Goal: Complete application form: Complete application form

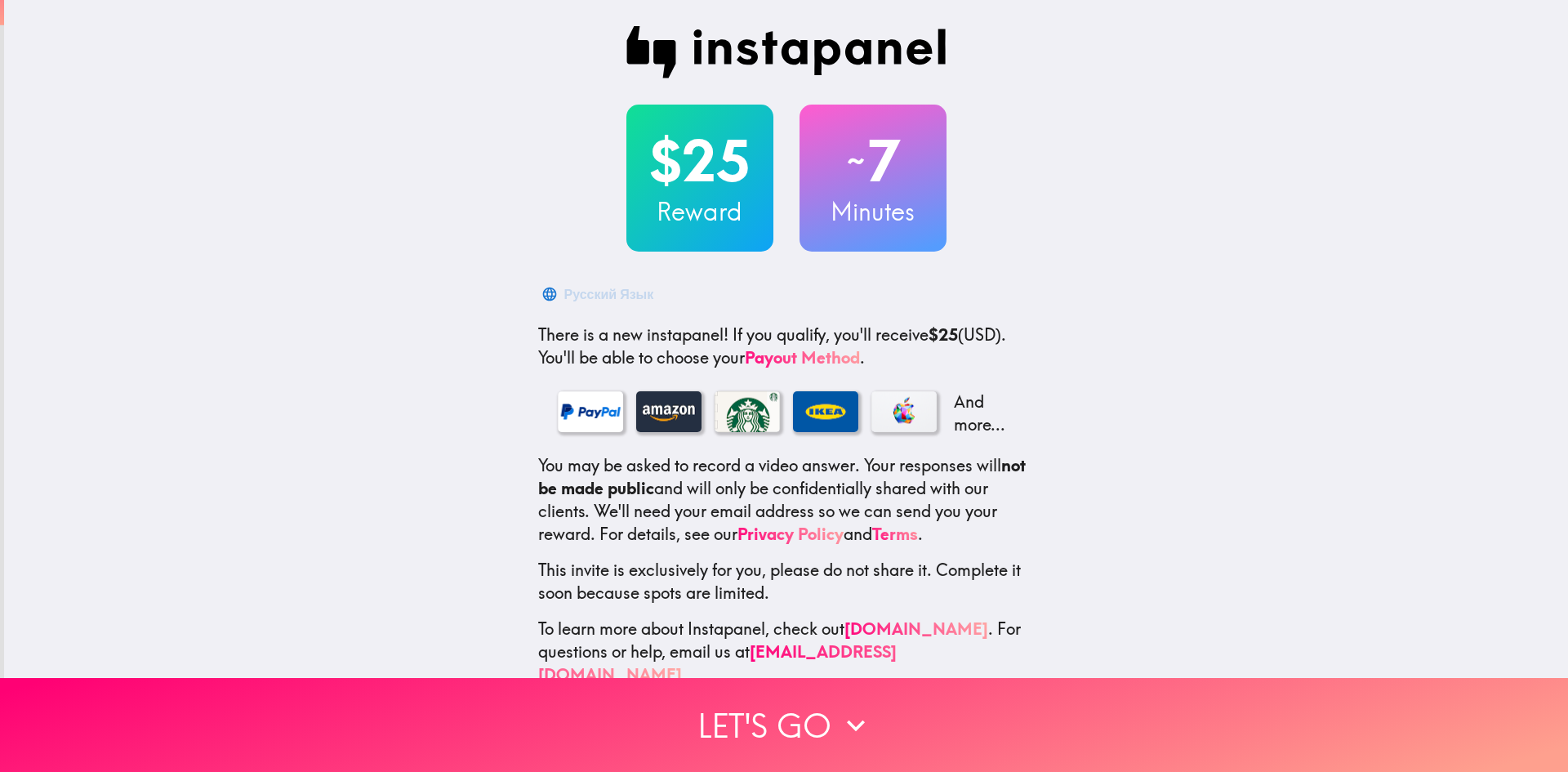
scroll to position [24, 0]
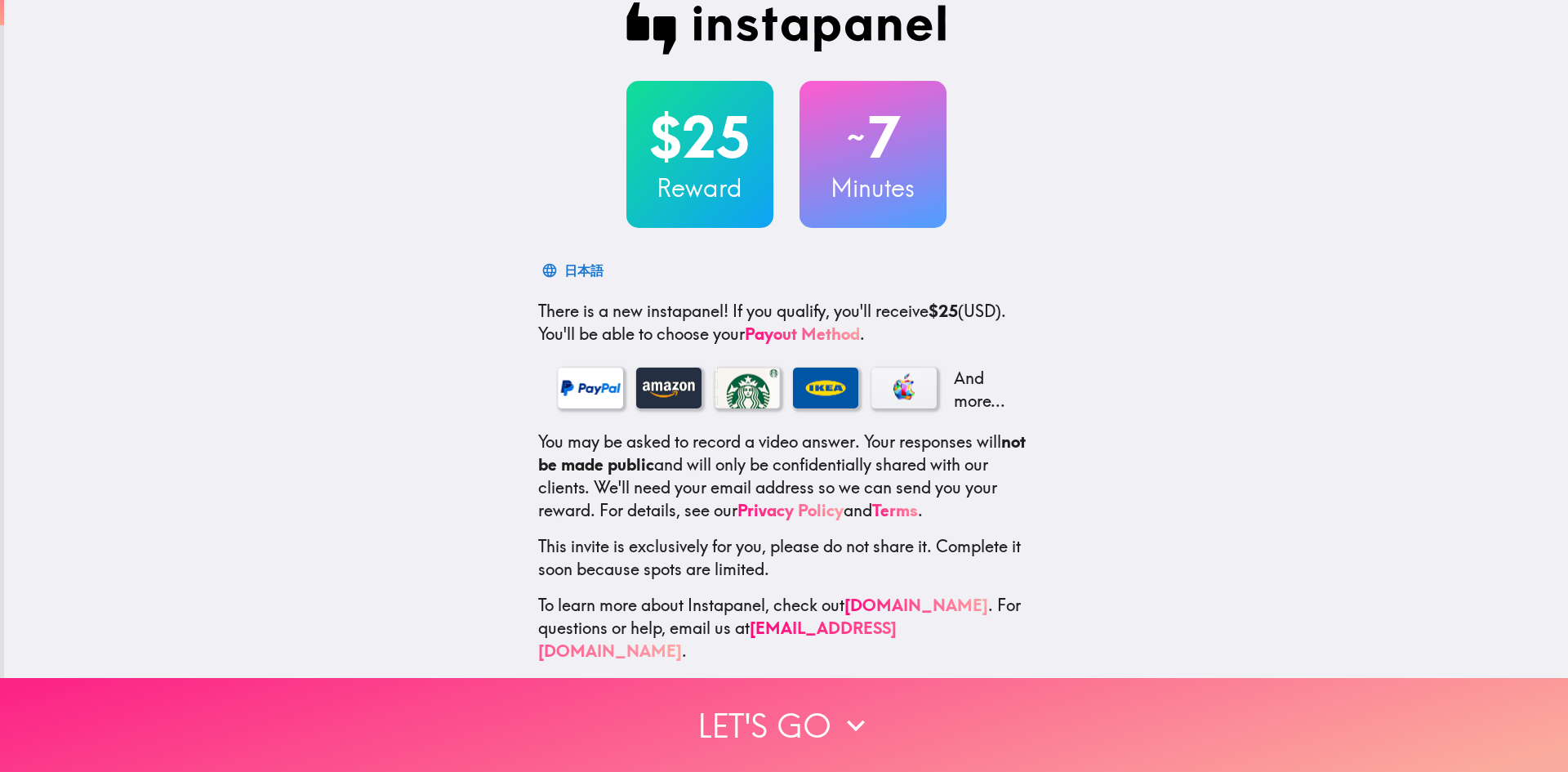
click at [778, 702] on button "Let's go" at bounding box center [784, 725] width 1568 height 94
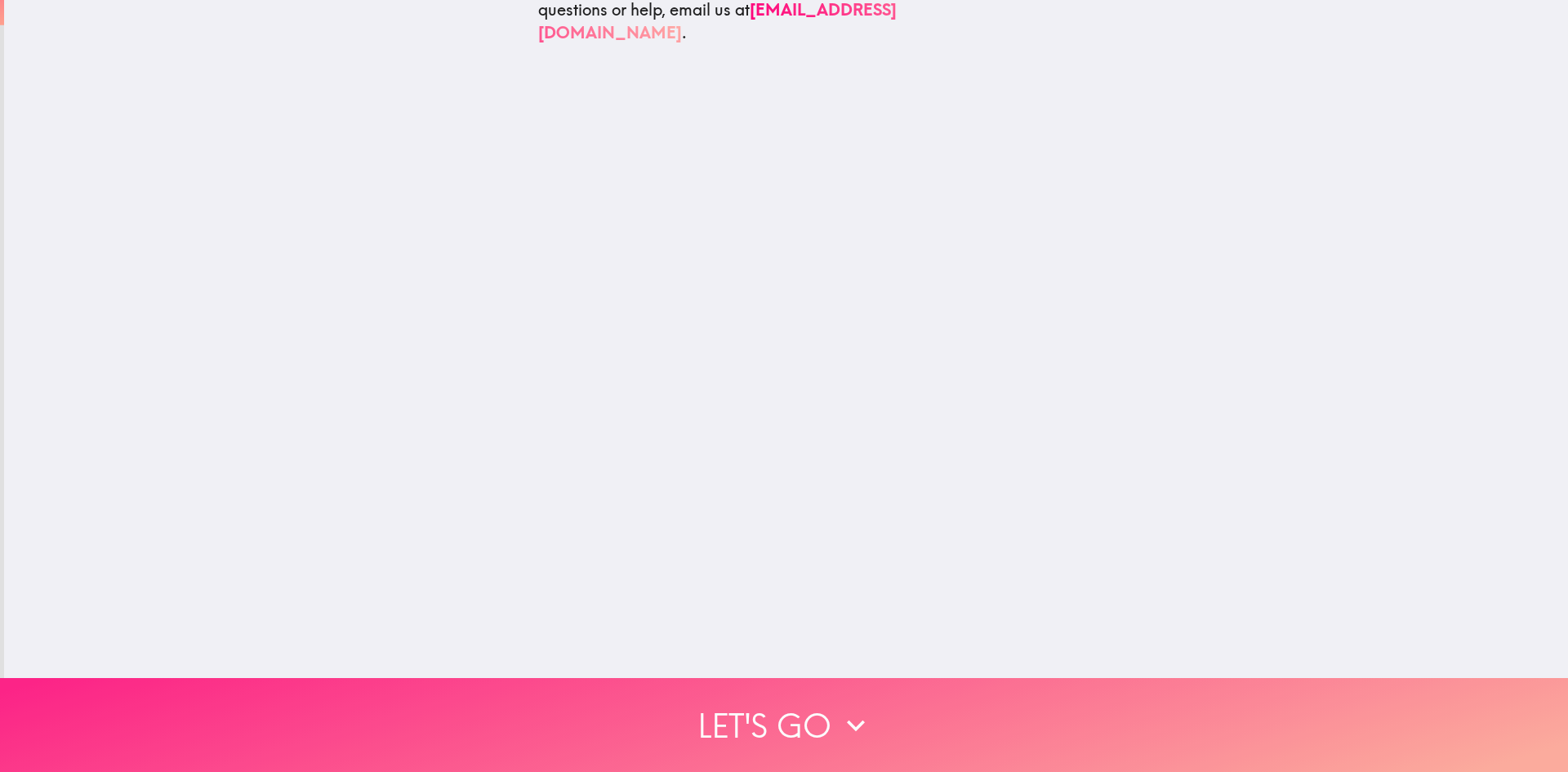
scroll to position [0, 0]
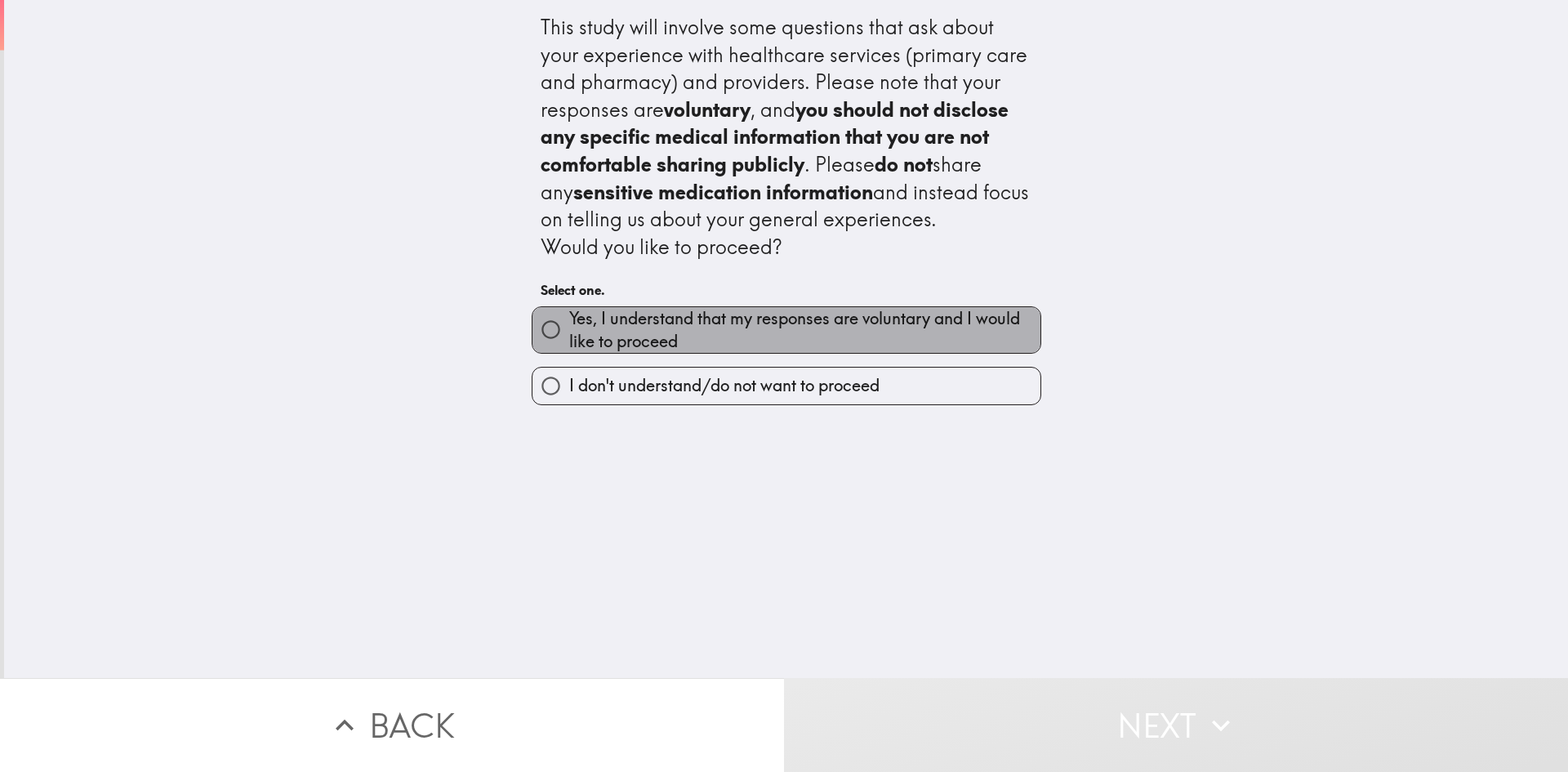
click at [772, 330] on span "Yes, I understand that my responses are voluntary and I would like to proceed" at bounding box center [805, 329] width 472 height 46
click at [570, 330] on input "Yes, I understand that my responses are voluntary and I would like to proceed" at bounding box center [551, 329] width 37 height 37
radio input "true"
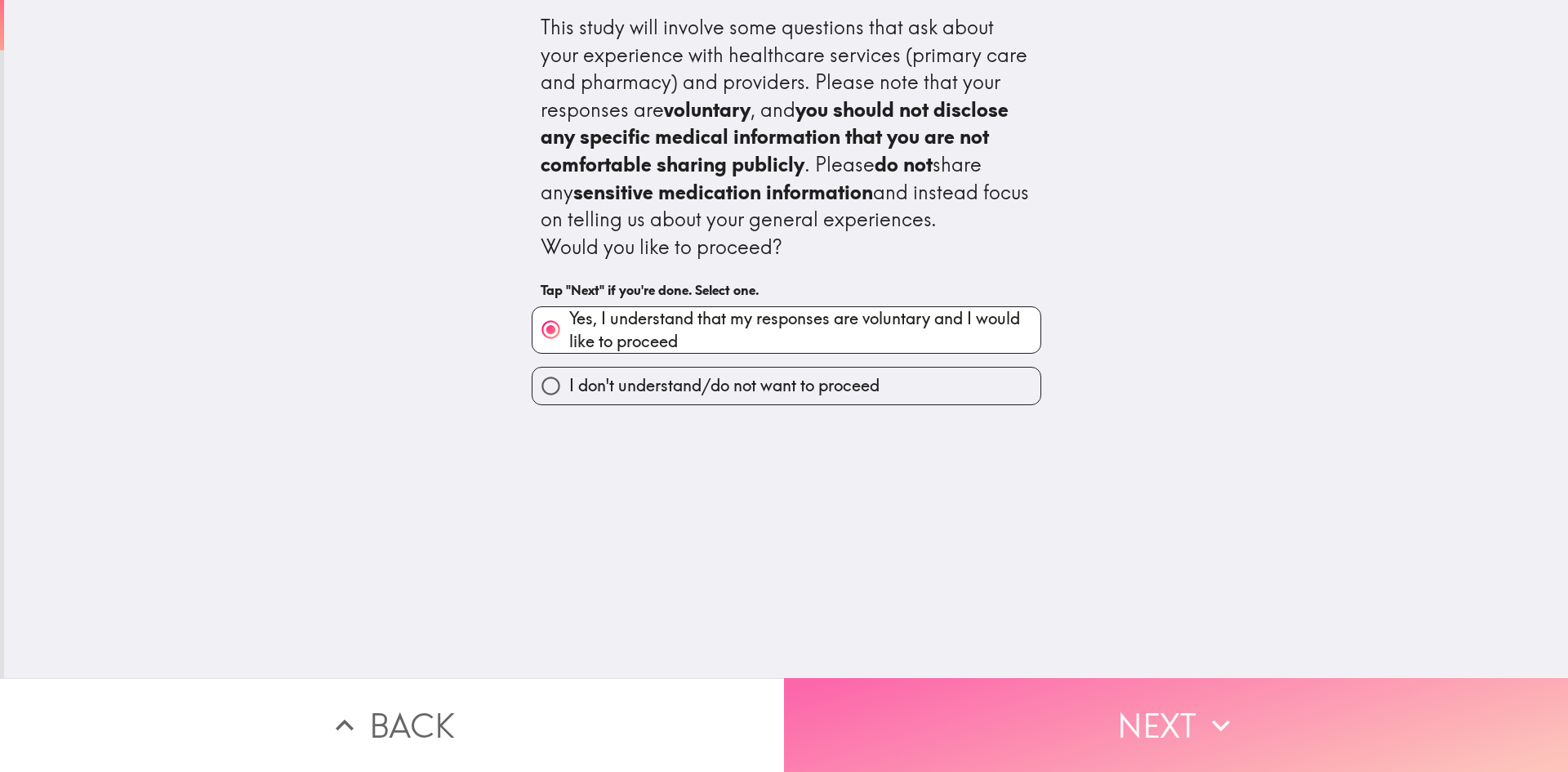
click at [970, 693] on button "Next" at bounding box center [1176, 725] width 784 height 94
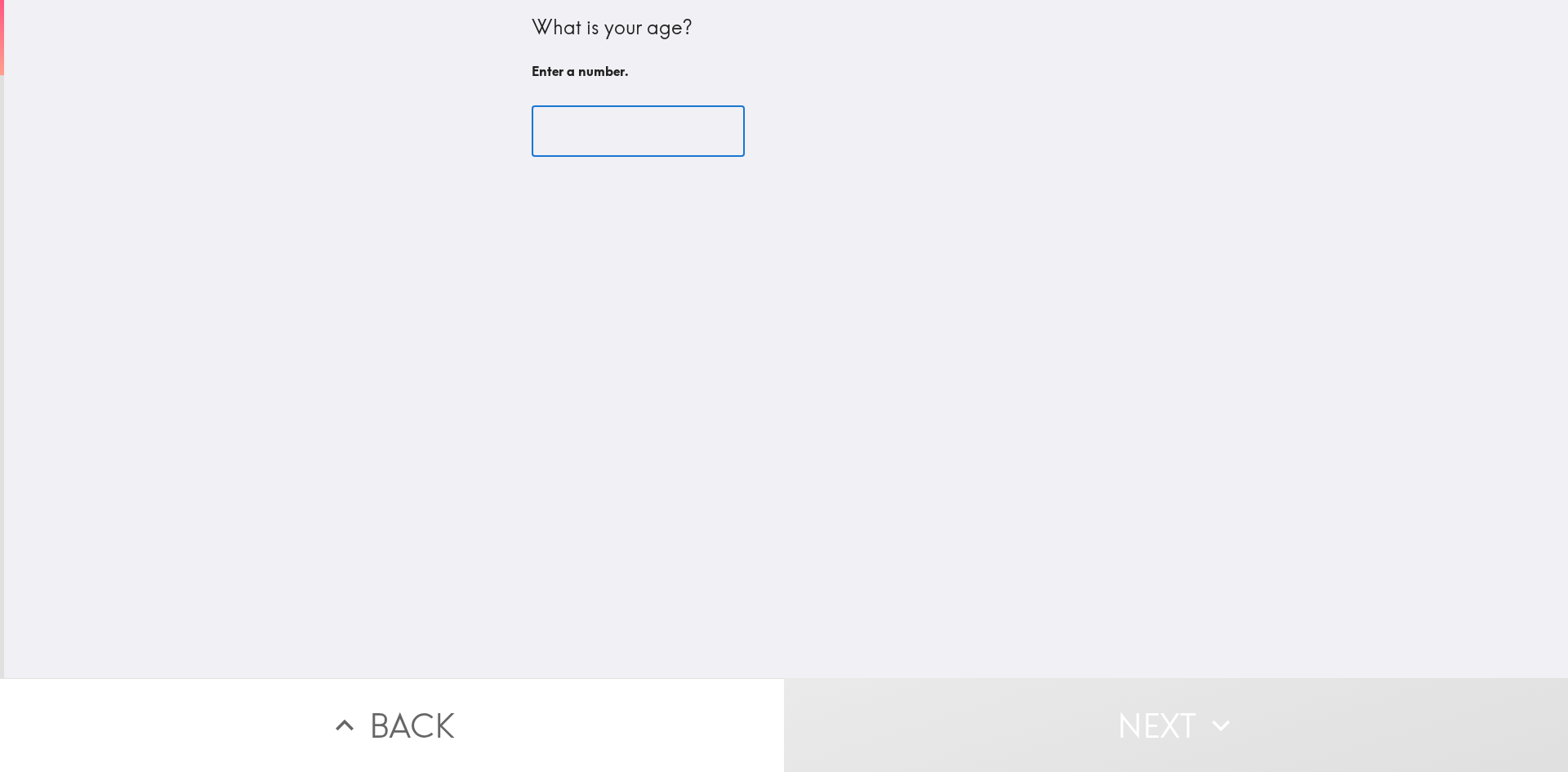
click at [593, 120] on input "number" at bounding box center [638, 132] width 213 height 51
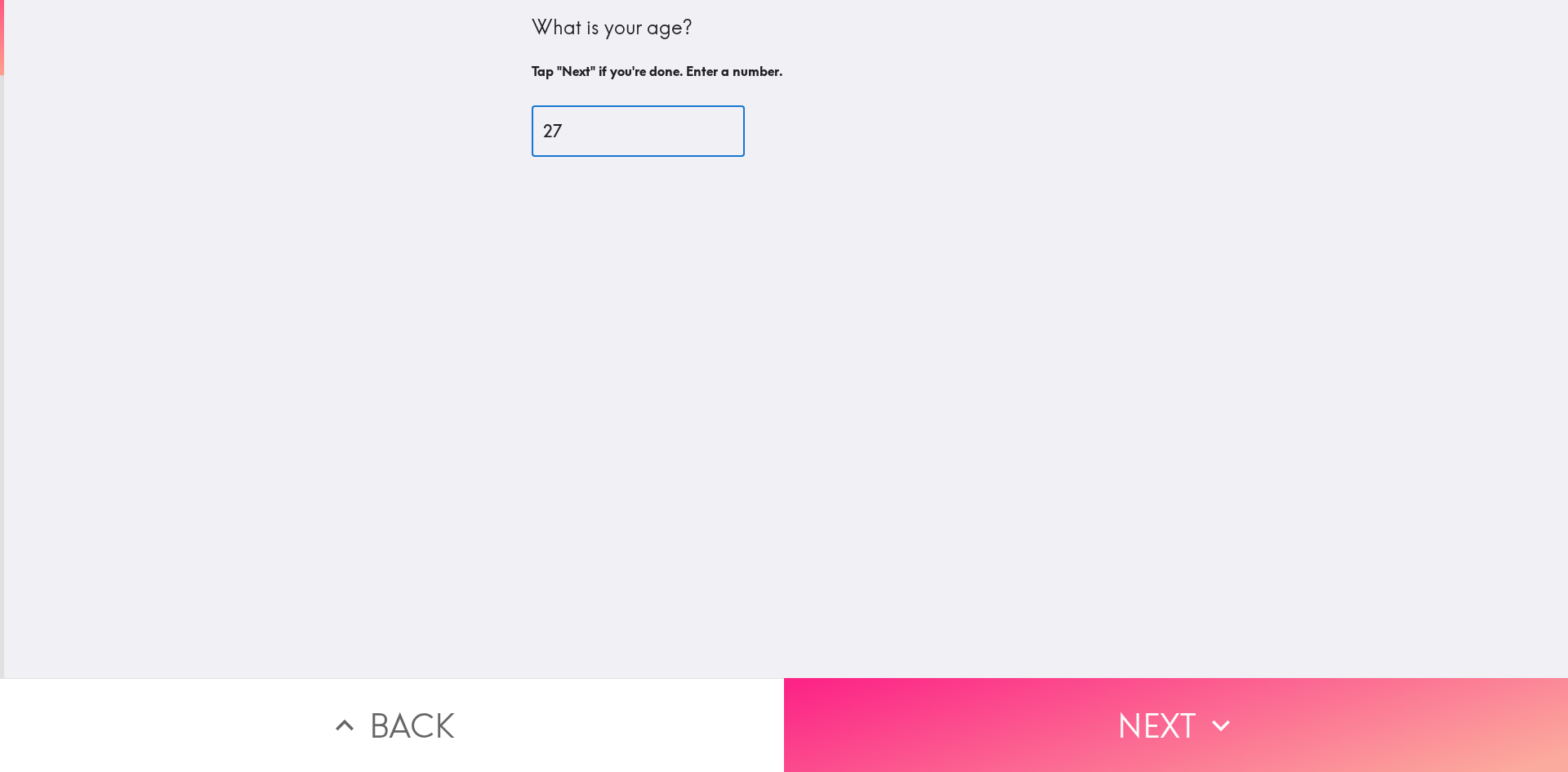
type input "27"
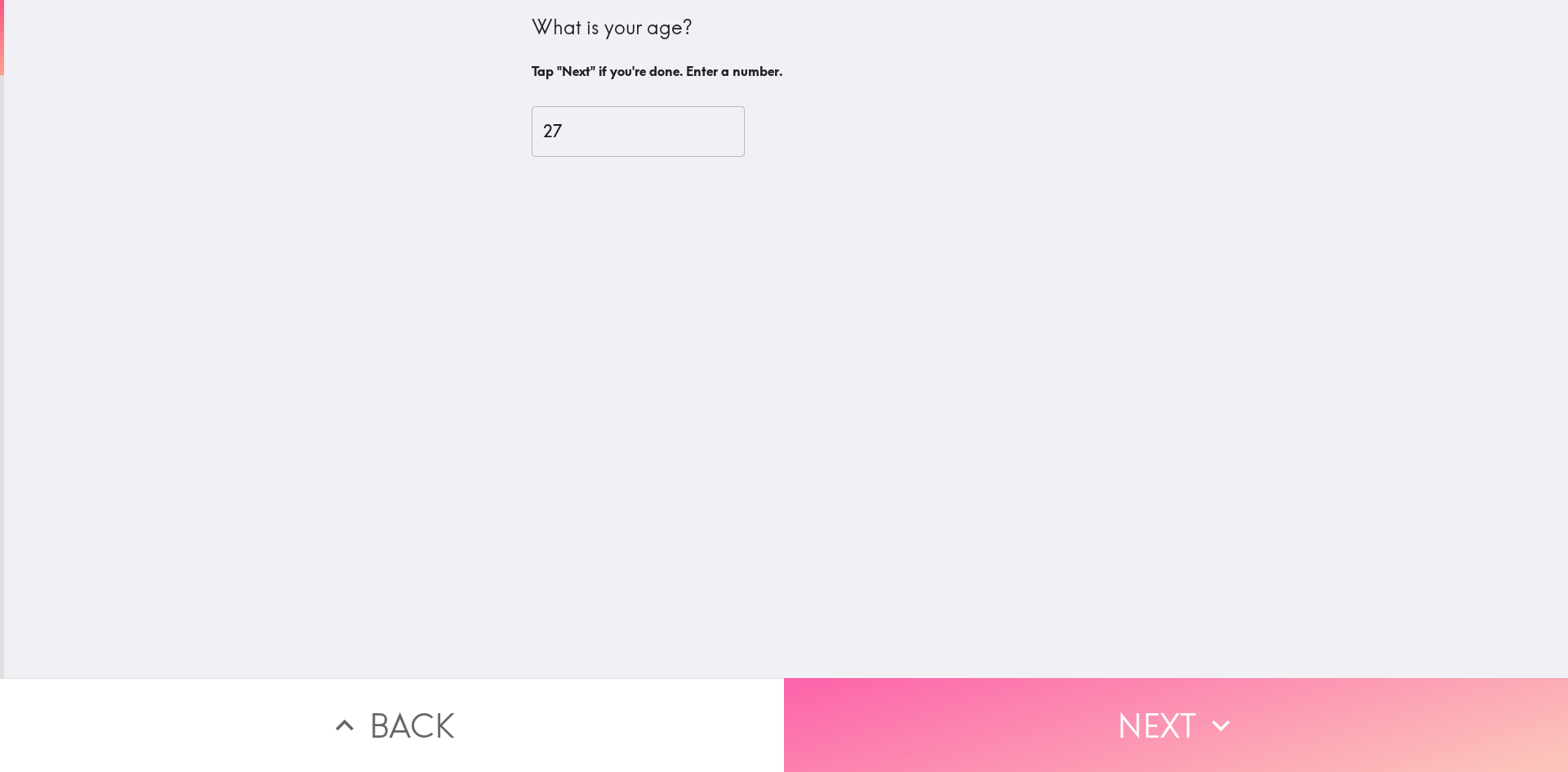
click at [1034, 698] on button "Next" at bounding box center [1176, 725] width 784 height 94
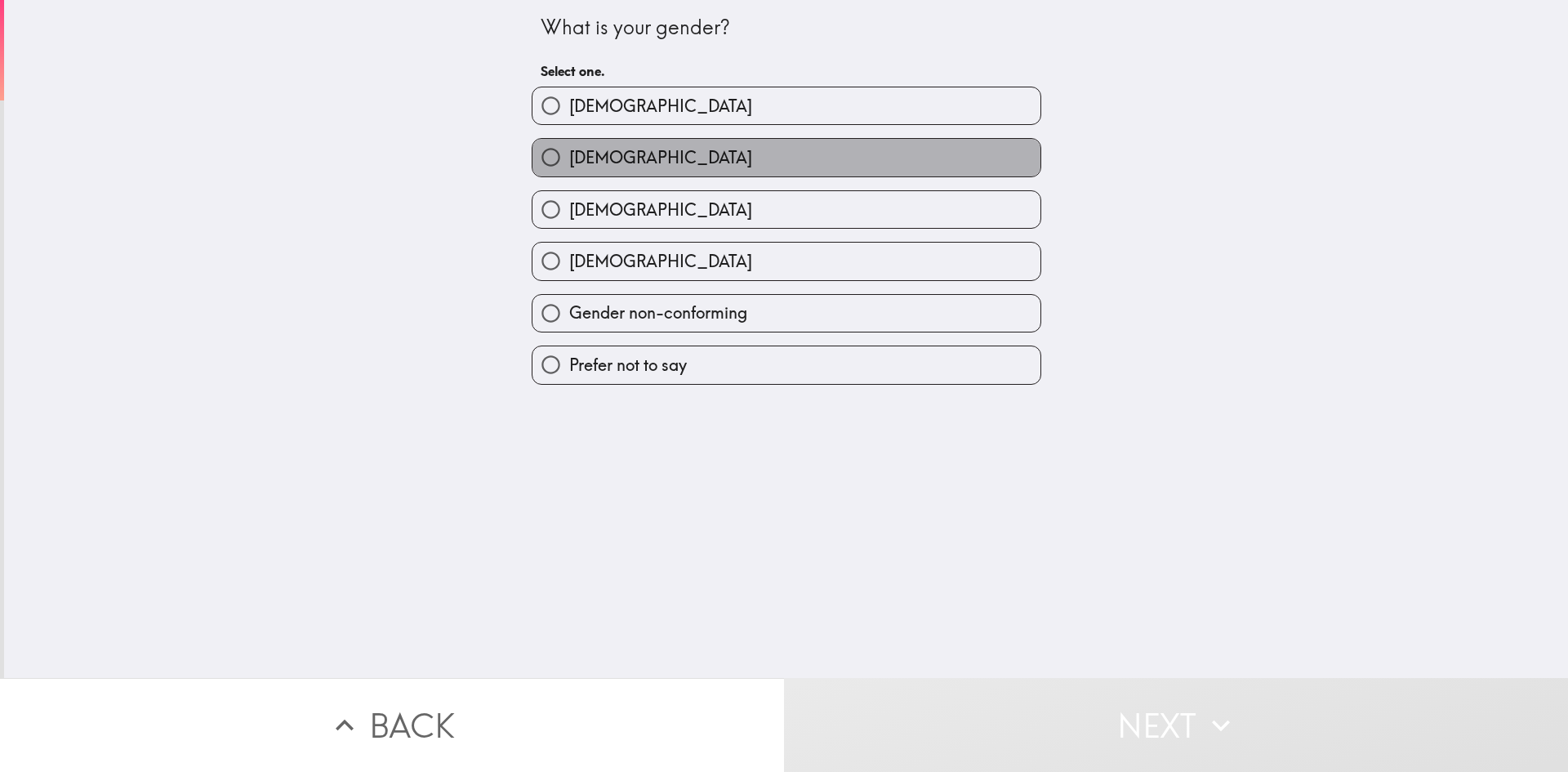
click at [837, 169] on label "[DEMOGRAPHIC_DATA]" at bounding box center [786, 157] width 508 height 37
click at [570, 169] on input "[DEMOGRAPHIC_DATA]" at bounding box center [551, 157] width 37 height 37
radio input "true"
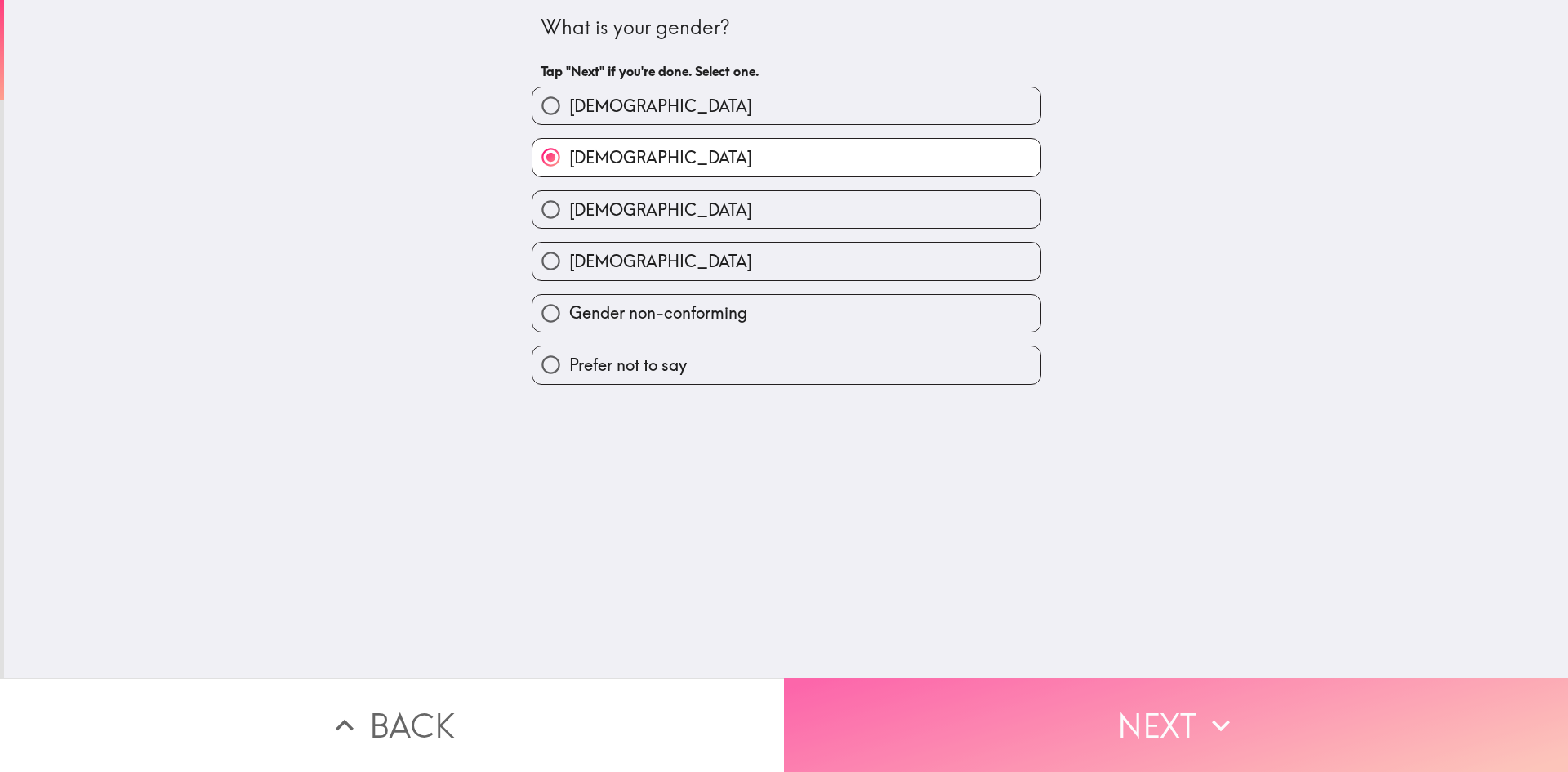
click at [971, 697] on button "Next" at bounding box center [1176, 725] width 784 height 94
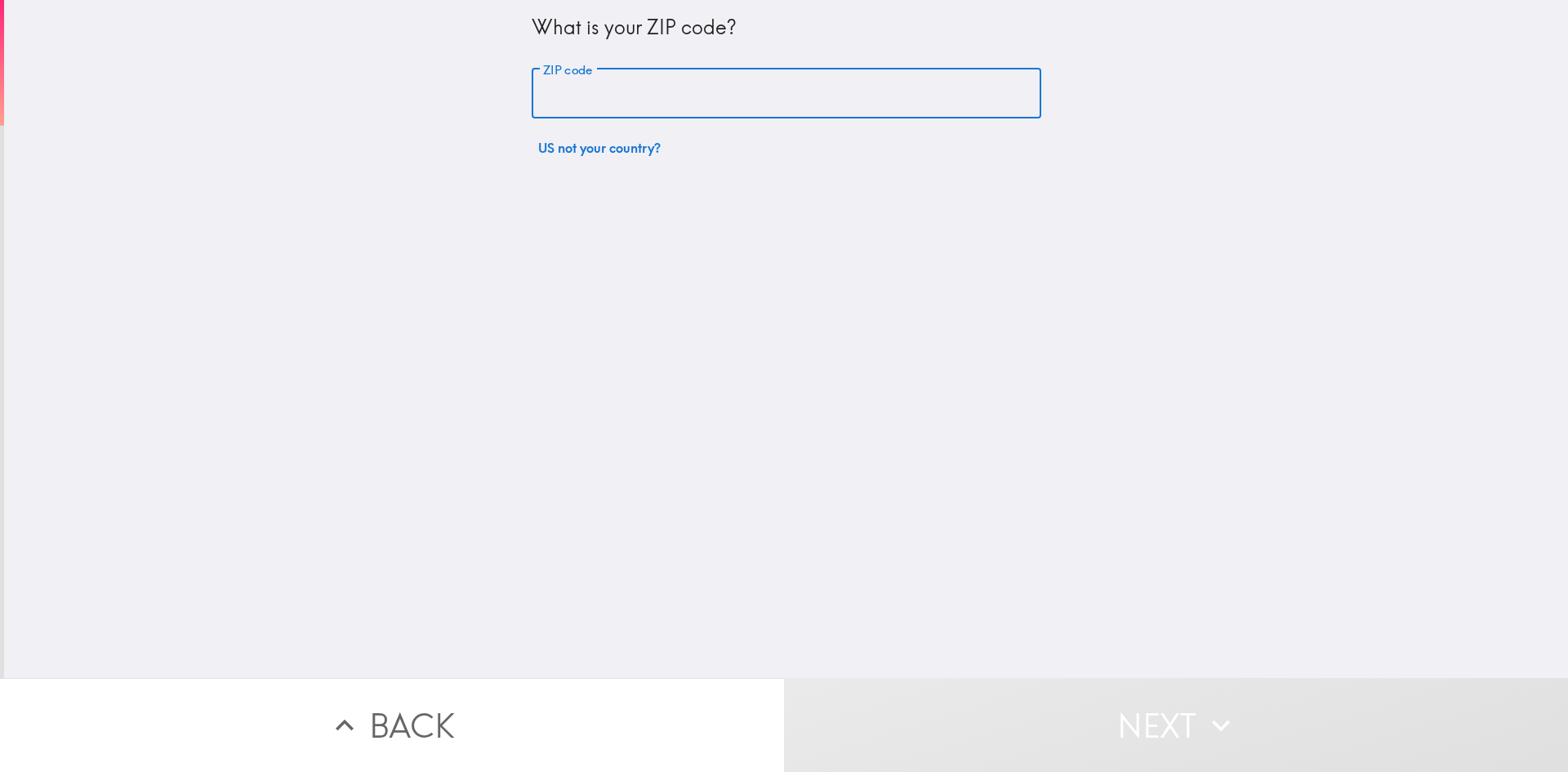
click at [778, 91] on input "ZIP code" at bounding box center [786, 94] width 509 height 51
type input "48205"
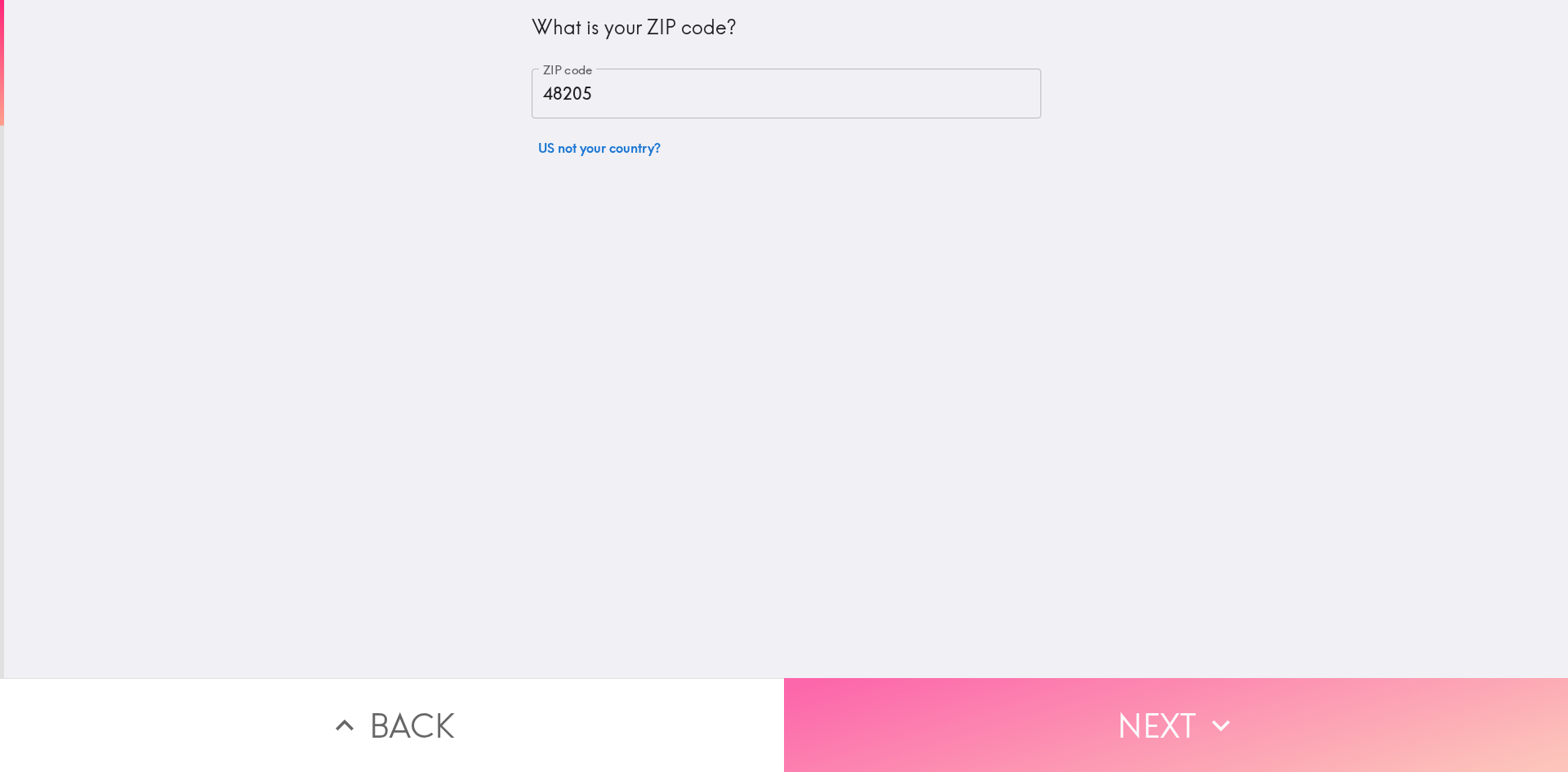
click at [939, 727] on button "Next" at bounding box center [1176, 725] width 784 height 94
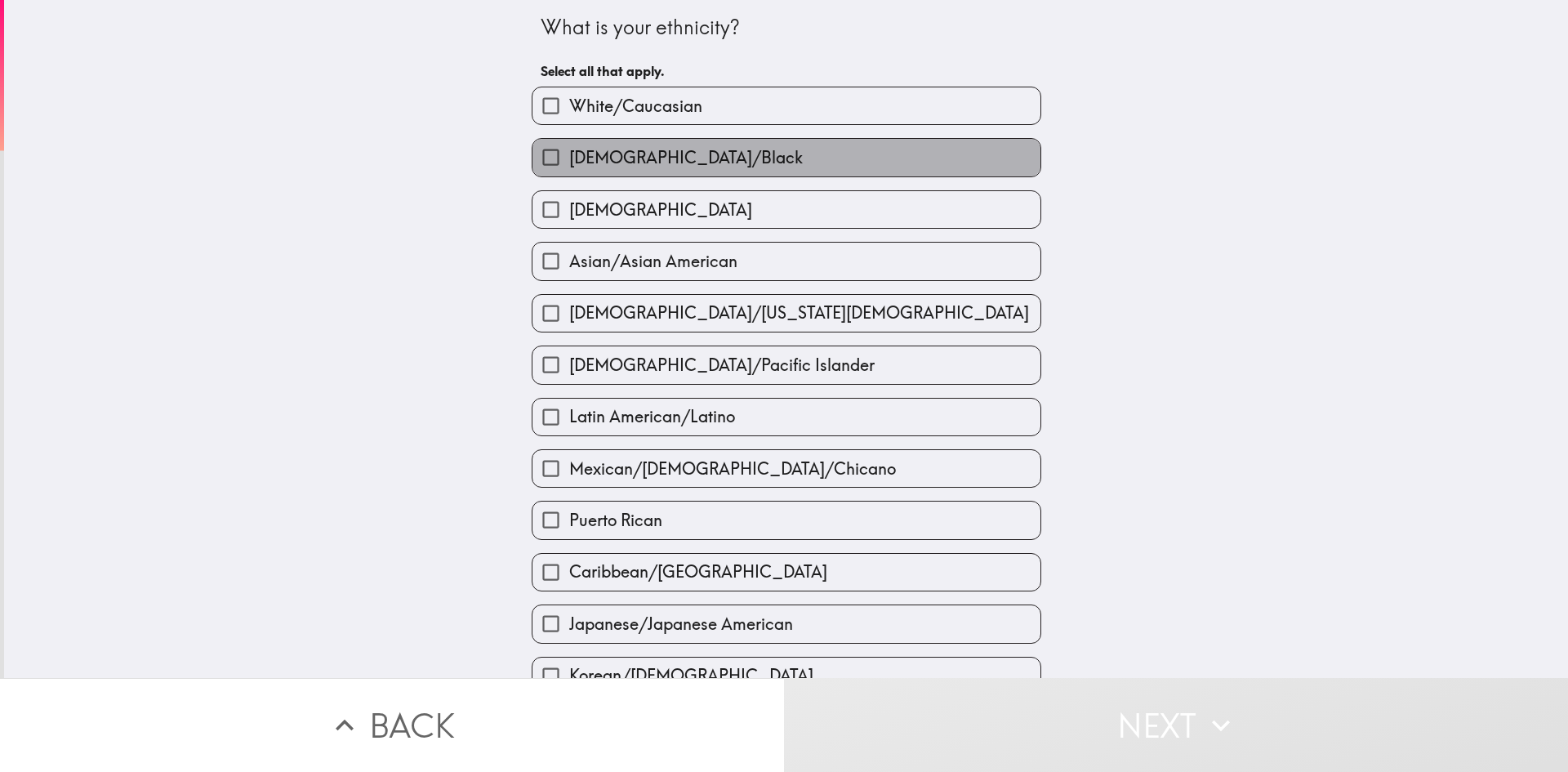
click at [836, 157] on label "[DEMOGRAPHIC_DATA]/Black" at bounding box center [786, 157] width 508 height 37
click at [570, 157] on input "[DEMOGRAPHIC_DATA]/Black" at bounding box center [551, 157] width 37 height 37
checkbox input "true"
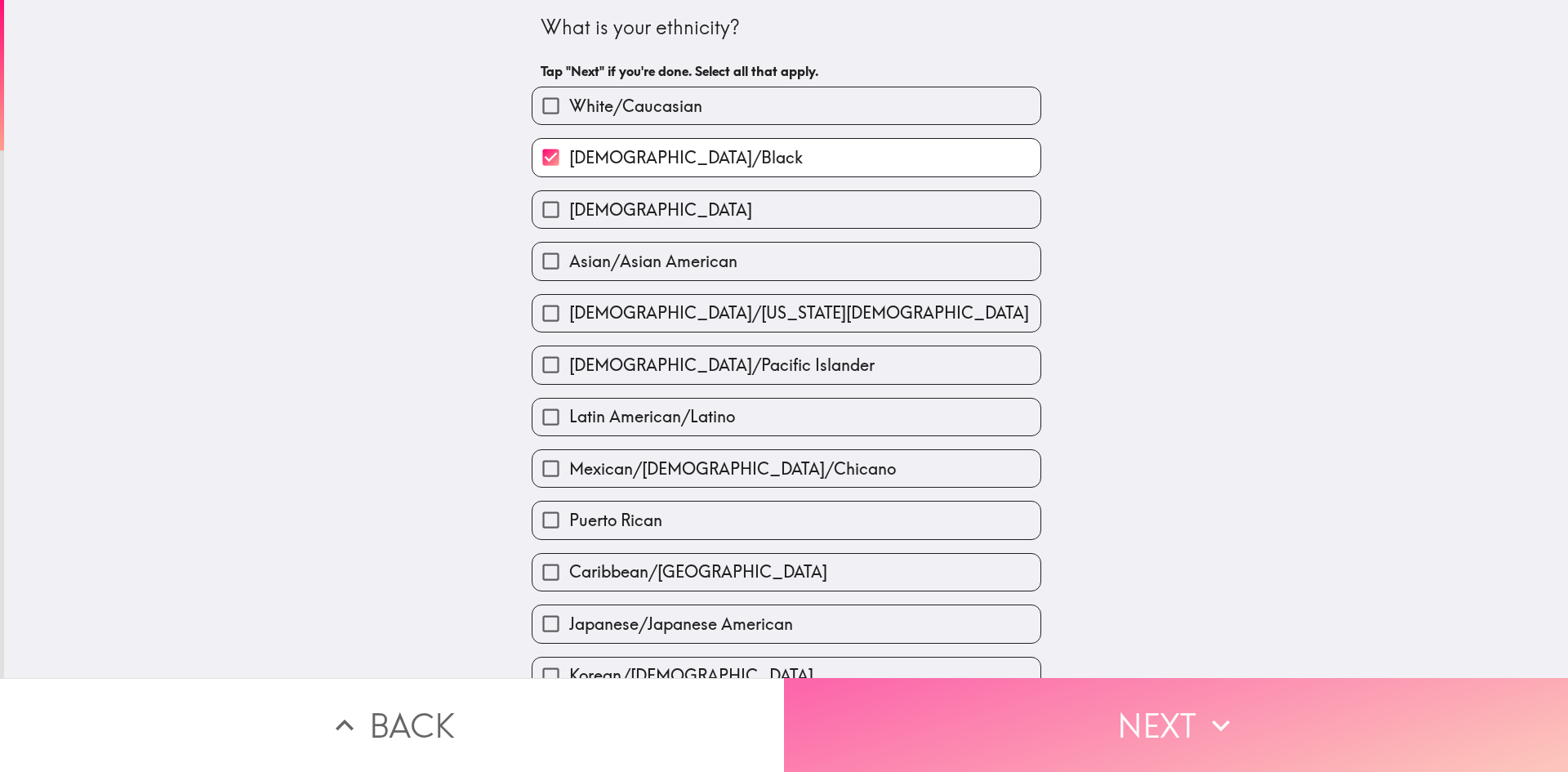
click at [912, 701] on button "Next" at bounding box center [1176, 725] width 784 height 94
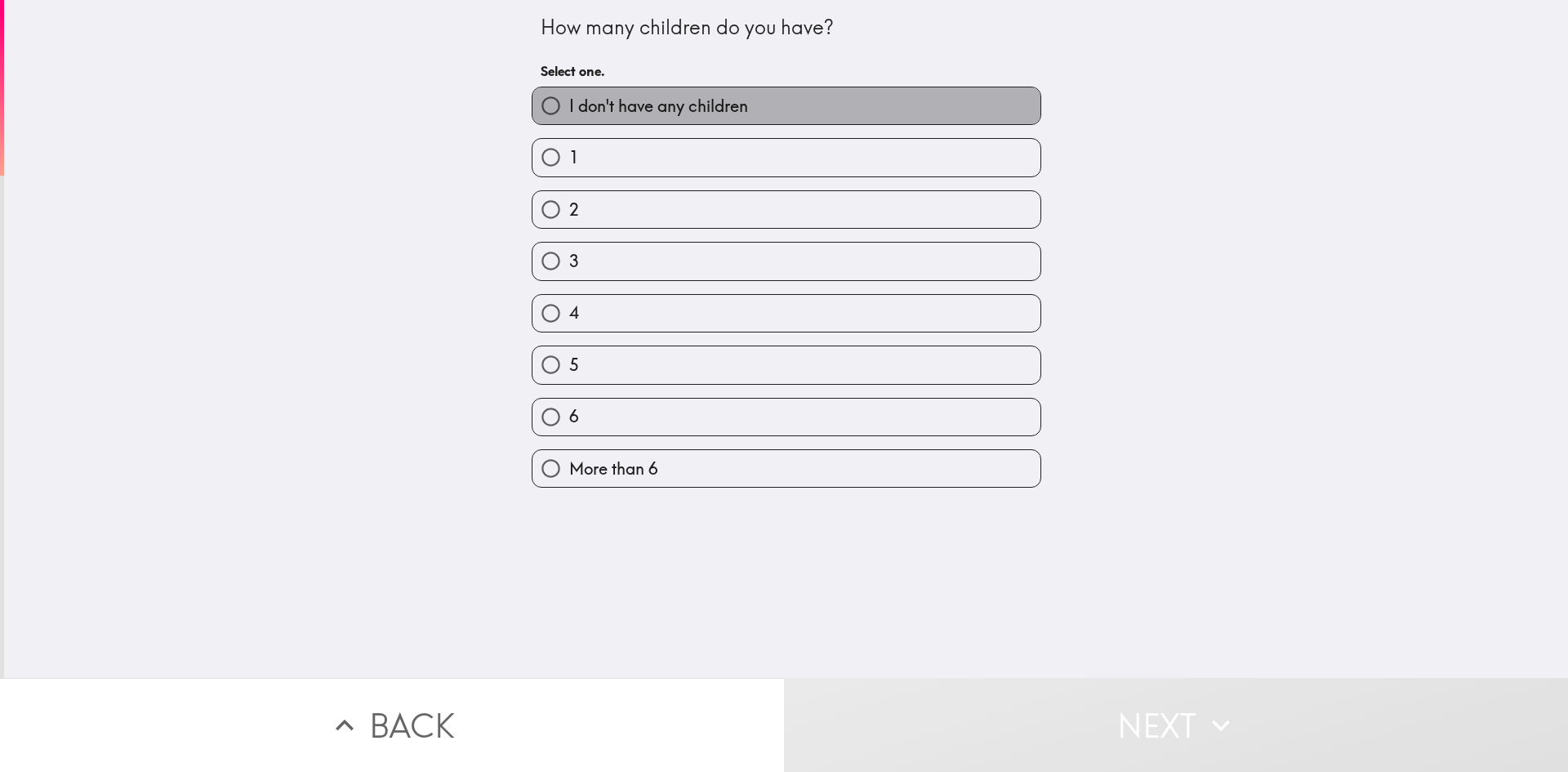
click at [820, 108] on label "I don't have any children" at bounding box center [786, 106] width 508 height 37
click at [570, 108] on input "I don't have any children" at bounding box center [551, 106] width 37 height 37
radio input "true"
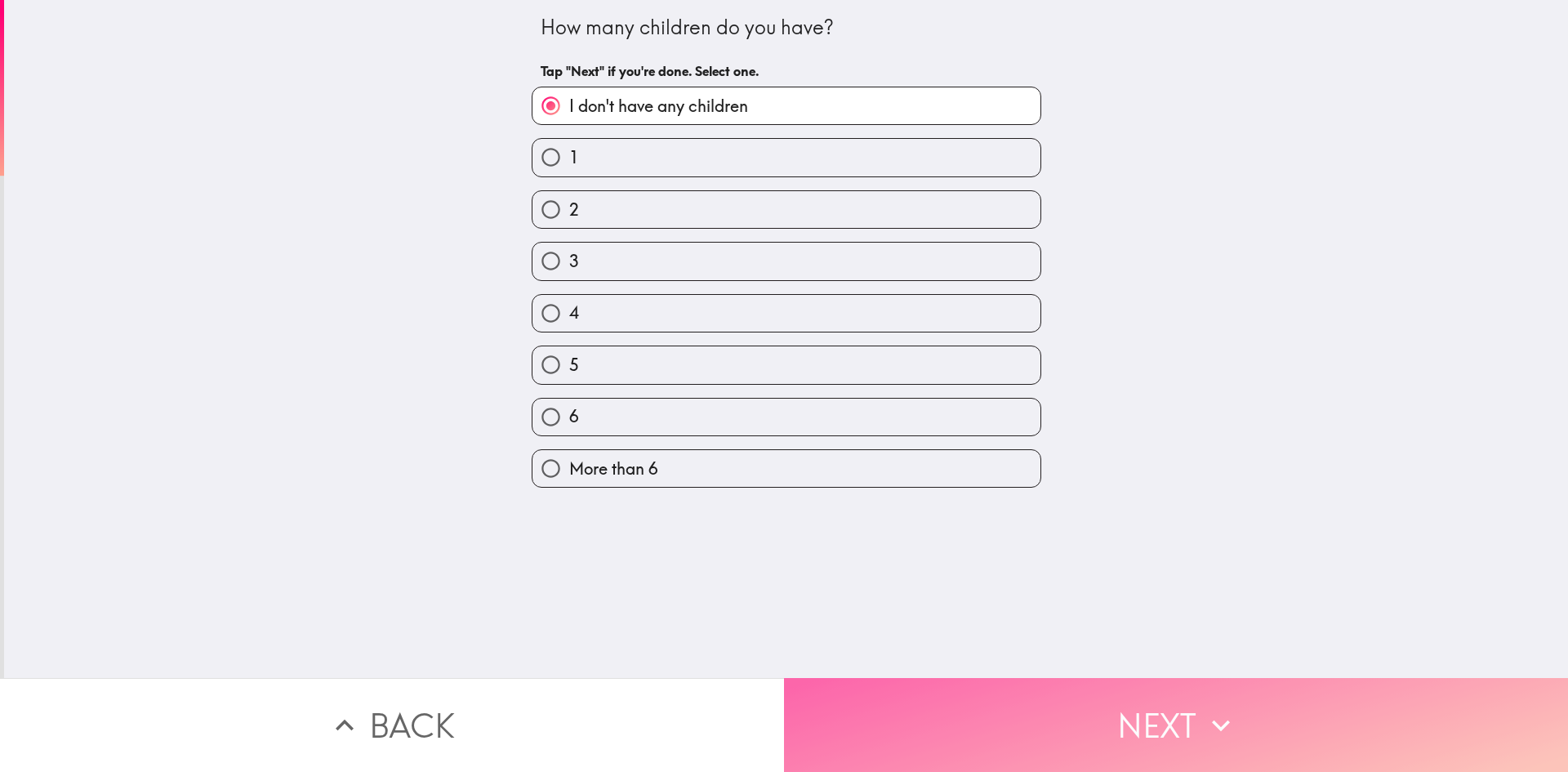
click at [986, 691] on button "Next" at bounding box center [1176, 725] width 784 height 94
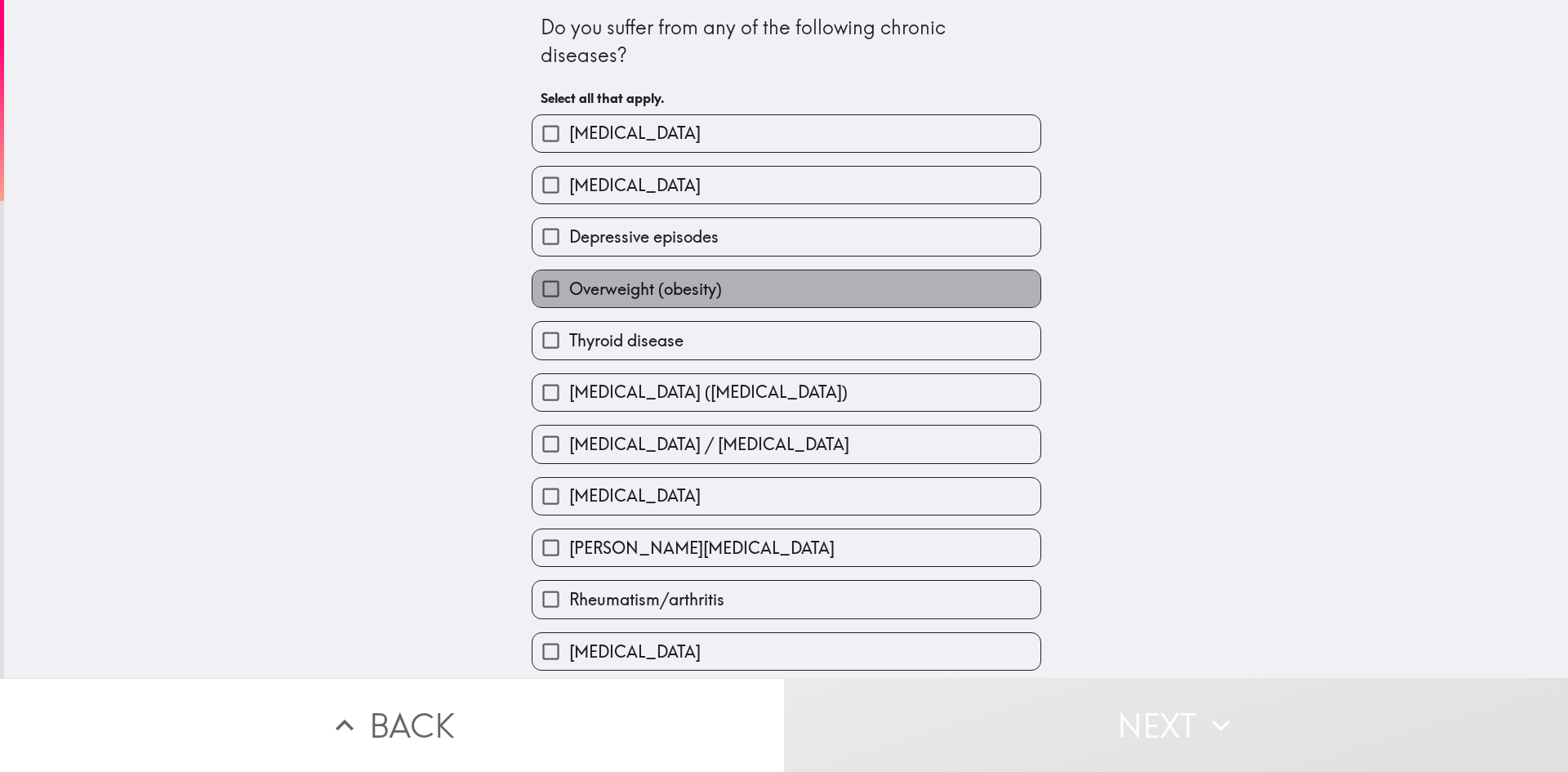
click at [629, 285] on span "Overweight (obesity)" at bounding box center [646, 289] width 153 height 23
click at [570, 285] on input "Overweight (obesity)" at bounding box center [551, 289] width 37 height 37
checkbox input "true"
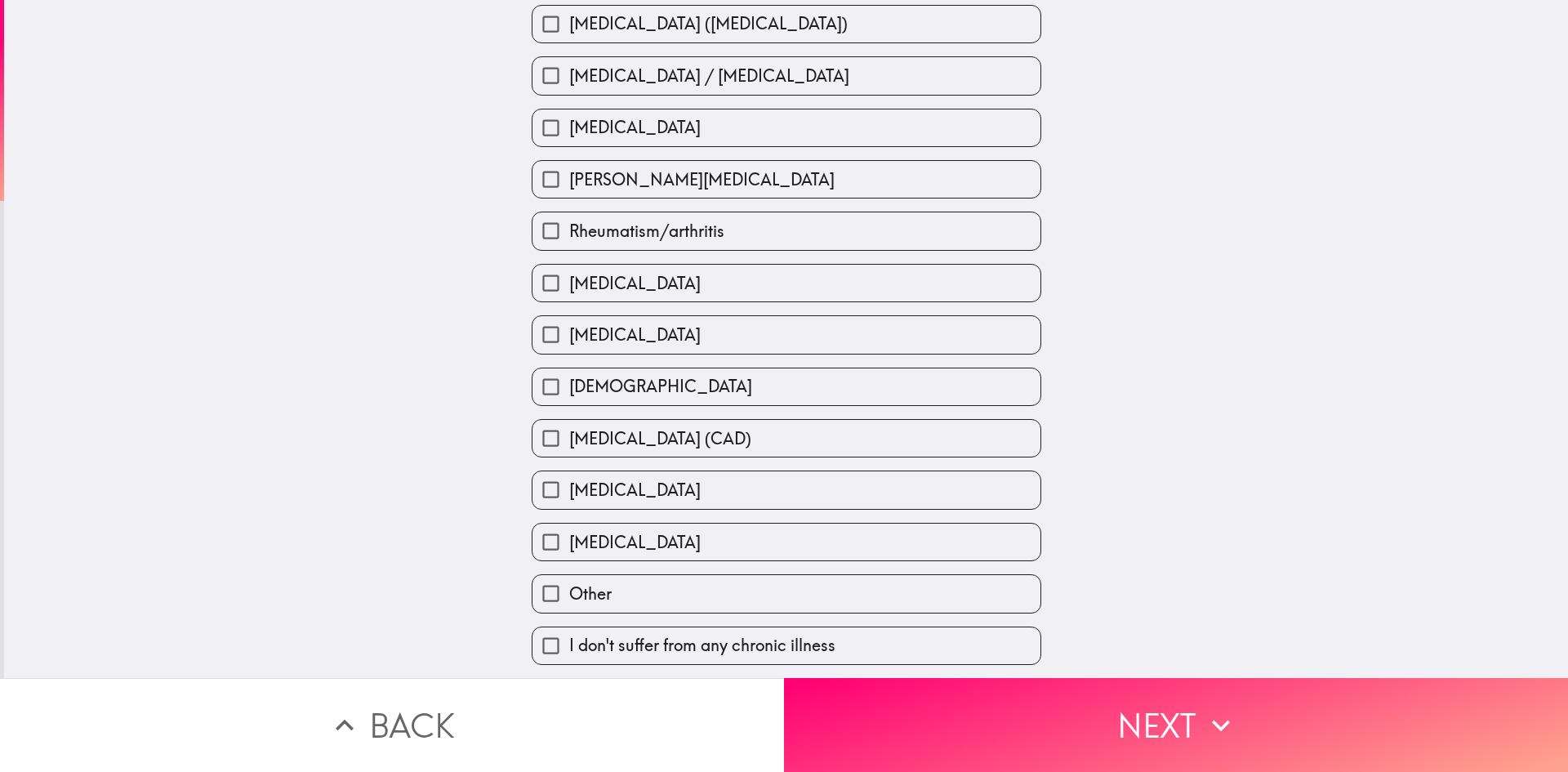
scroll to position [420, 0]
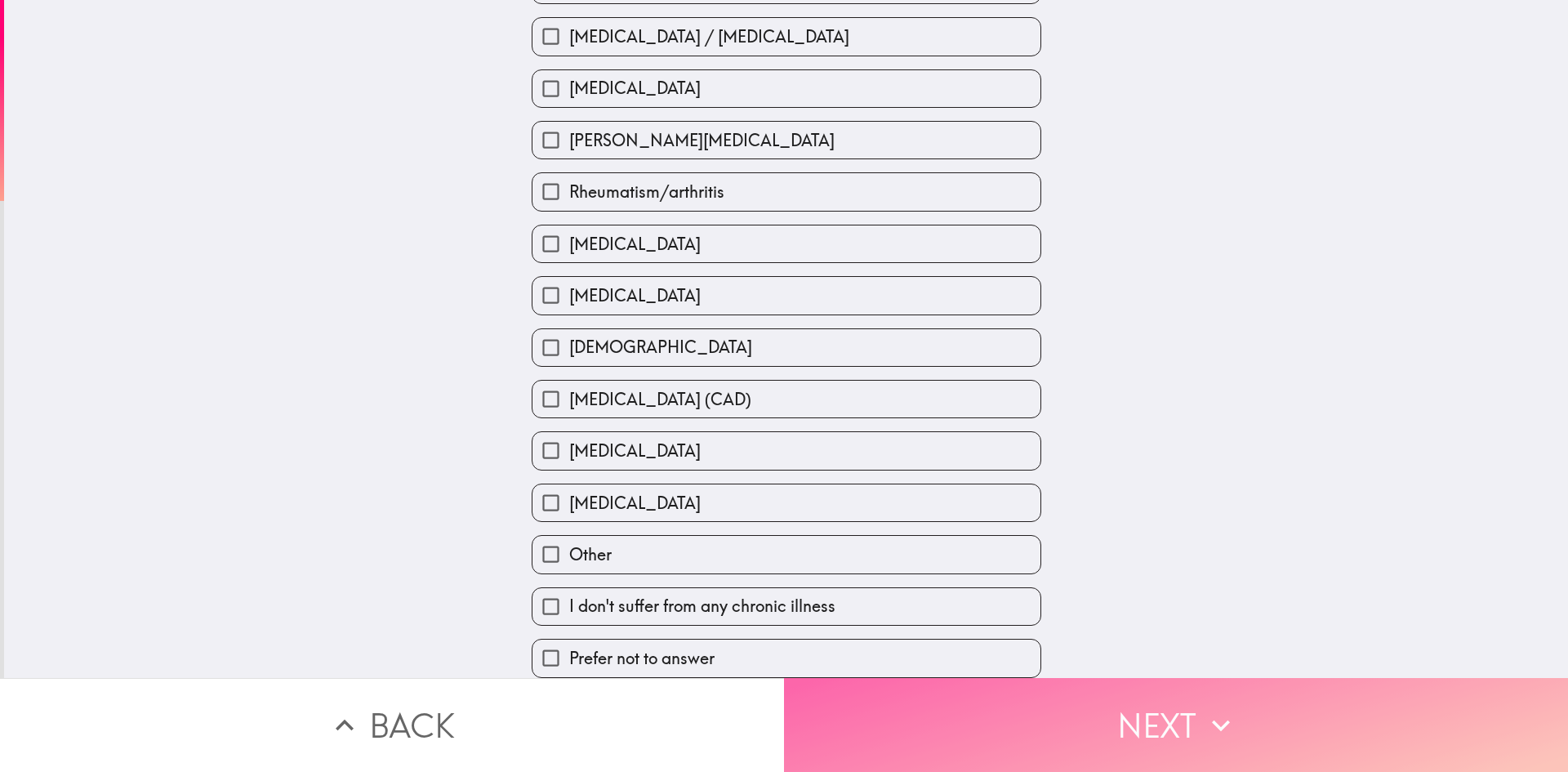
click at [1000, 703] on button "Next" at bounding box center [1176, 725] width 784 height 94
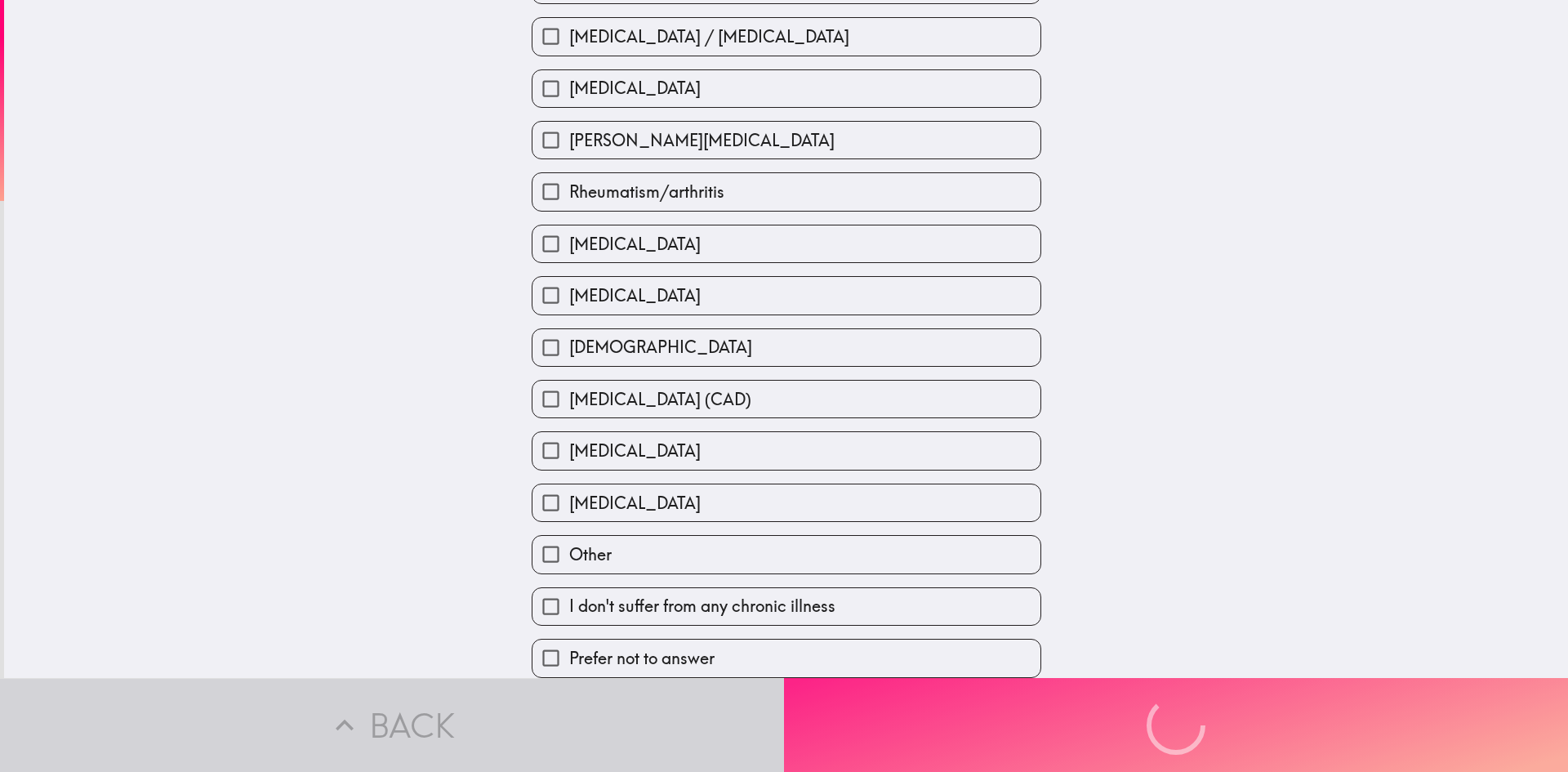
scroll to position [0, 0]
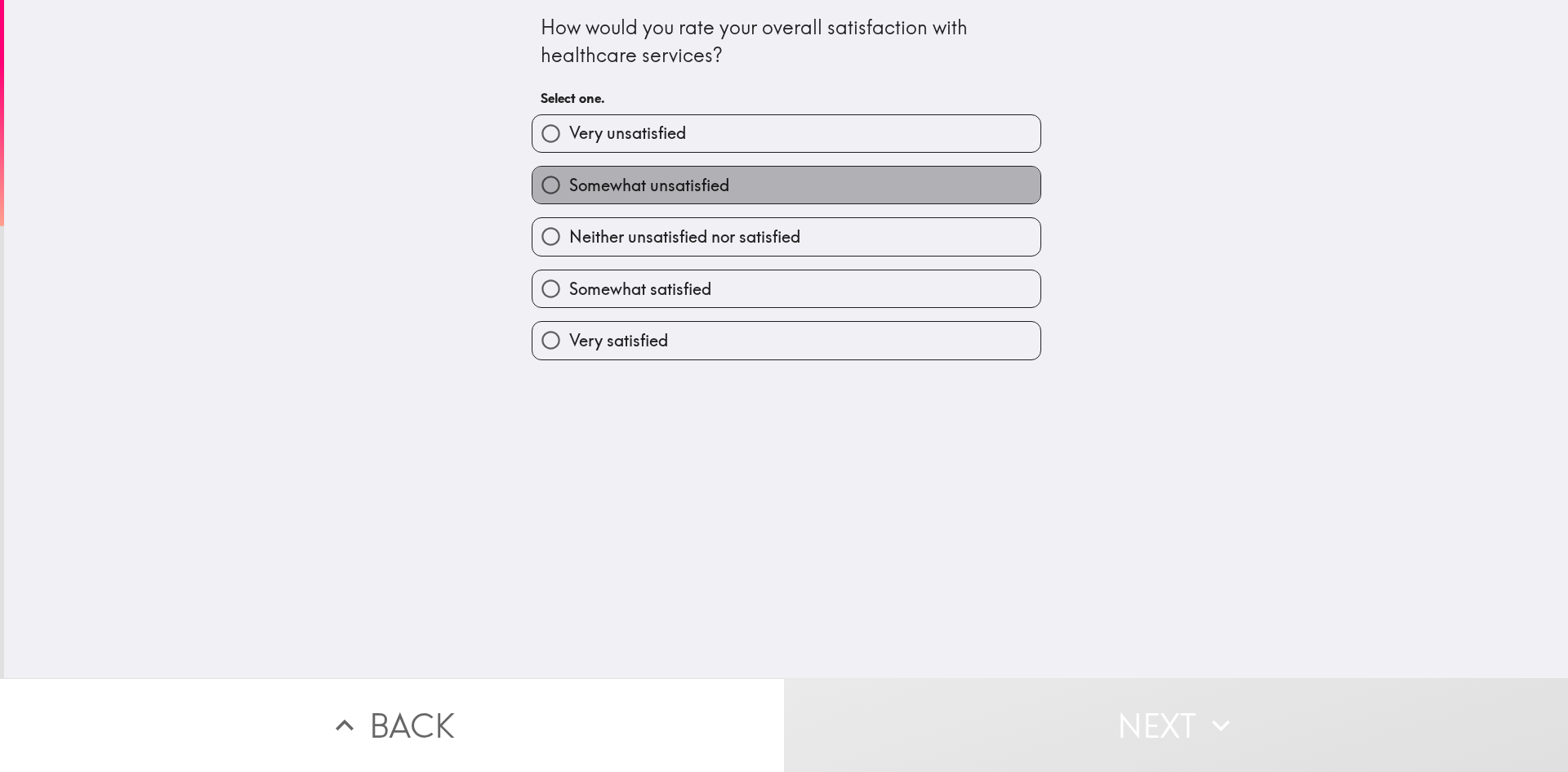
click at [814, 191] on label "Somewhat unsatisfied" at bounding box center [786, 185] width 508 height 37
click at [570, 191] on input "Somewhat unsatisfied" at bounding box center [551, 185] width 37 height 37
radio input "true"
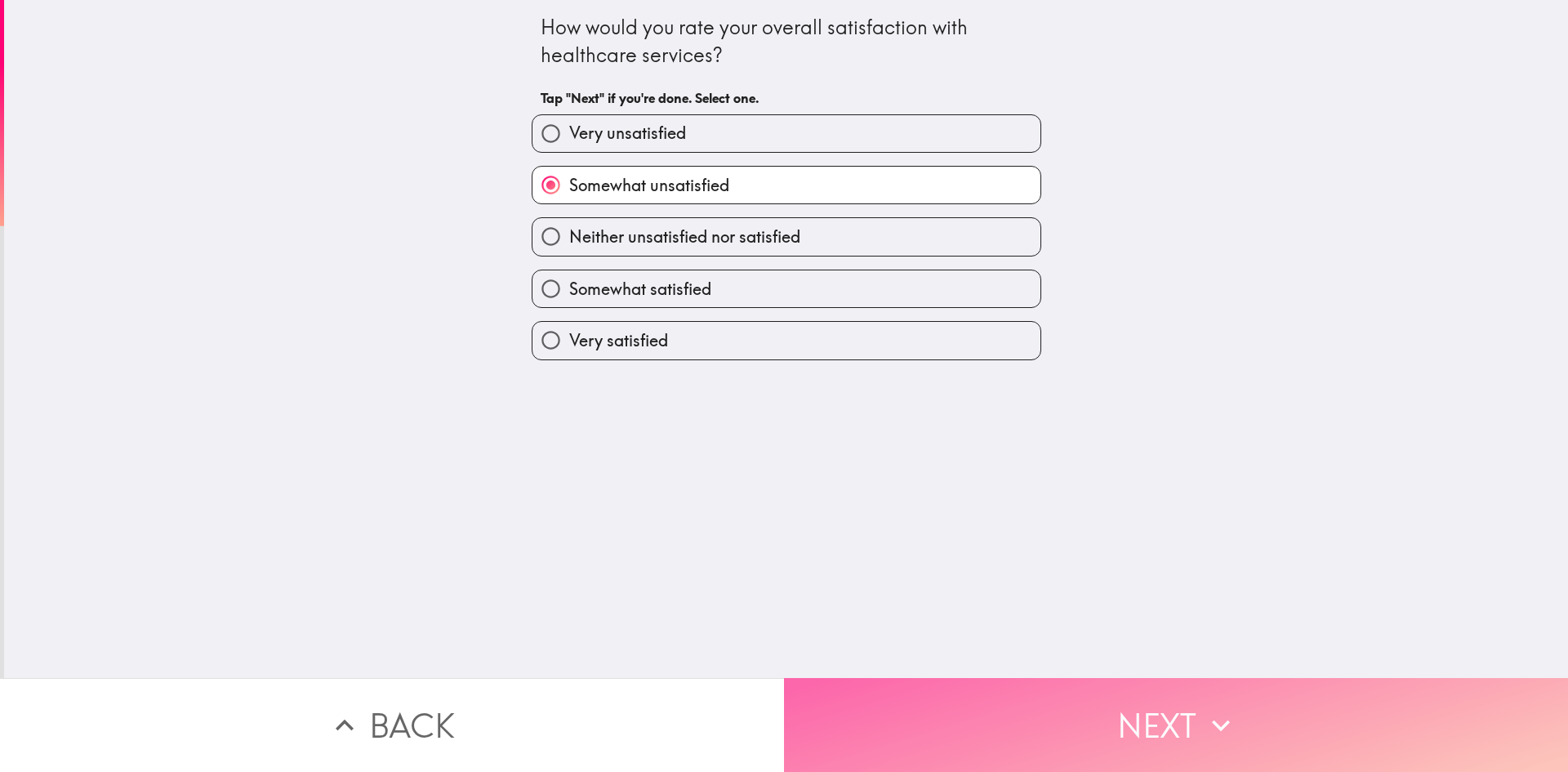
click at [1040, 708] on button "Next" at bounding box center [1176, 725] width 784 height 94
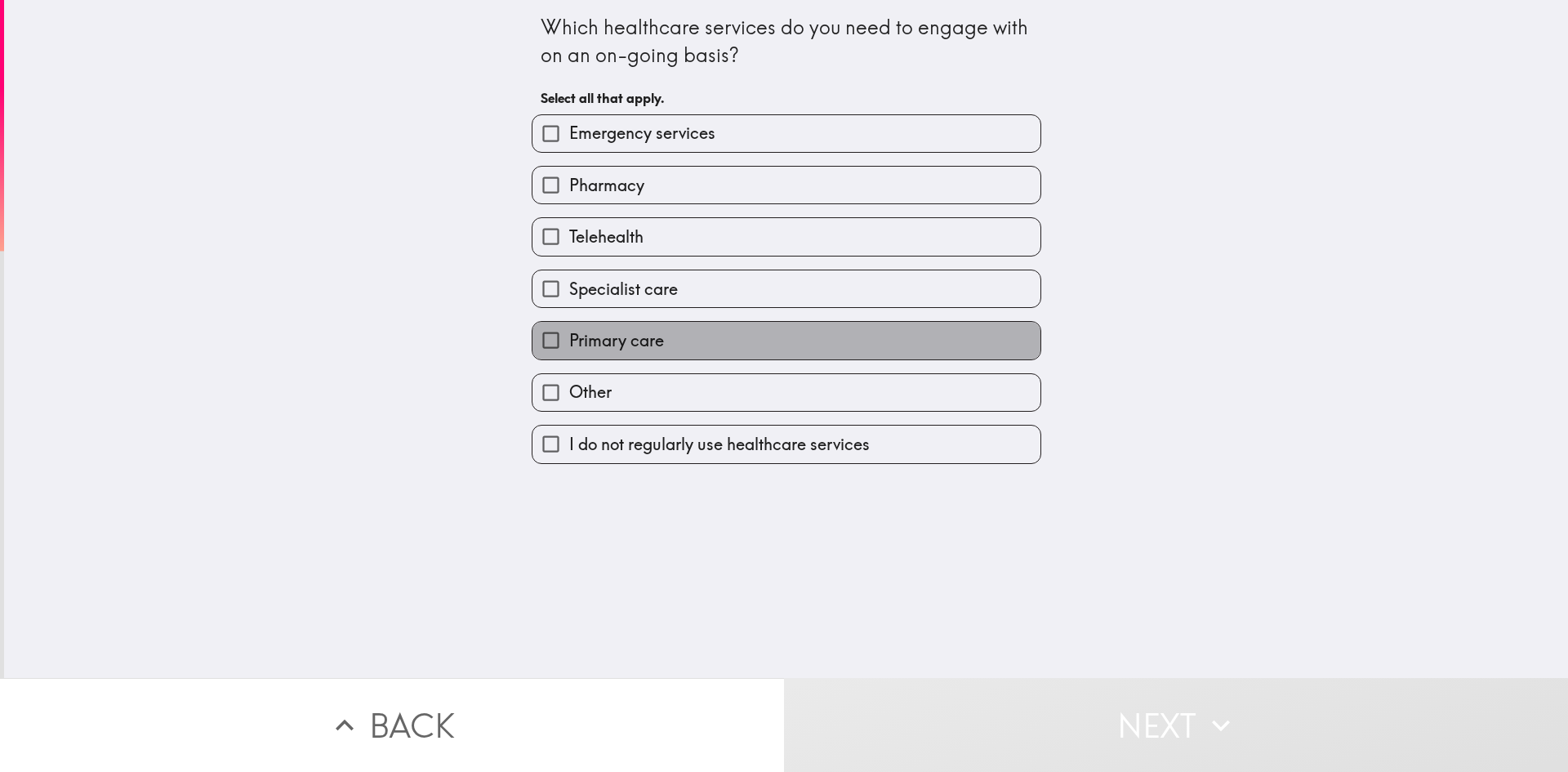
click at [922, 345] on label "Primary care" at bounding box center [786, 340] width 508 height 37
click at [570, 345] on input "Primary care" at bounding box center [551, 340] width 37 height 37
checkbox input "true"
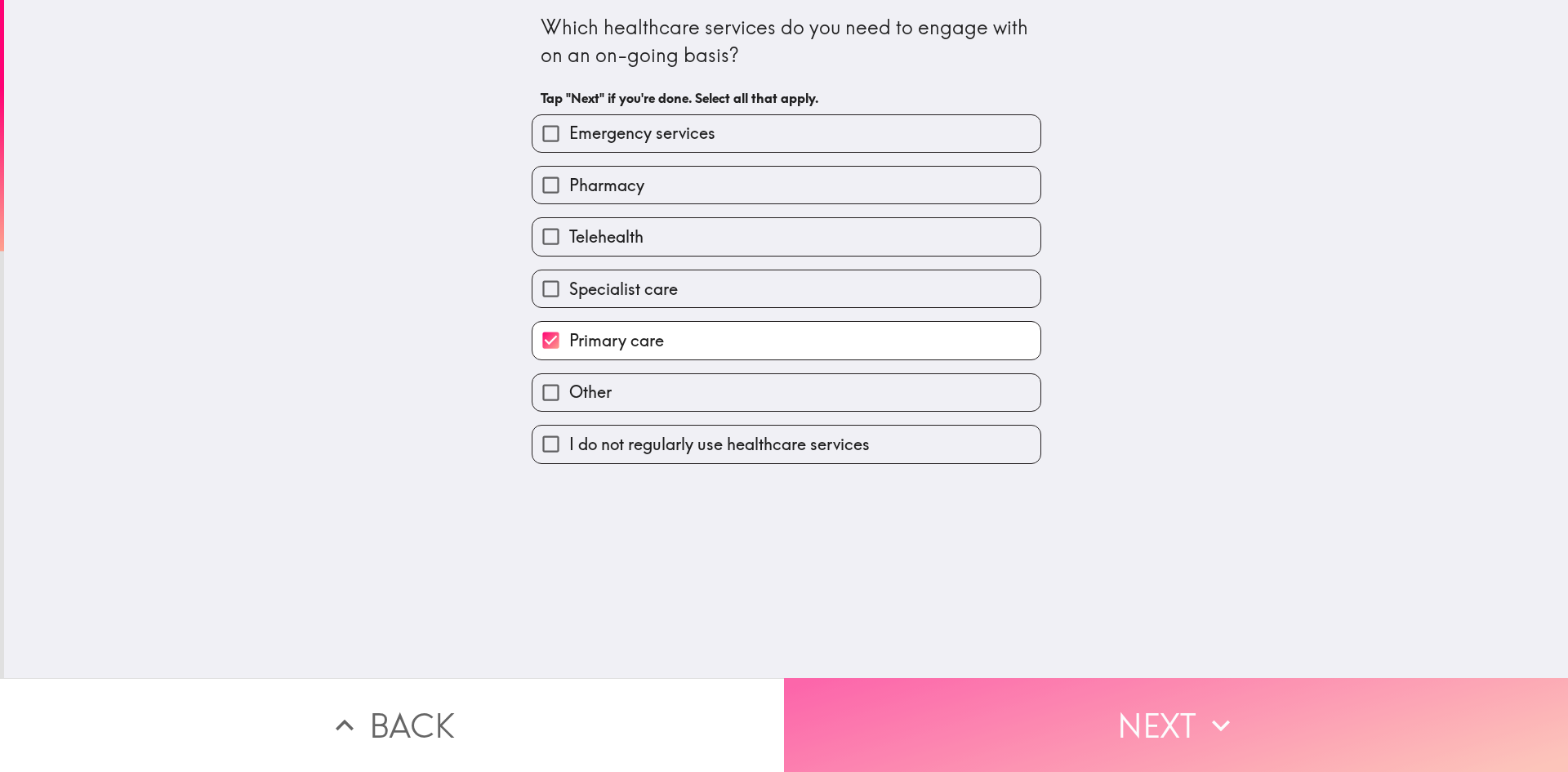
click at [975, 731] on button "Next" at bounding box center [1176, 725] width 784 height 94
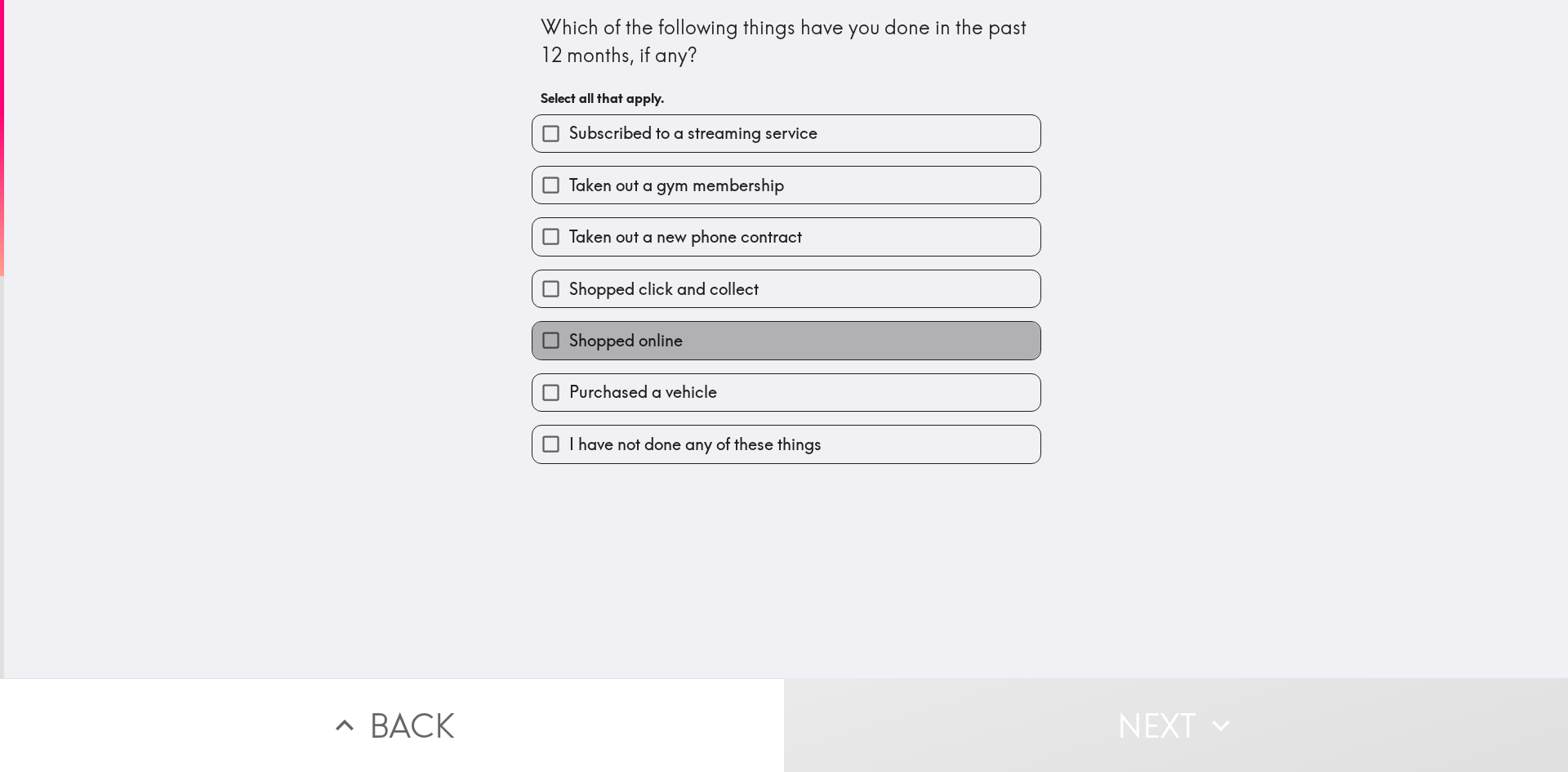
click at [723, 355] on label "Shopped online" at bounding box center [786, 340] width 508 height 37
click at [570, 355] on input "Shopped online" at bounding box center [551, 340] width 37 height 37
checkbox input "true"
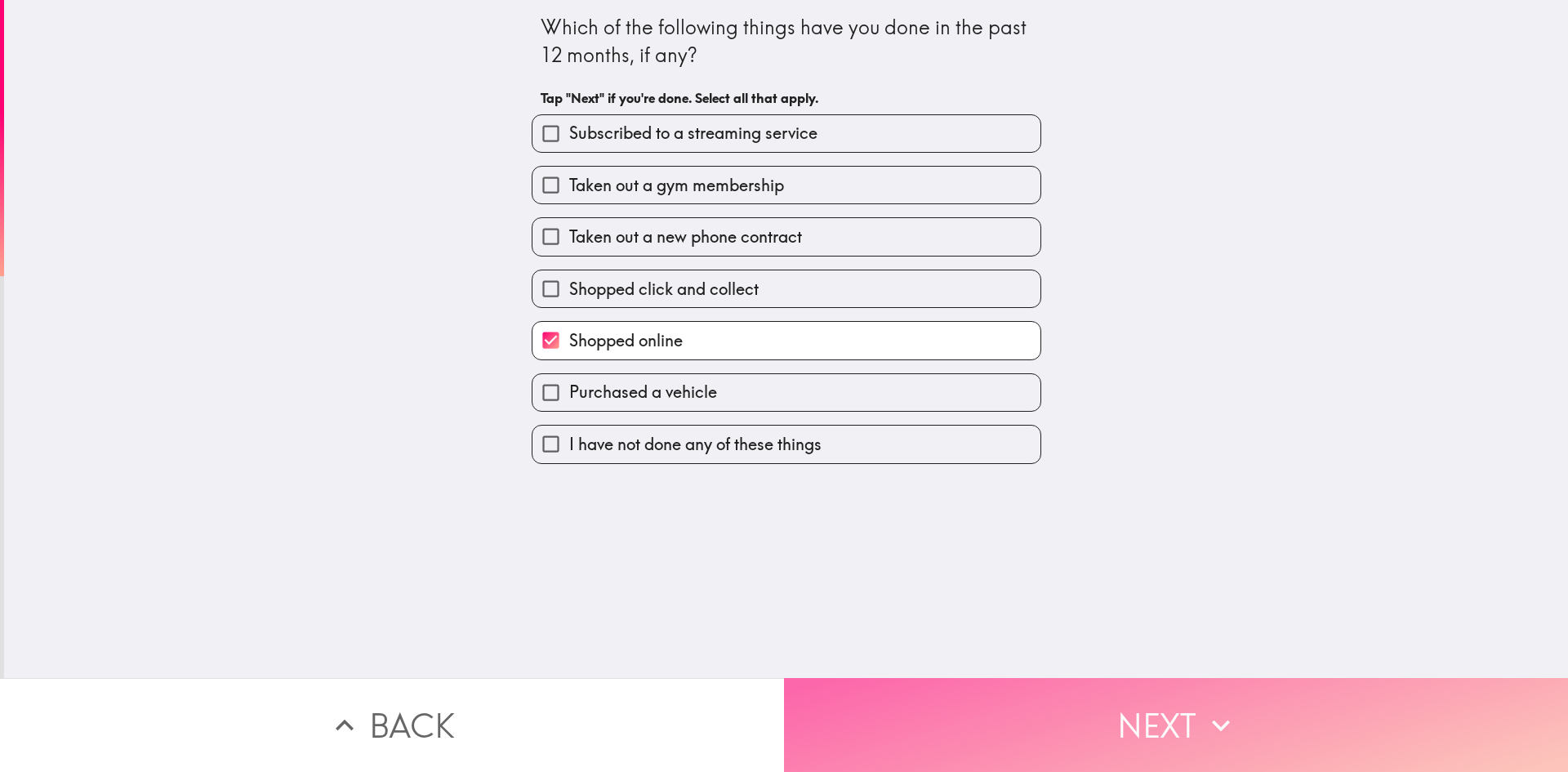
click at [1097, 699] on button "Next" at bounding box center [1176, 725] width 784 height 94
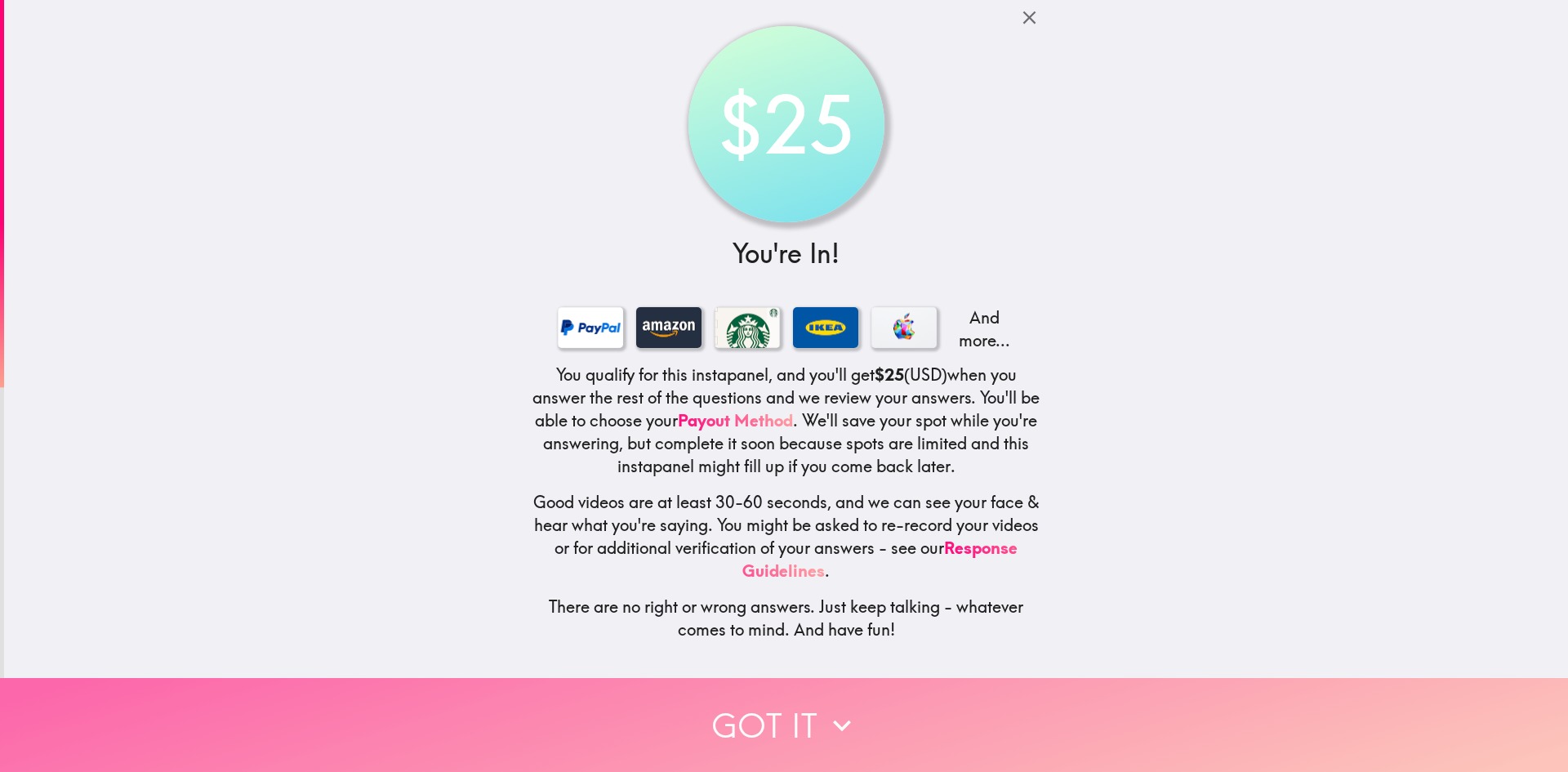
click at [854, 723] on button "Got it" at bounding box center [784, 725] width 1568 height 94
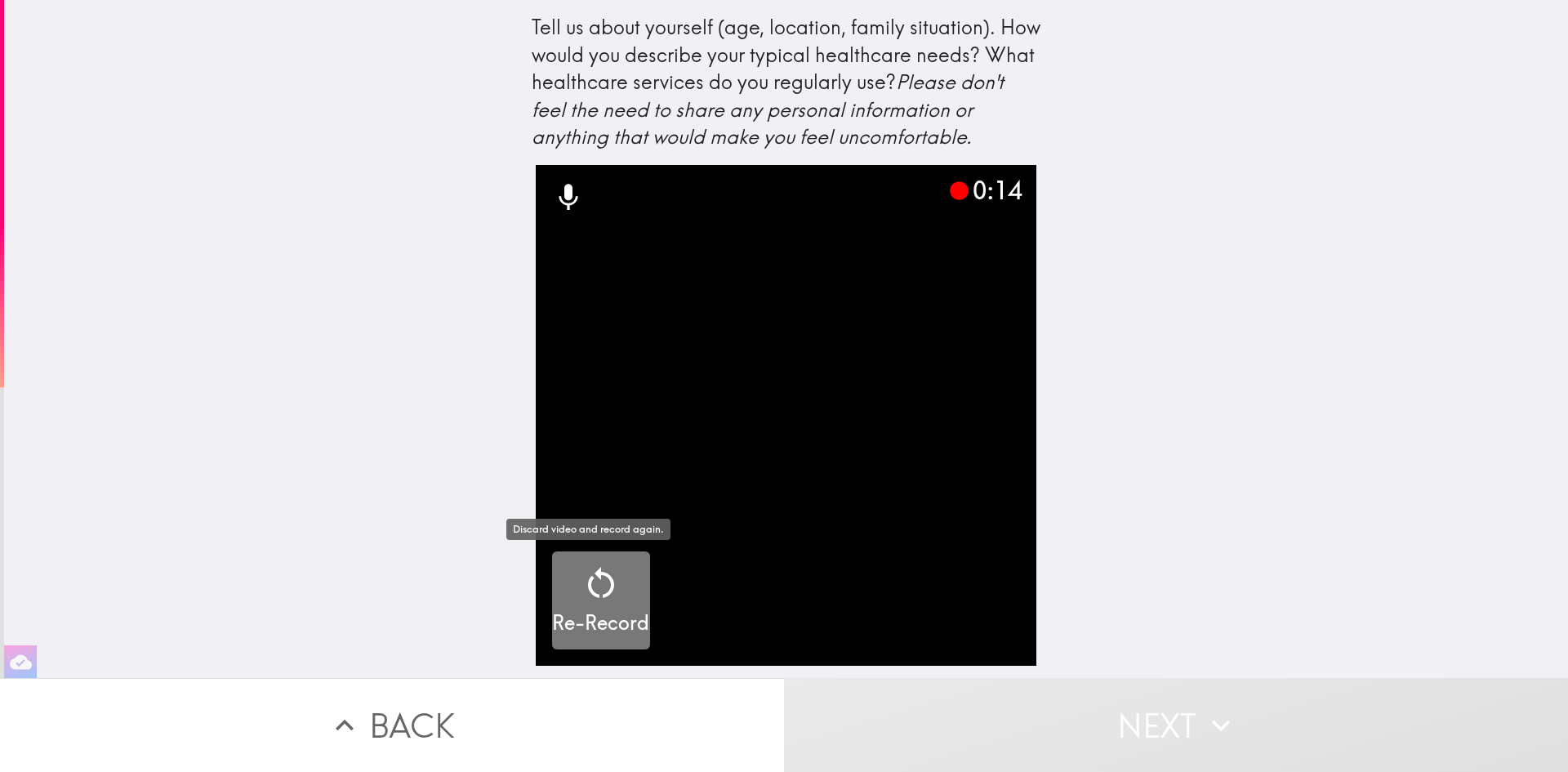
click at [582, 617] on h5 "Re-Record" at bounding box center [601, 623] width 97 height 28
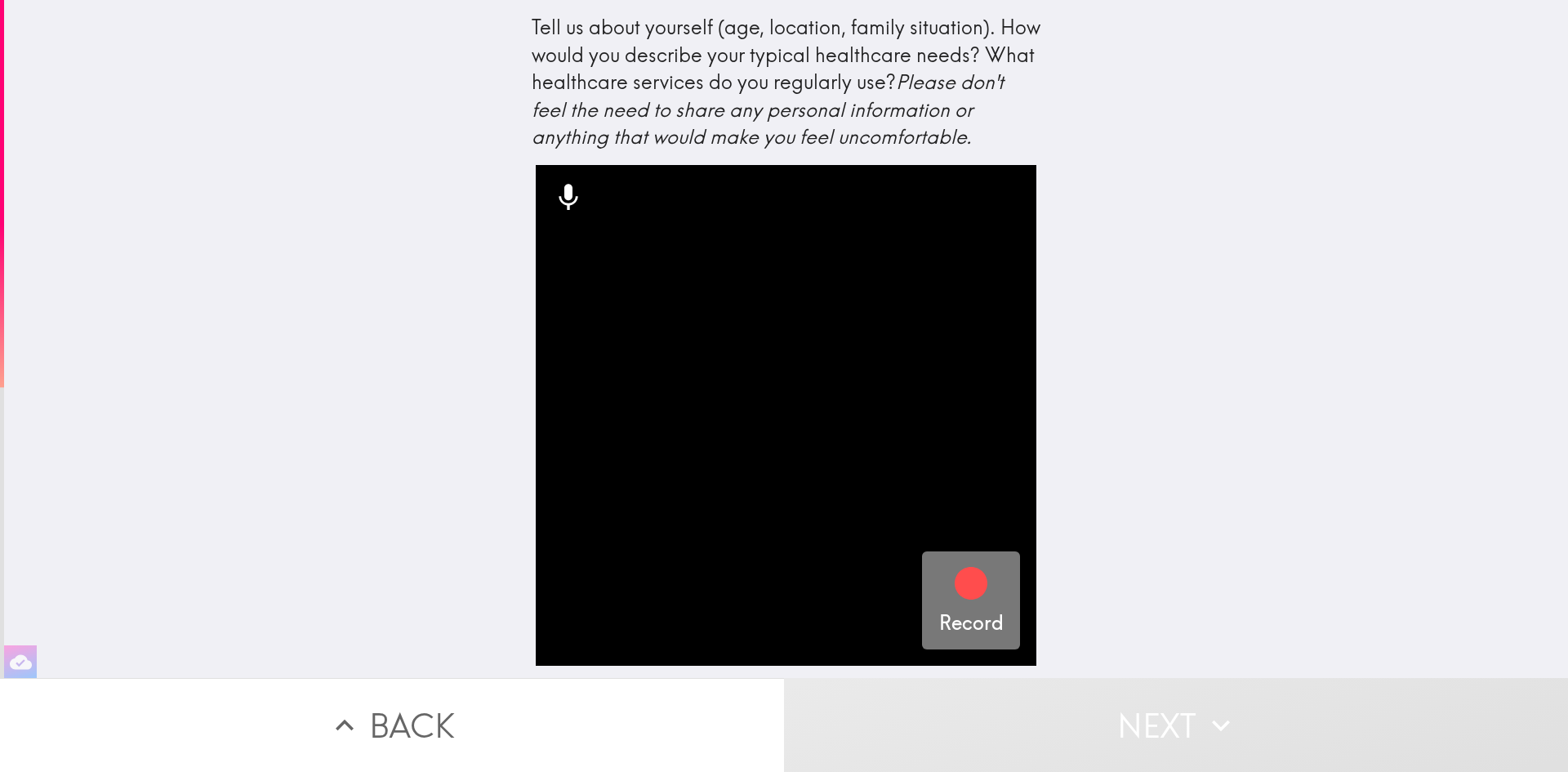
click at [972, 583] on icon "button" at bounding box center [971, 584] width 33 height 33
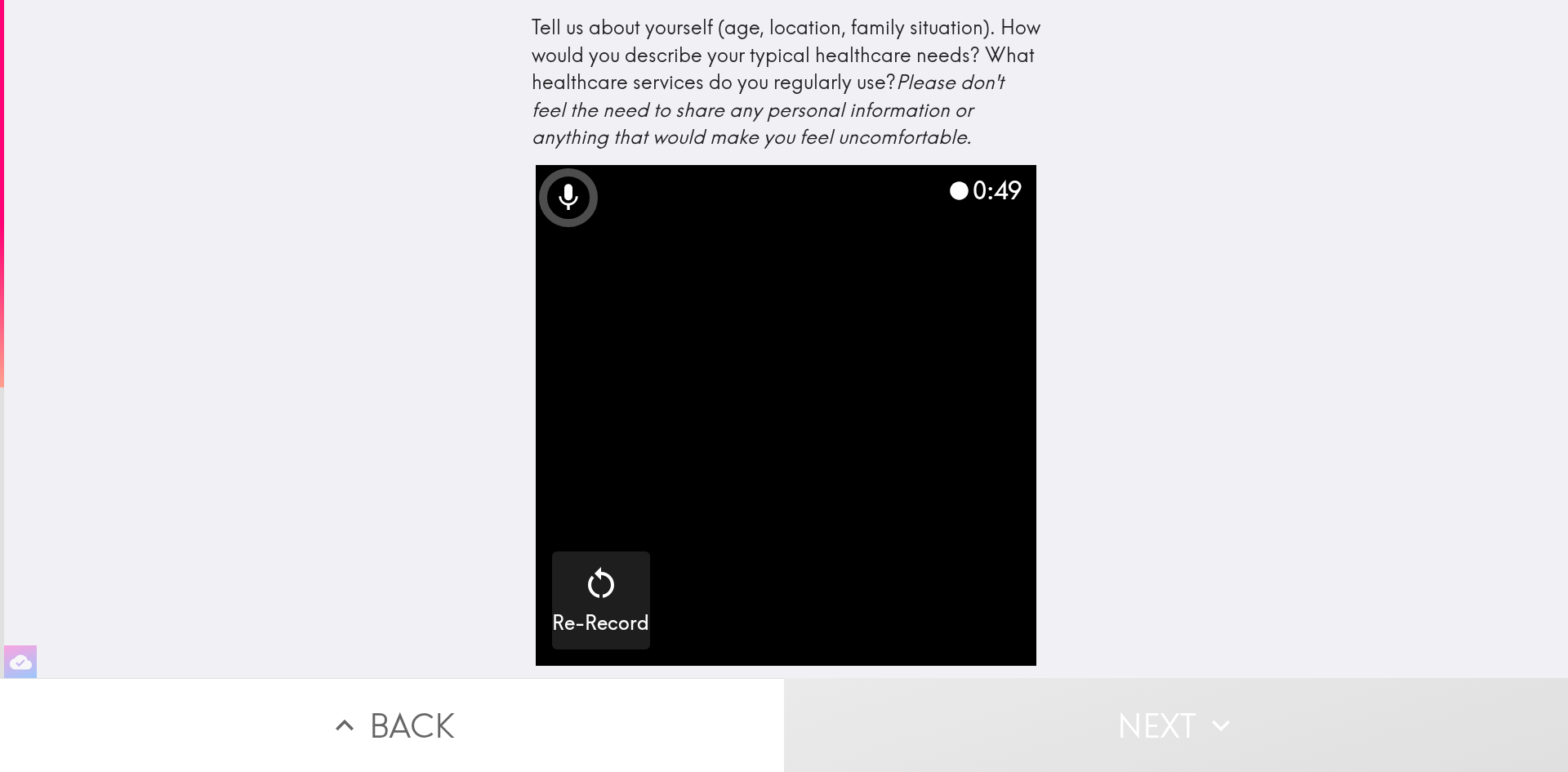
click at [822, 443] on video "button" at bounding box center [786, 415] width 501 height 501
drag, startPoint x: 1256, startPoint y: 710, endPoint x: 924, endPoint y: 377, distance: 470.2
click at [924, 377] on video "button" at bounding box center [786, 415] width 501 height 501
click at [558, 197] on icon at bounding box center [568, 197] width 19 height 26
drag, startPoint x: 558, startPoint y: 205, endPoint x: 842, endPoint y: 123, distance: 295.6
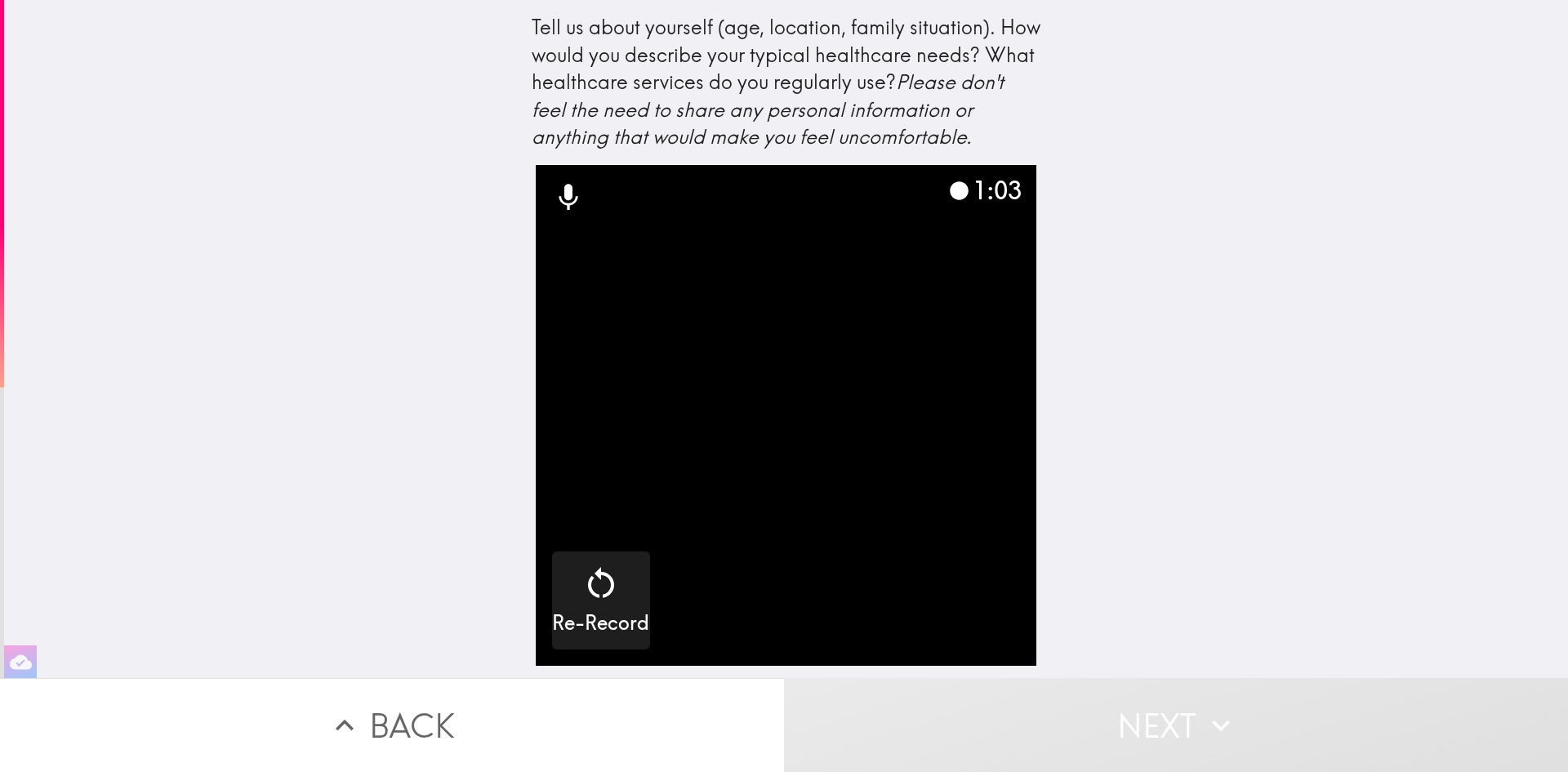
click at [842, 123] on div "Tell us about yourself (age, location, family situation). How would you describ…" at bounding box center [786, 83] width 509 height 138
click at [18, 654] on icon "button" at bounding box center [21, 661] width 22 height 15
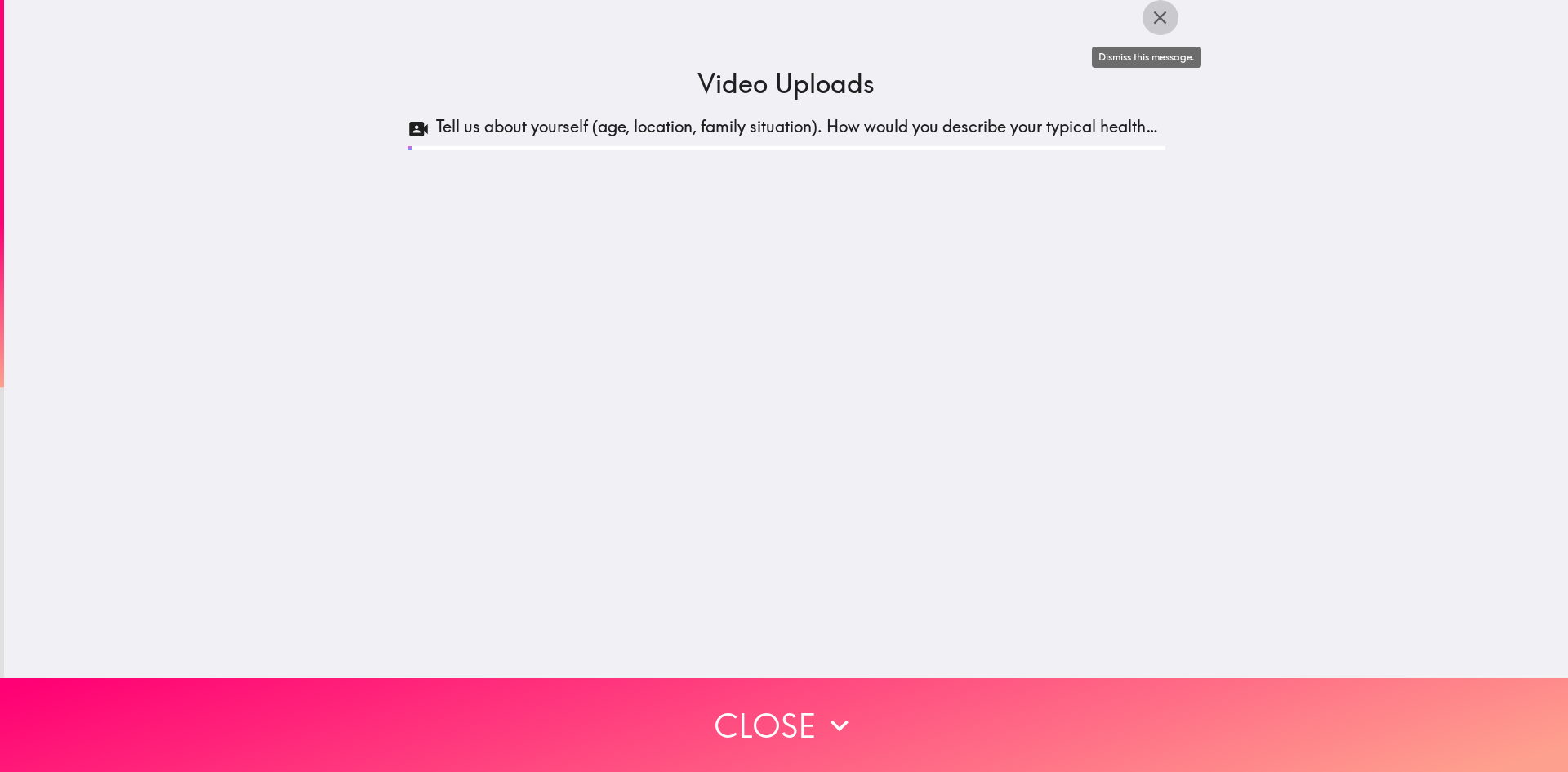
click at [1150, 21] on icon "button" at bounding box center [1161, 18] width 22 height 22
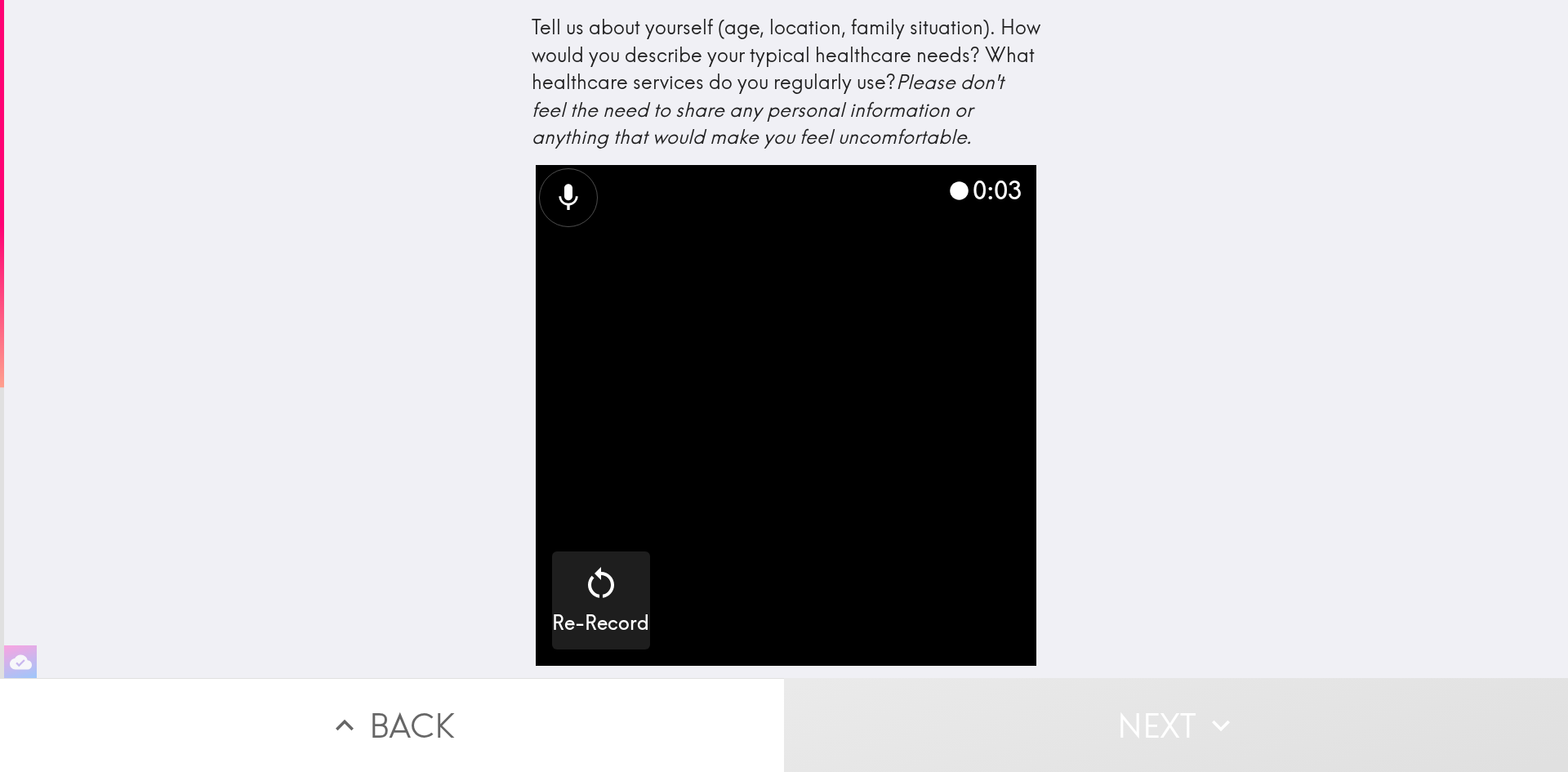
click at [558, 200] on icon at bounding box center [569, 198] width 33 height 33
click at [17, 654] on icon "button" at bounding box center [21, 661] width 22 height 15
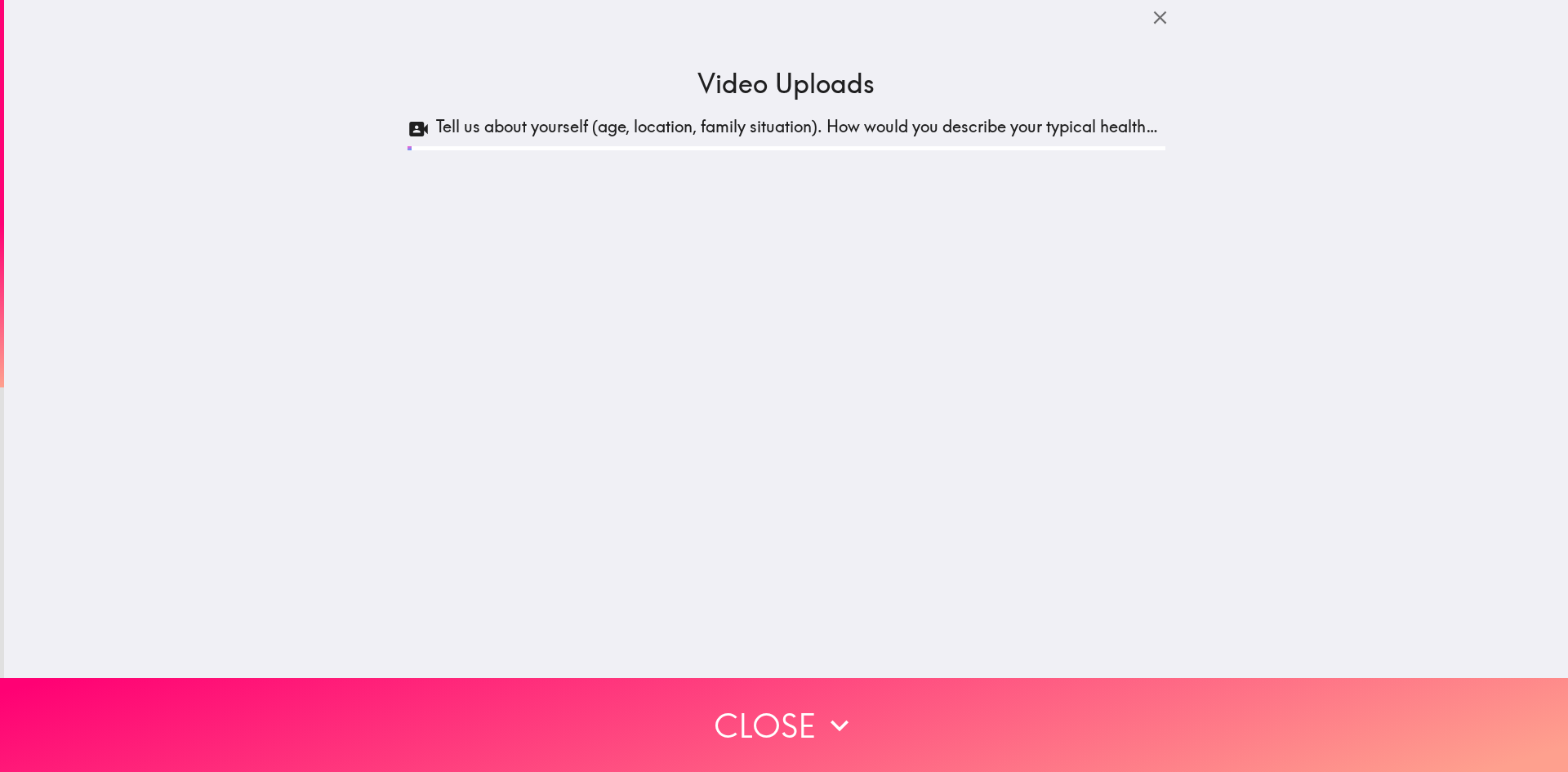
click at [1001, 133] on h5 "Tell us about yourself (age, location, family situation). How would you describ…" at bounding box center [801, 129] width 729 height 28
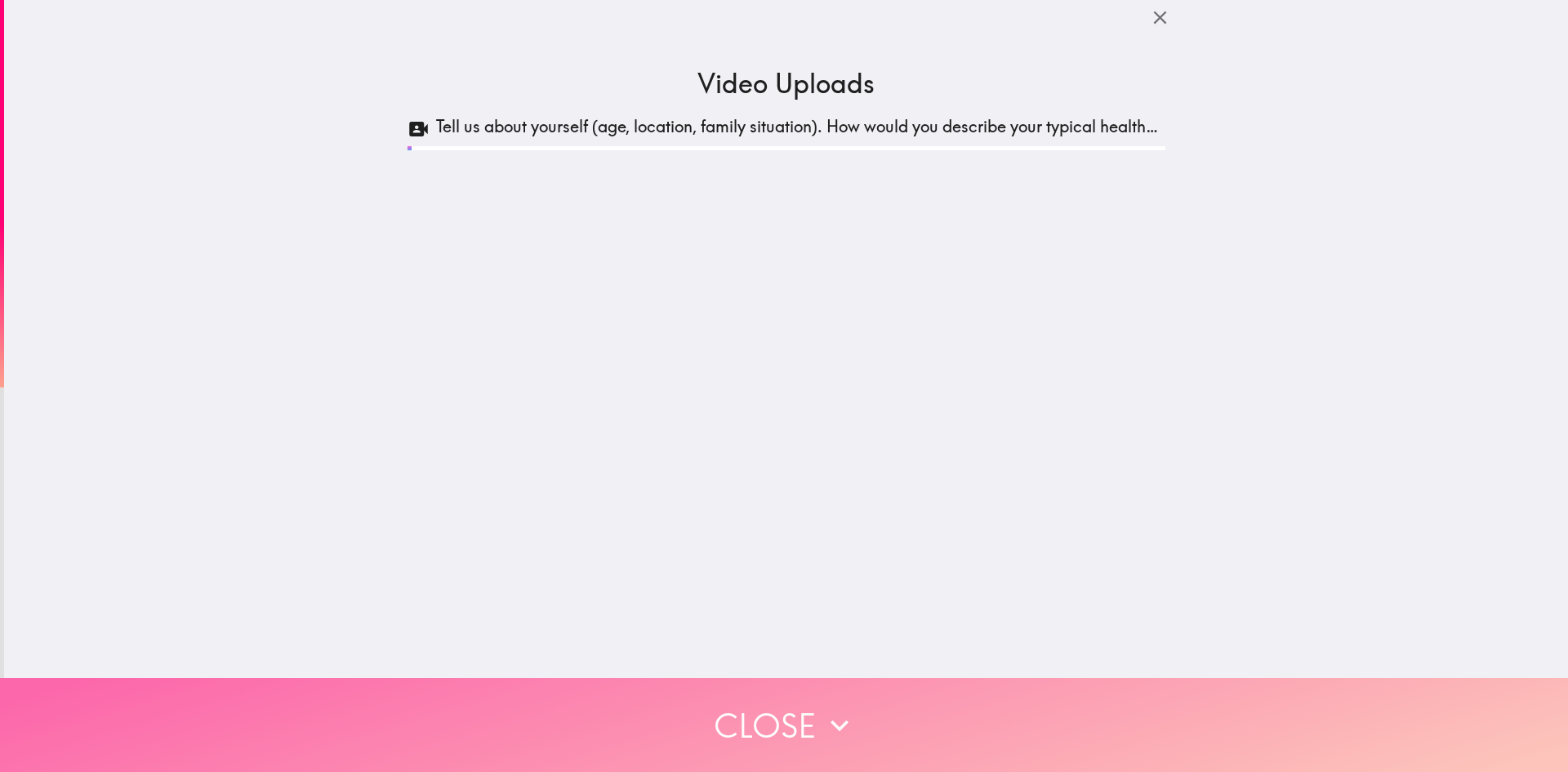
click at [832, 717] on icon "button" at bounding box center [839, 726] width 36 height 36
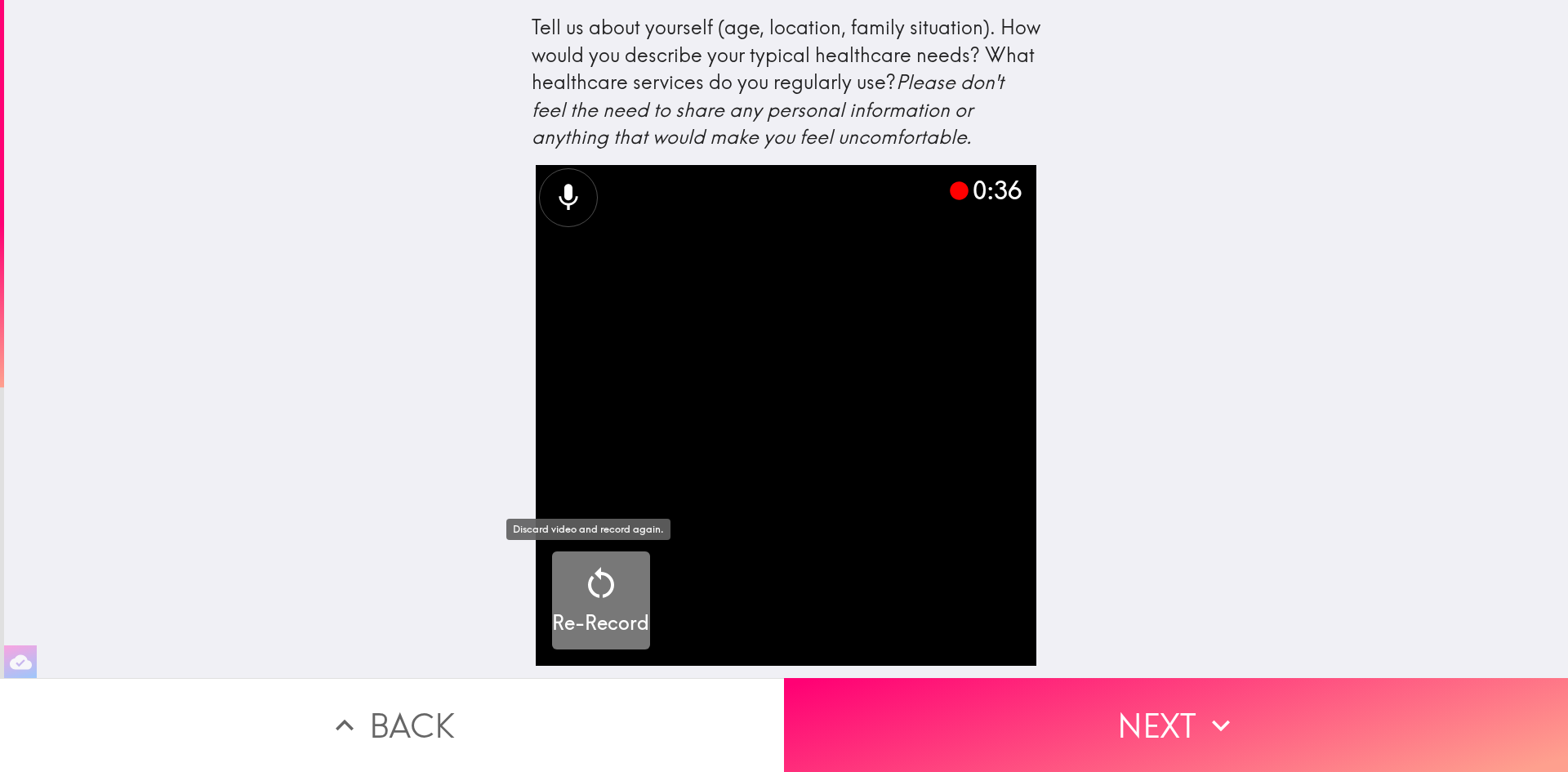
click at [588, 616] on h5 "Re-Record" at bounding box center [601, 623] width 97 height 28
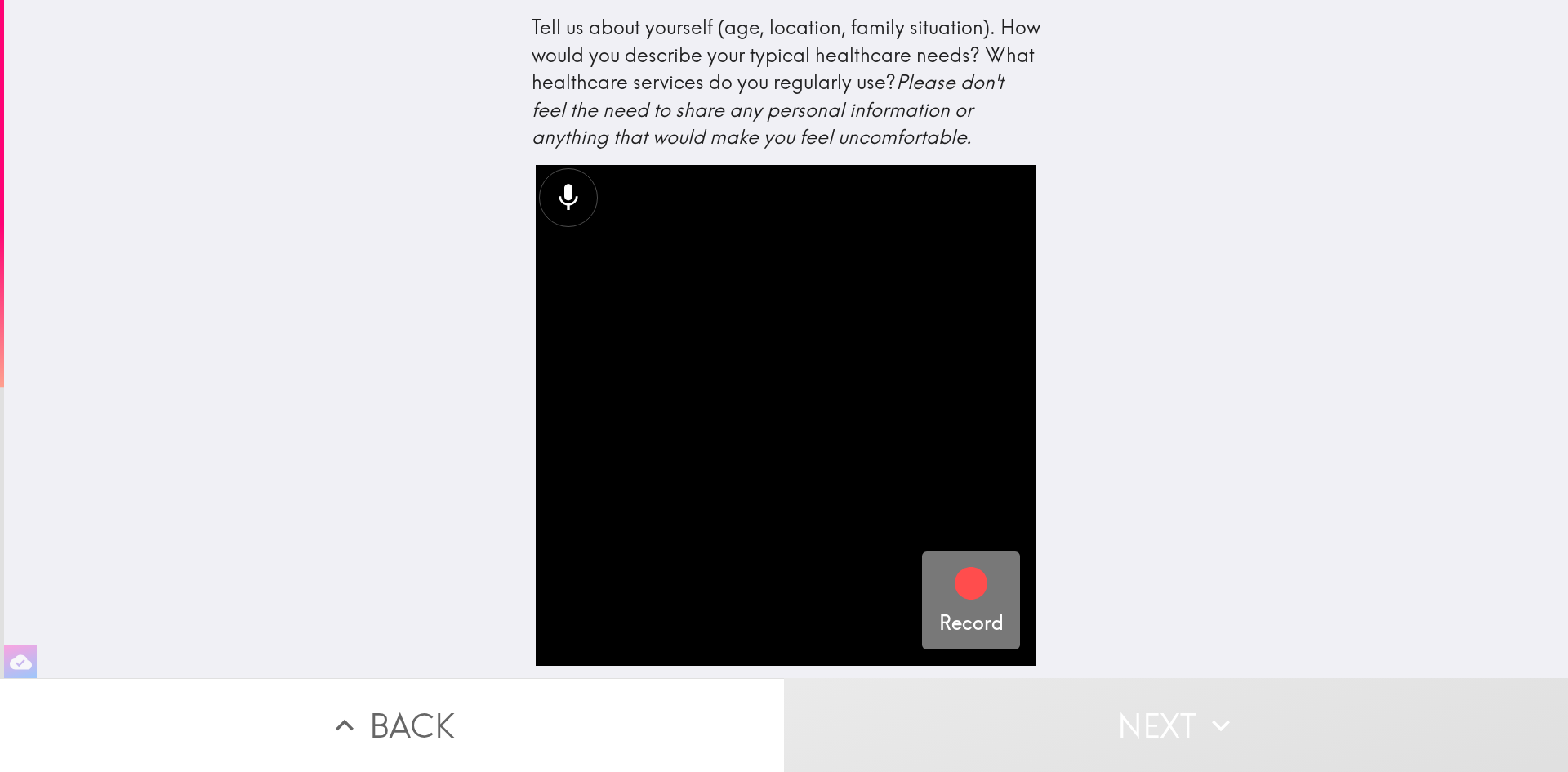
click at [980, 577] on div "Record" at bounding box center [971, 601] width 64 height 74
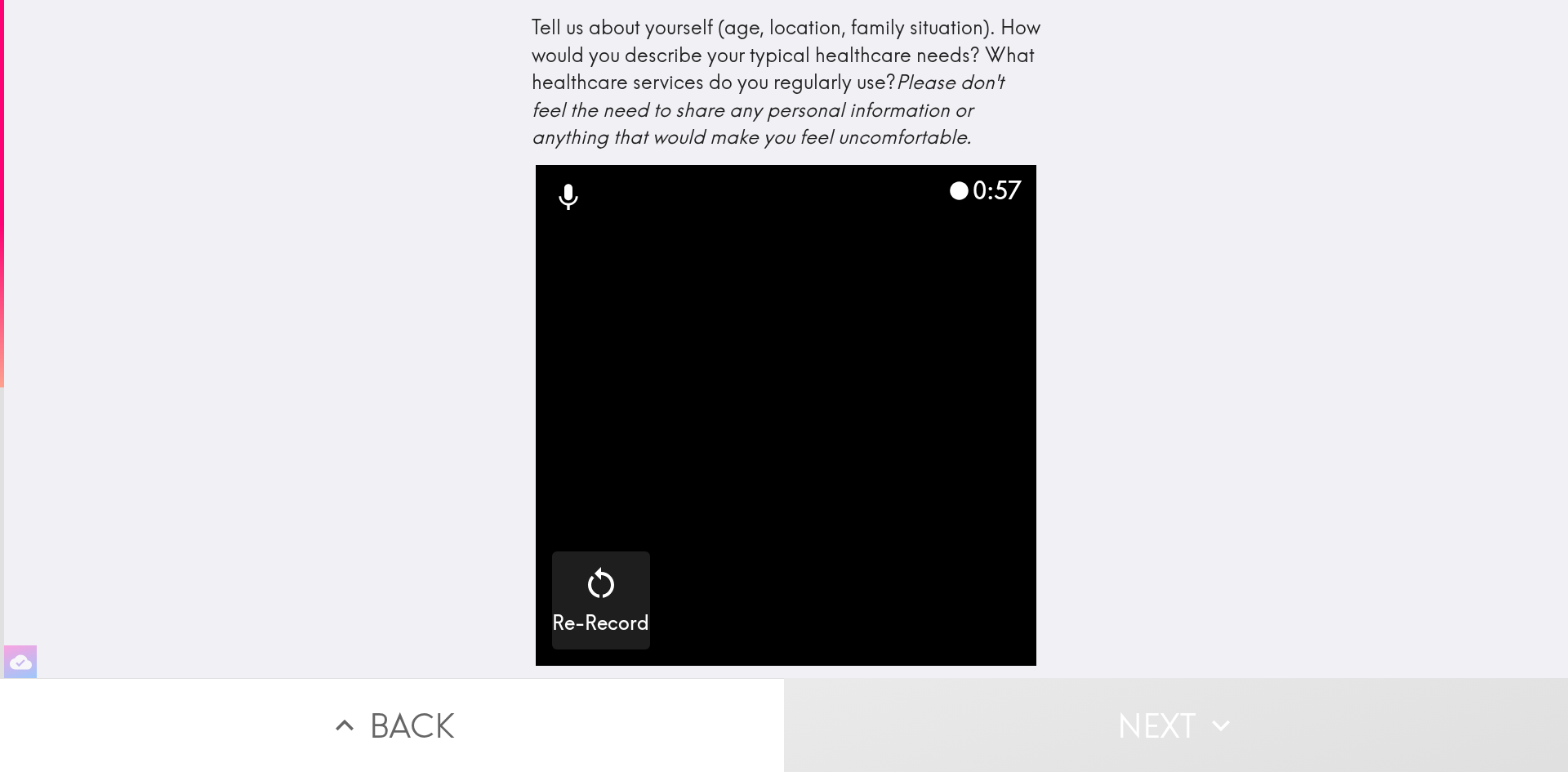
scroll to position [1, 0]
click at [552, 197] on icon at bounding box center [569, 198] width 33 height 33
drag, startPoint x: 949, startPoint y: 189, endPoint x: 941, endPoint y: 191, distance: 8.2
click at [950, 191] on icon at bounding box center [960, 191] width 19 height 19
click at [980, 191] on div "1:12" at bounding box center [985, 191] width 74 height 34
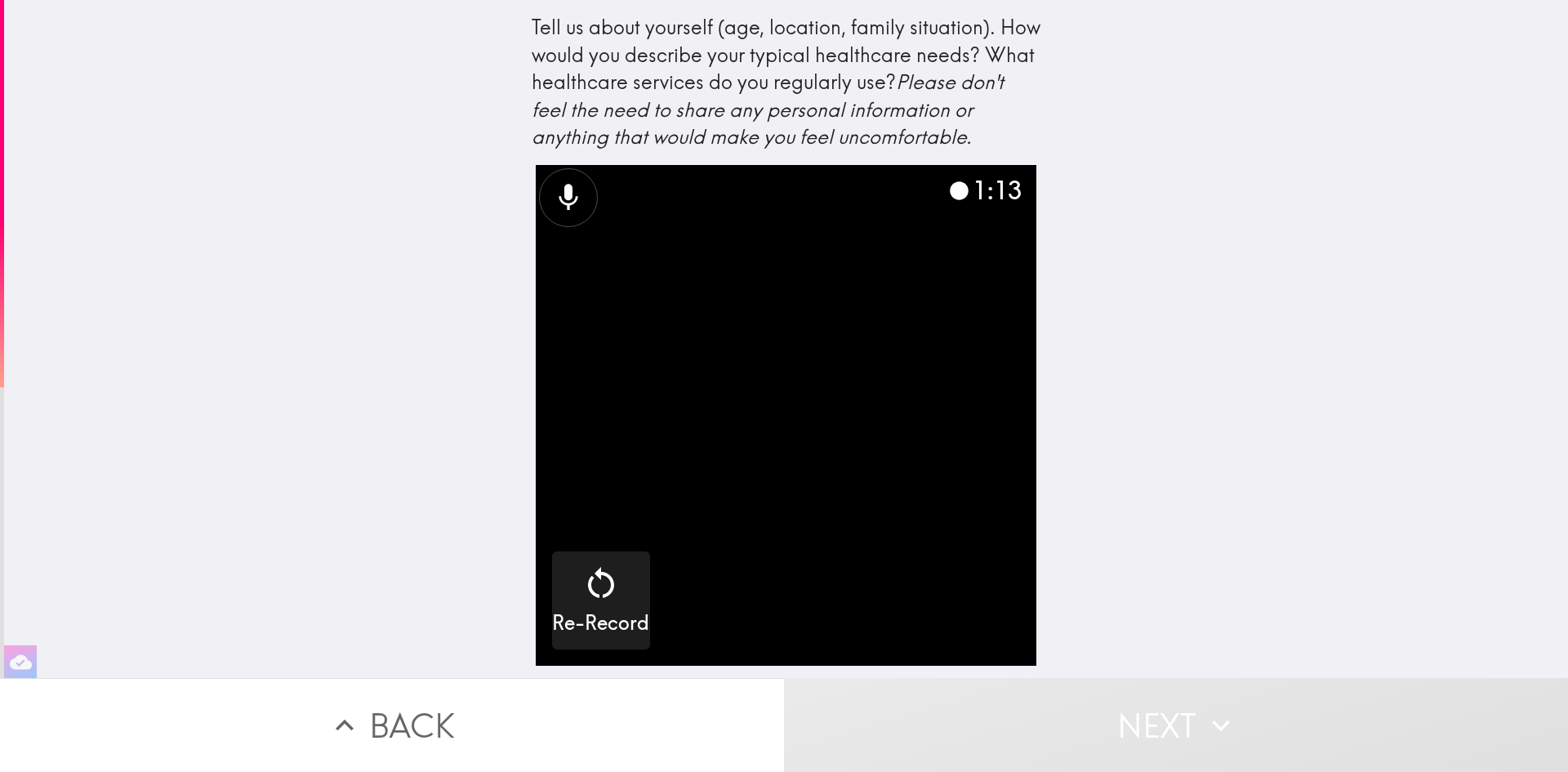
click at [980, 191] on div "1:13" at bounding box center [985, 191] width 74 height 34
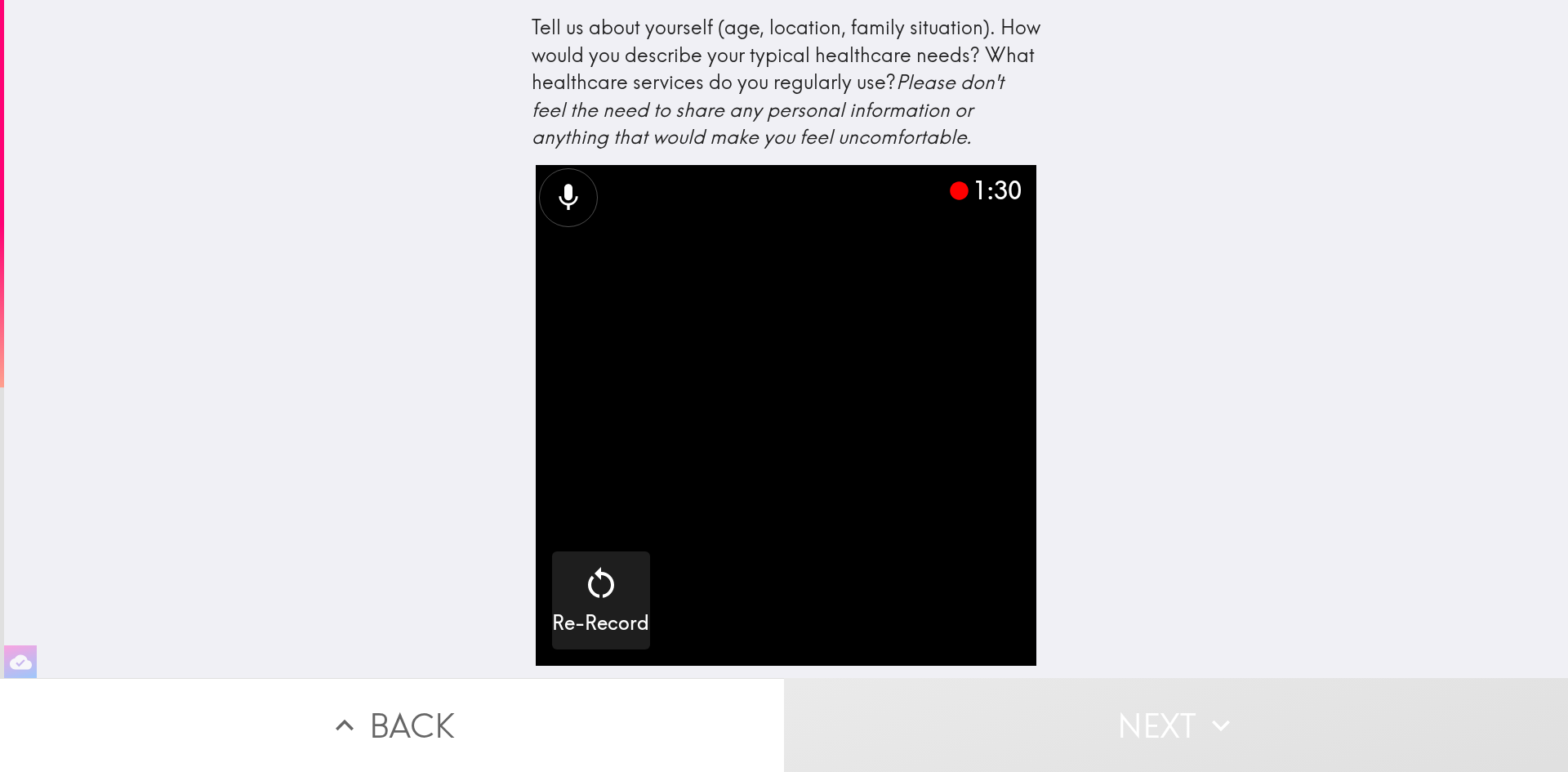
click at [558, 205] on icon at bounding box center [568, 197] width 19 height 26
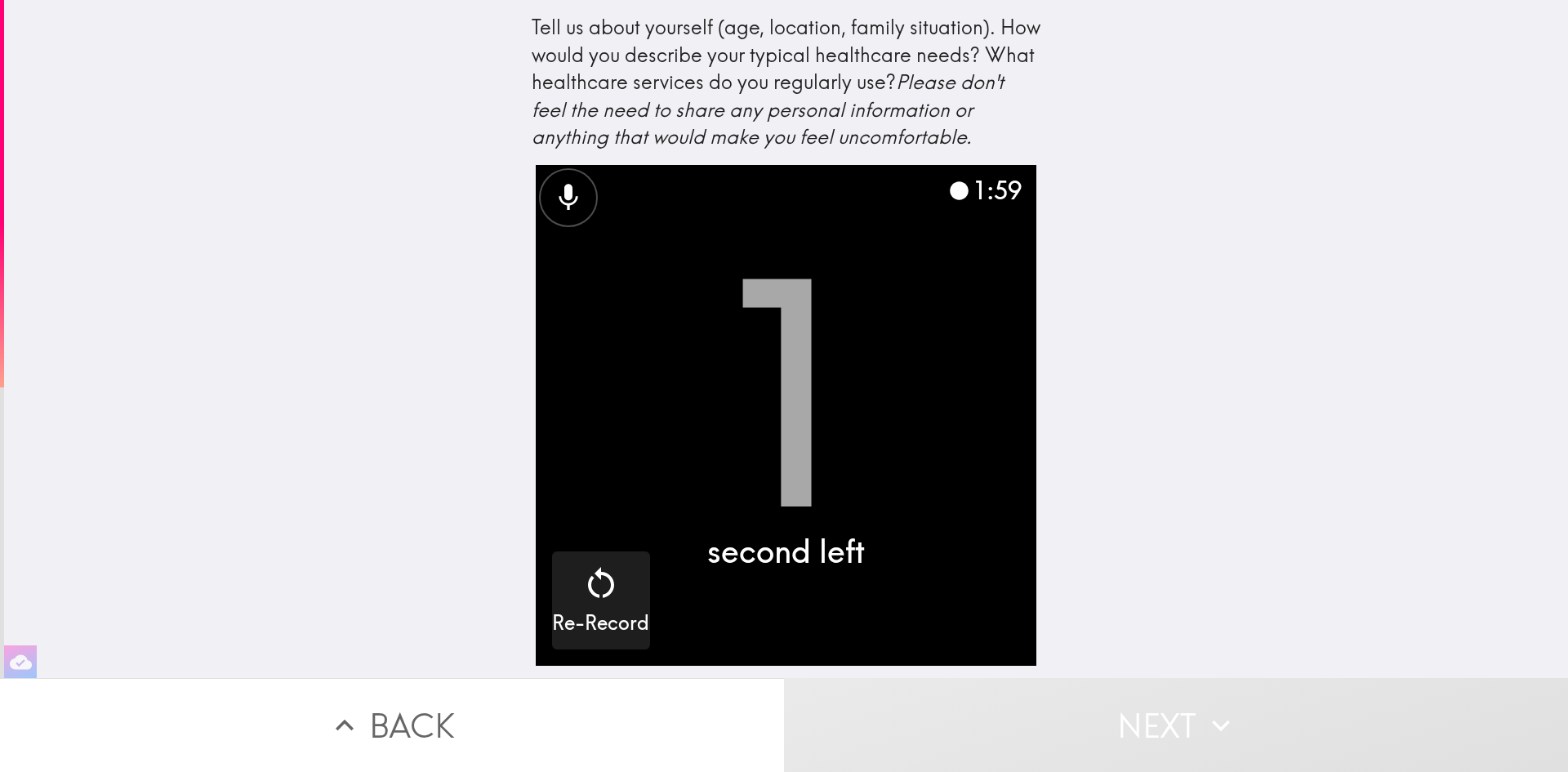
scroll to position [0, 0]
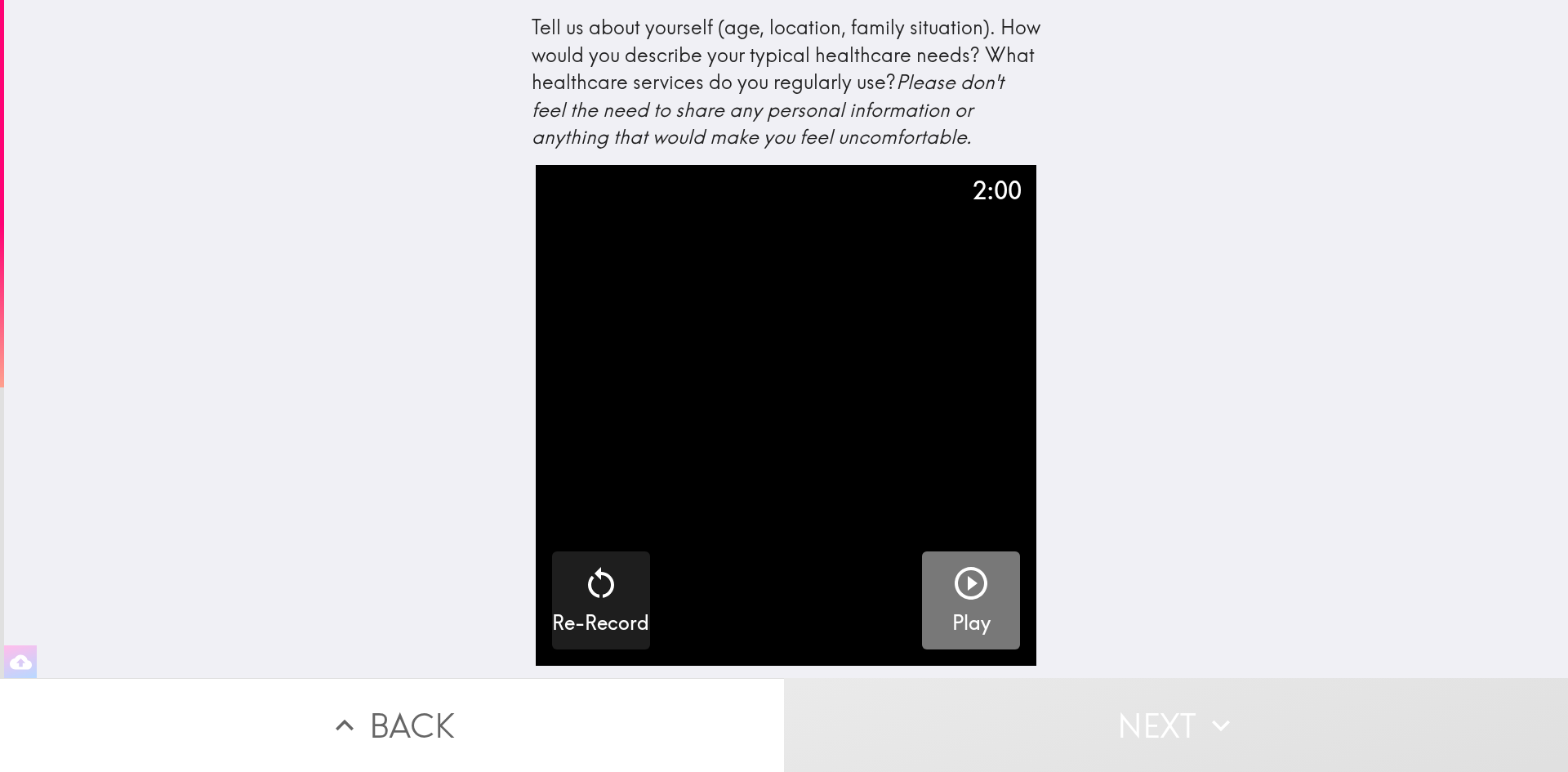
click at [952, 604] on icon "button" at bounding box center [972, 584] width 40 height 40
click at [15, 652] on icon "button" at bounding box center [21, 663] width 22 height 22
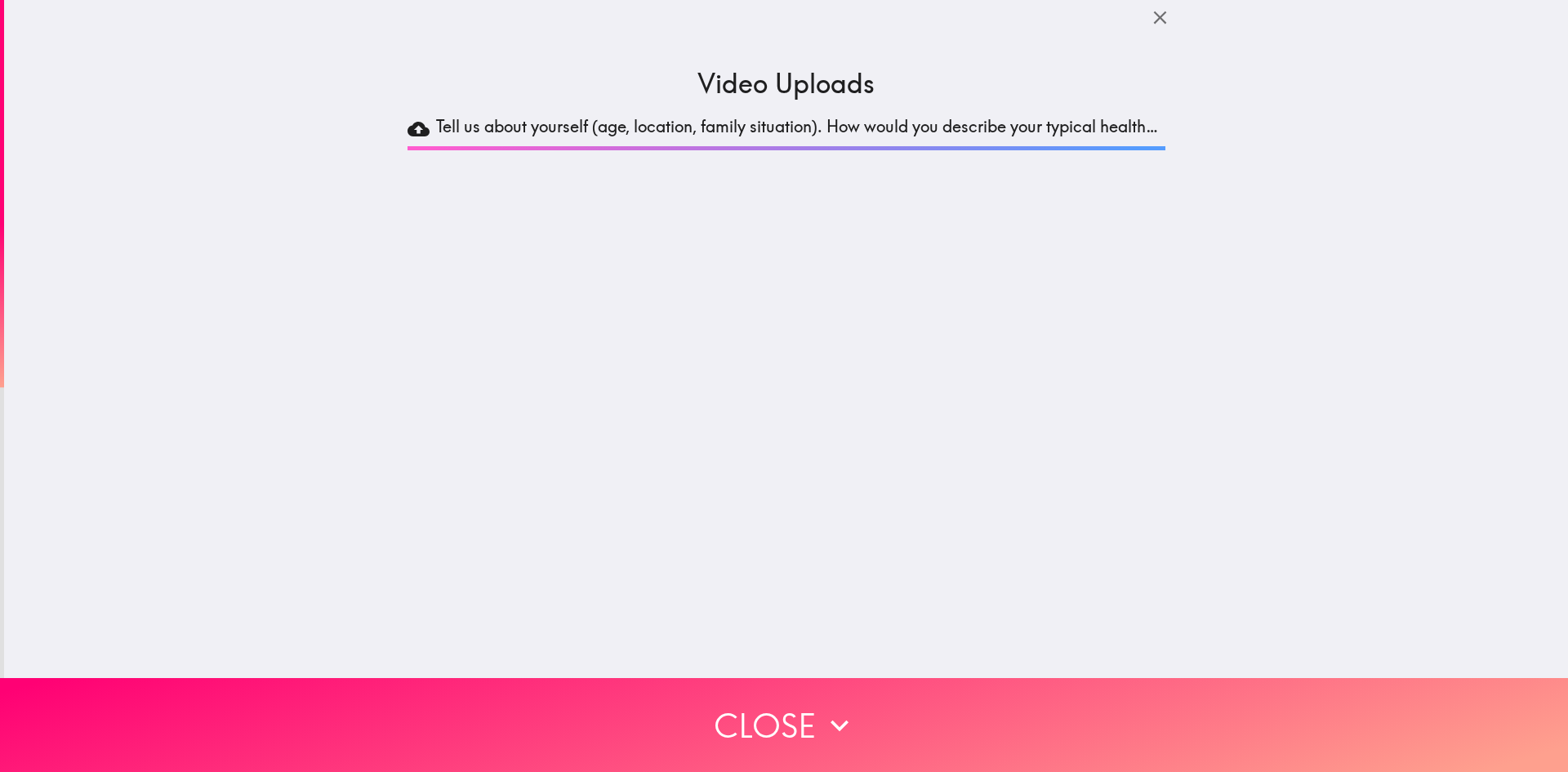
click at [407, 132] on icon at bounding box center [418, 129] width 22 height 28
click at [1143, 31] on button "button" at bounding box center [1160, 17] width 35 height 35
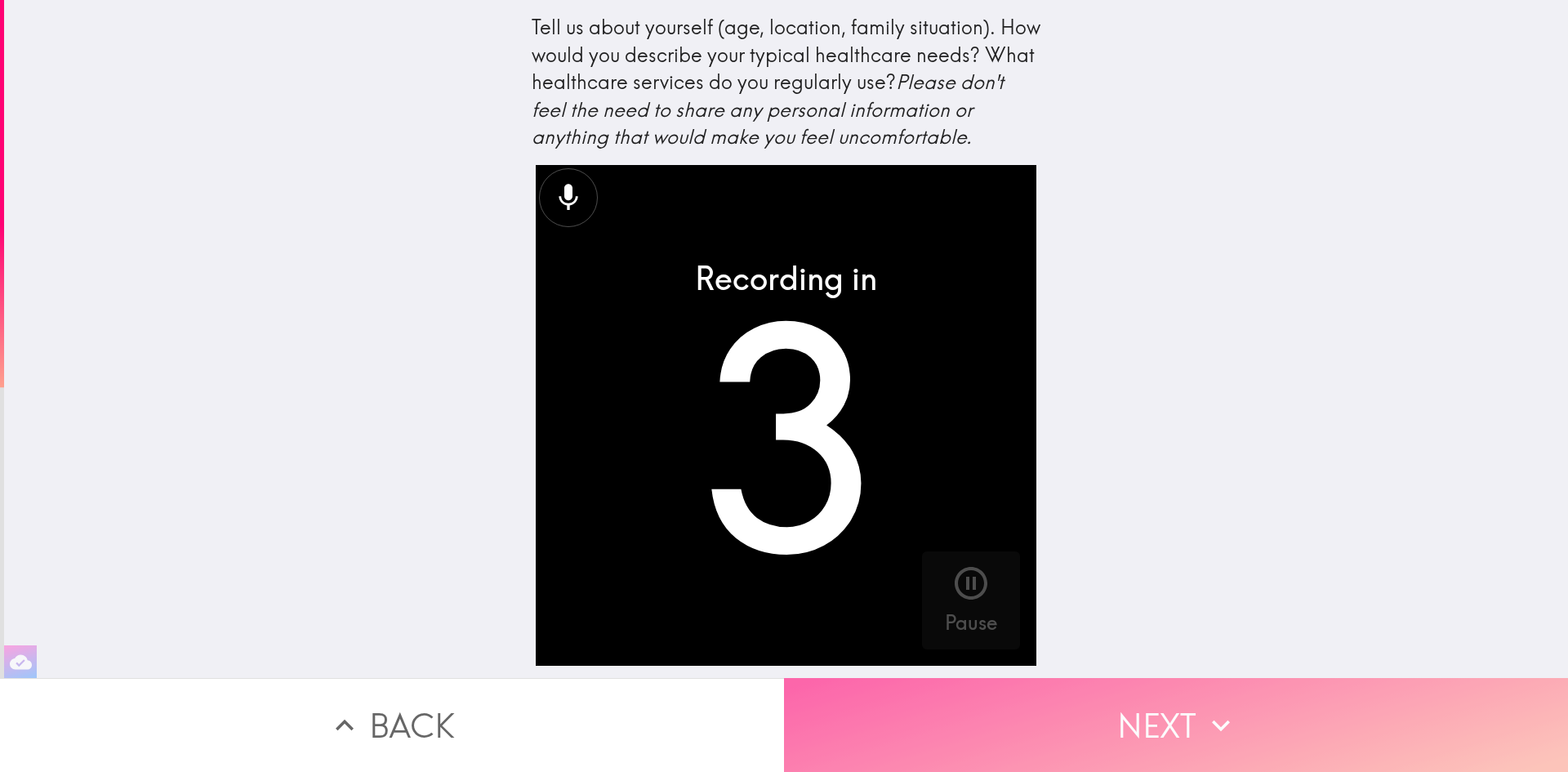
click at [1087, 704] on button "Next" at bounding box center [1176, 725] width 784 height 94
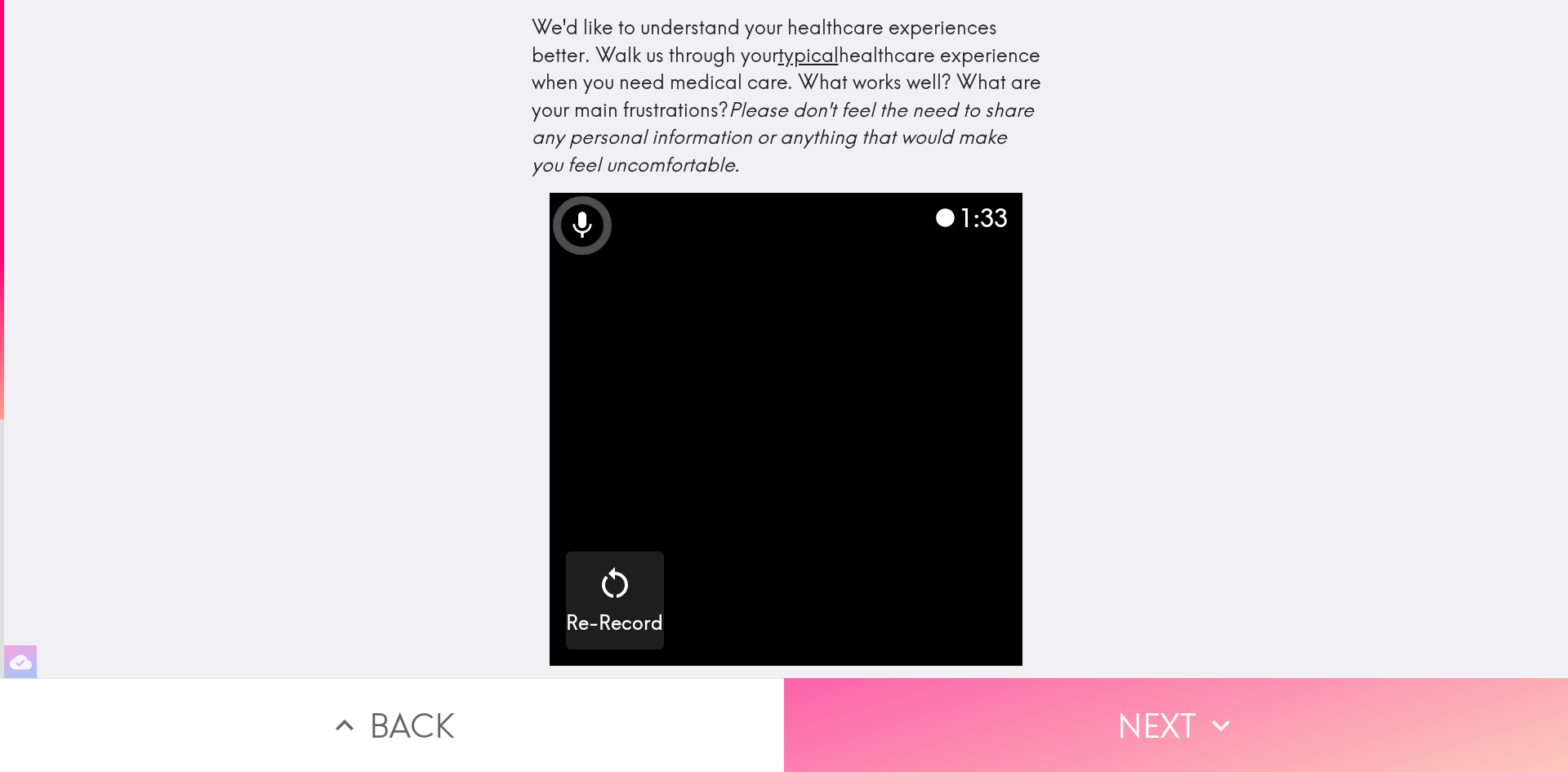
click at [1143, 707] on button "Next" at bounding box center [1176, 725] width 784 height 94
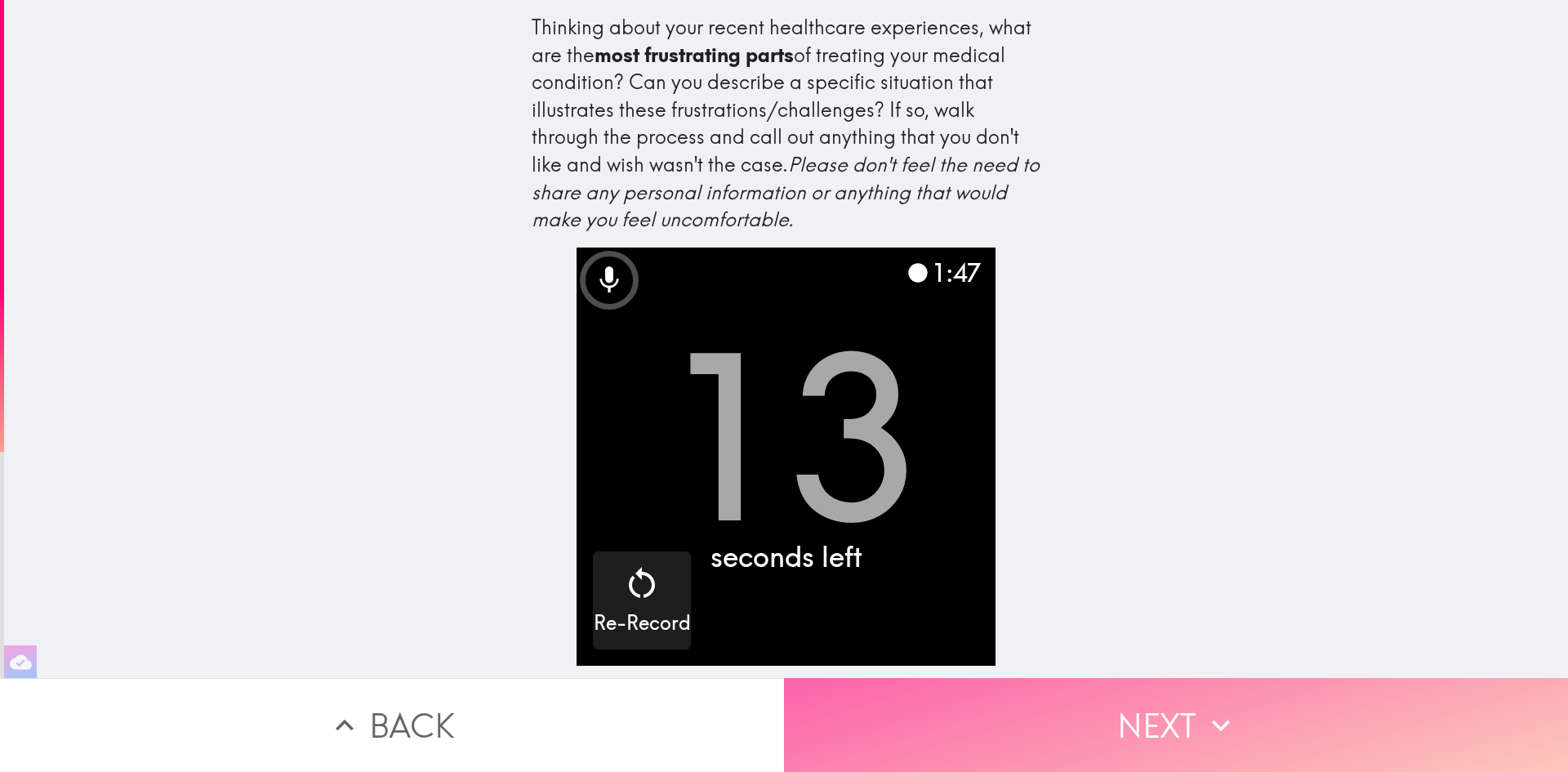
click at [1196, 712] on button "Next" at bounding box center [1176, 725] width 784 height 94
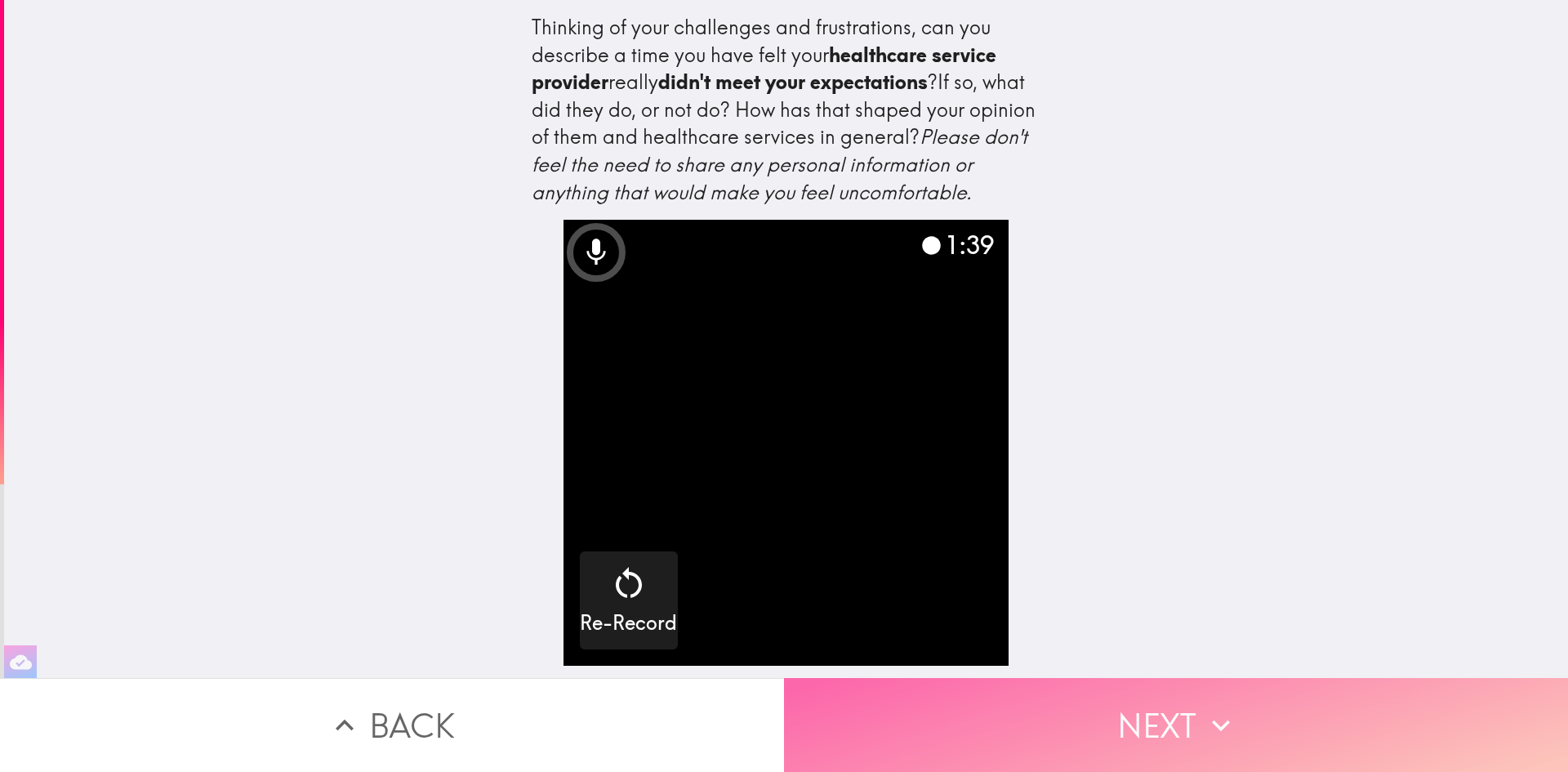
click at [1175, 678] on button "Next" at bounding box center [1176, 725] width 784 height 94
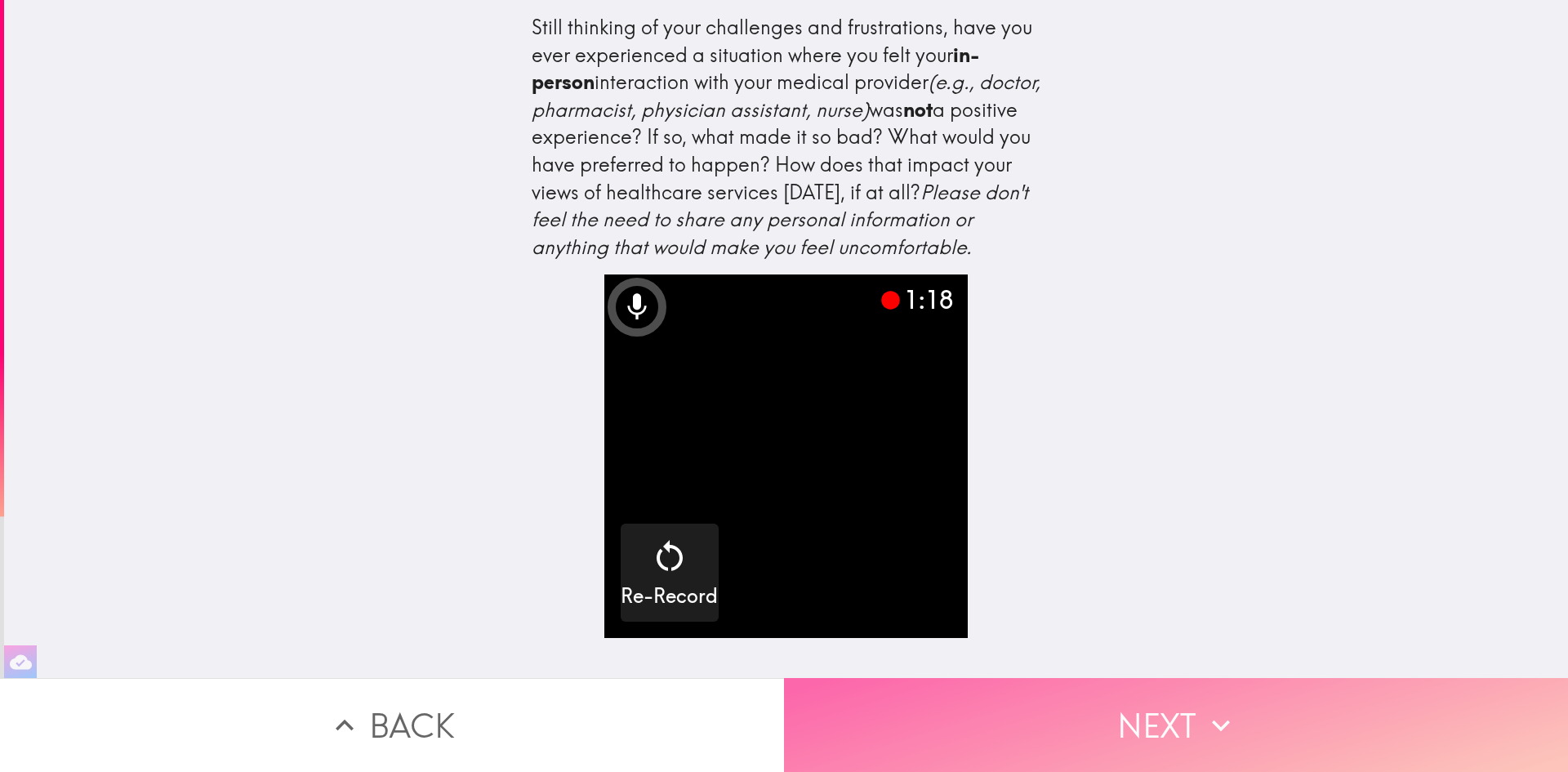
click at [1144, 697] on button "Next" at bounding box center [1176, 725] width 784 height 94
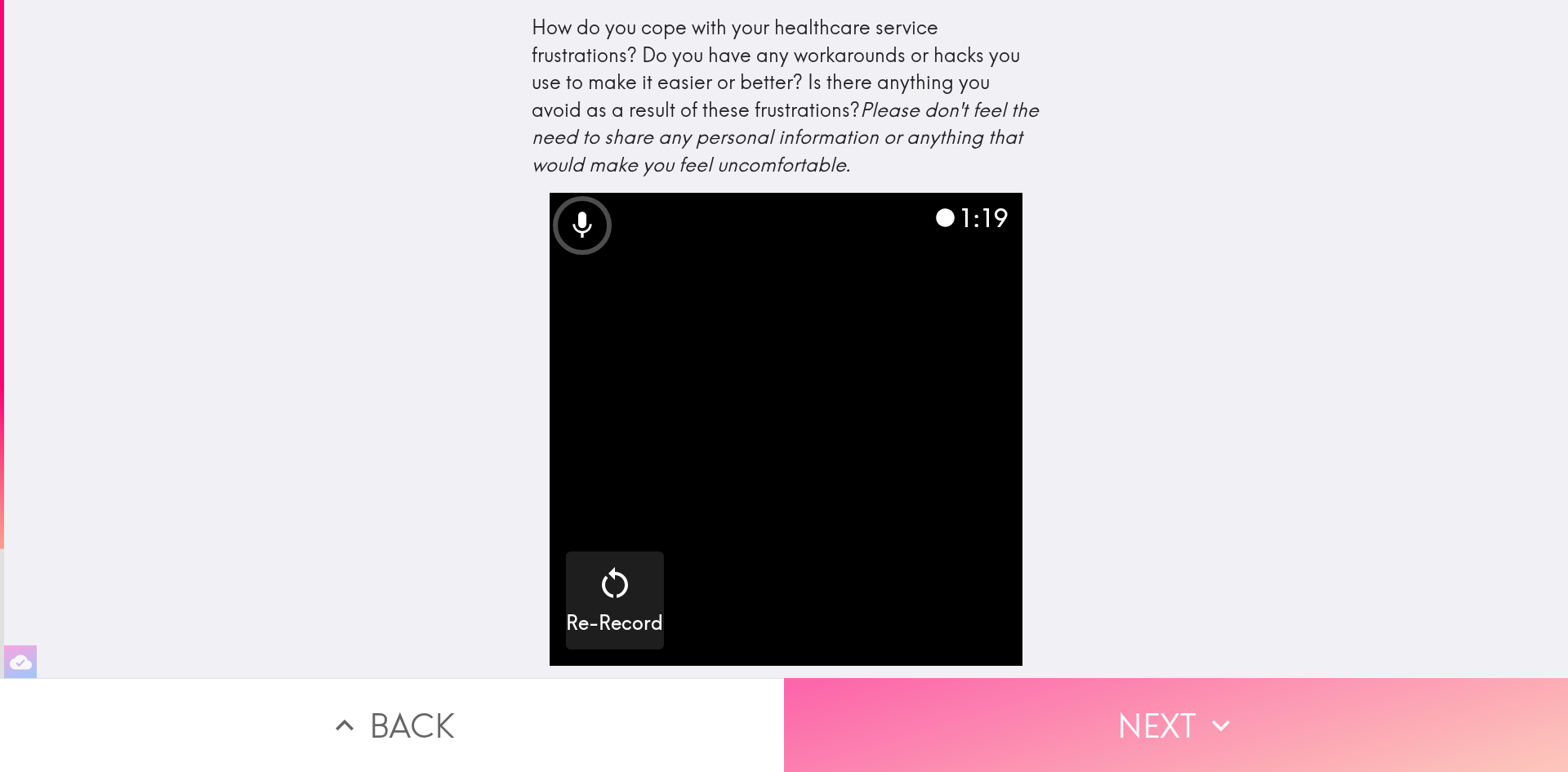
click at [1161, 706] on button "Next" at bounding box center [1176, 725] width 784 height 94
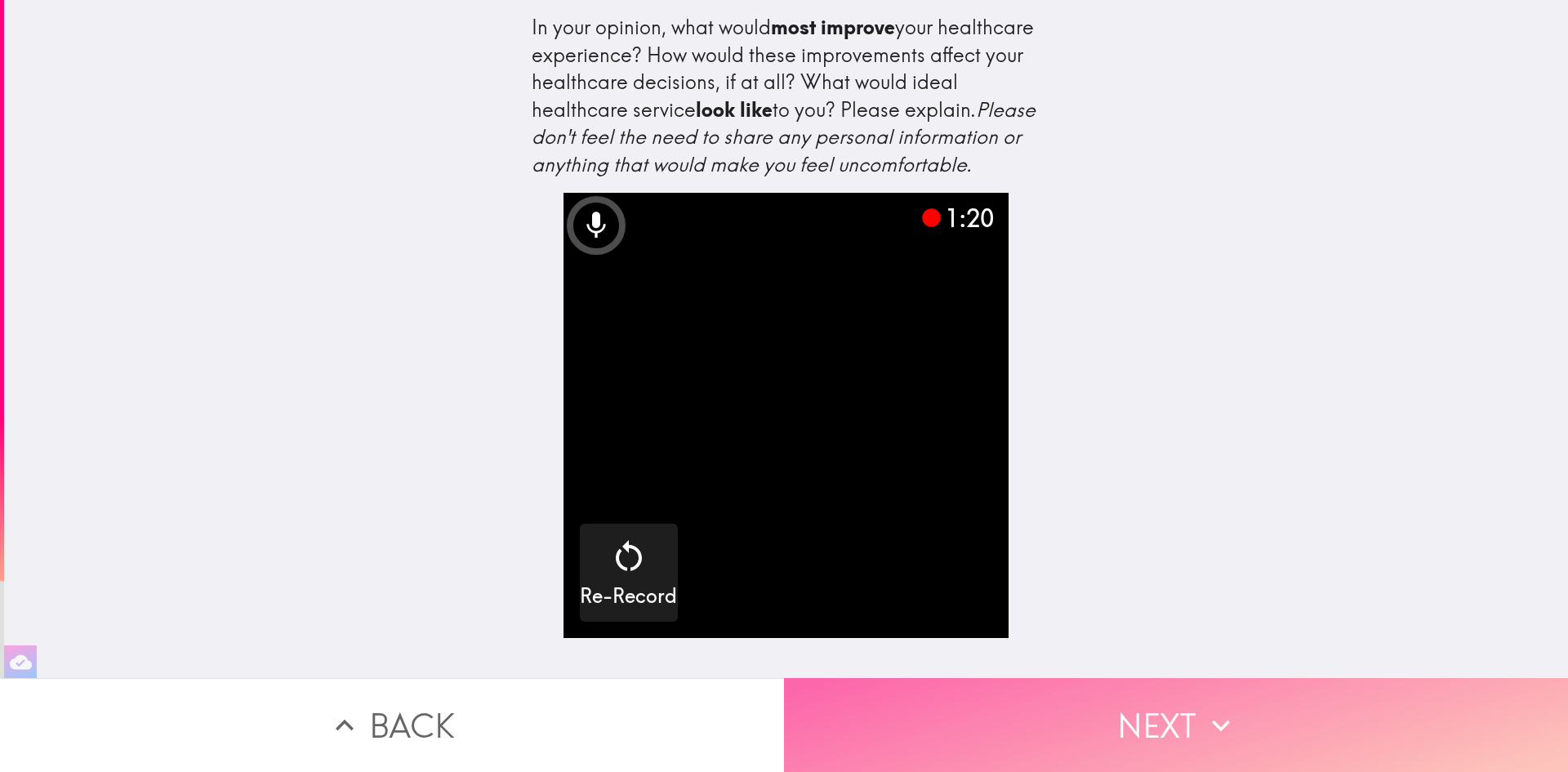
click at [1106, 703] on button "Next" at bounding box center [1176, 725] width 784 height 94
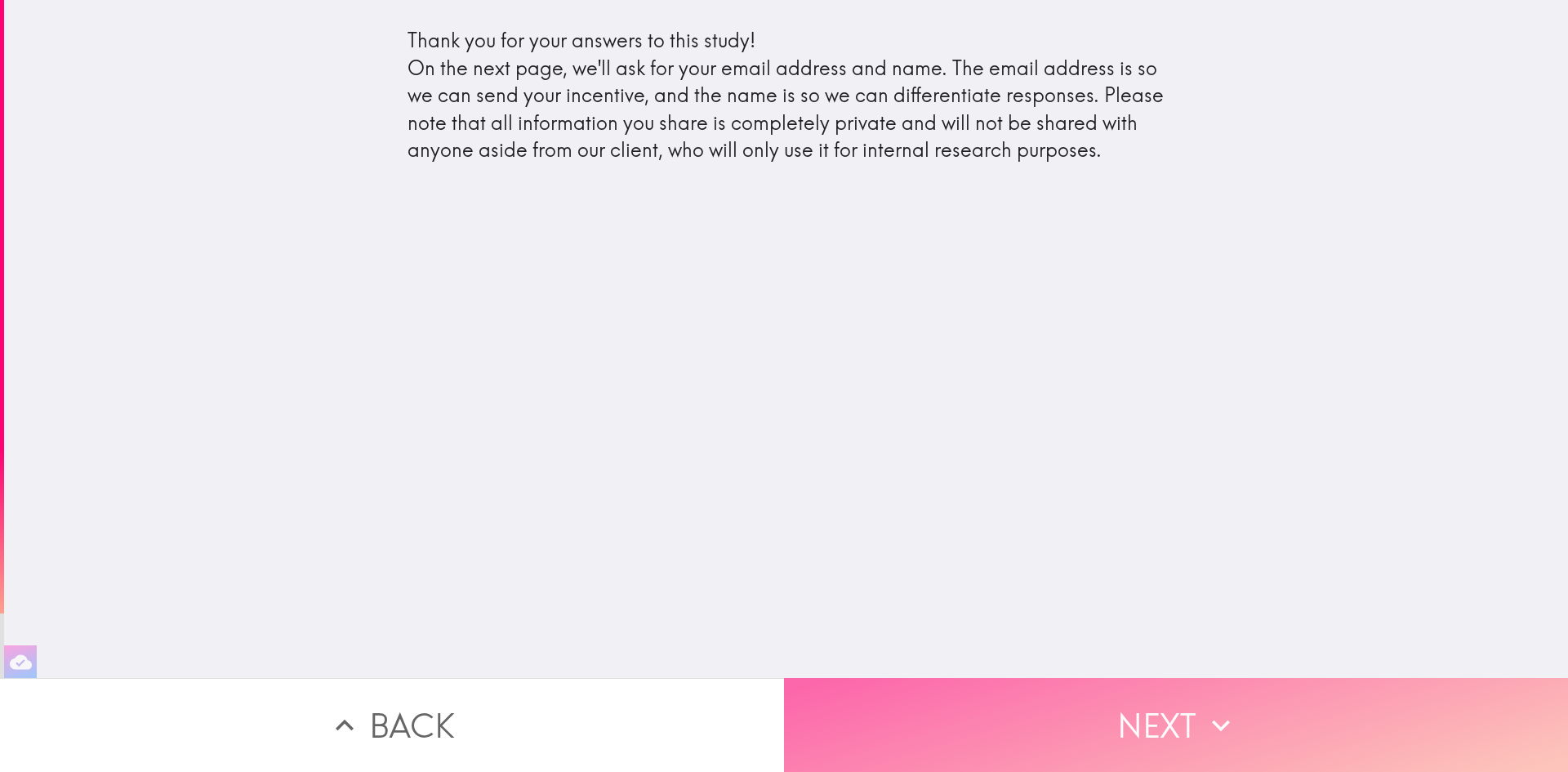
click at [1095, 686] on button "Next" at bounding box center [1176, 725] width 784 height 94
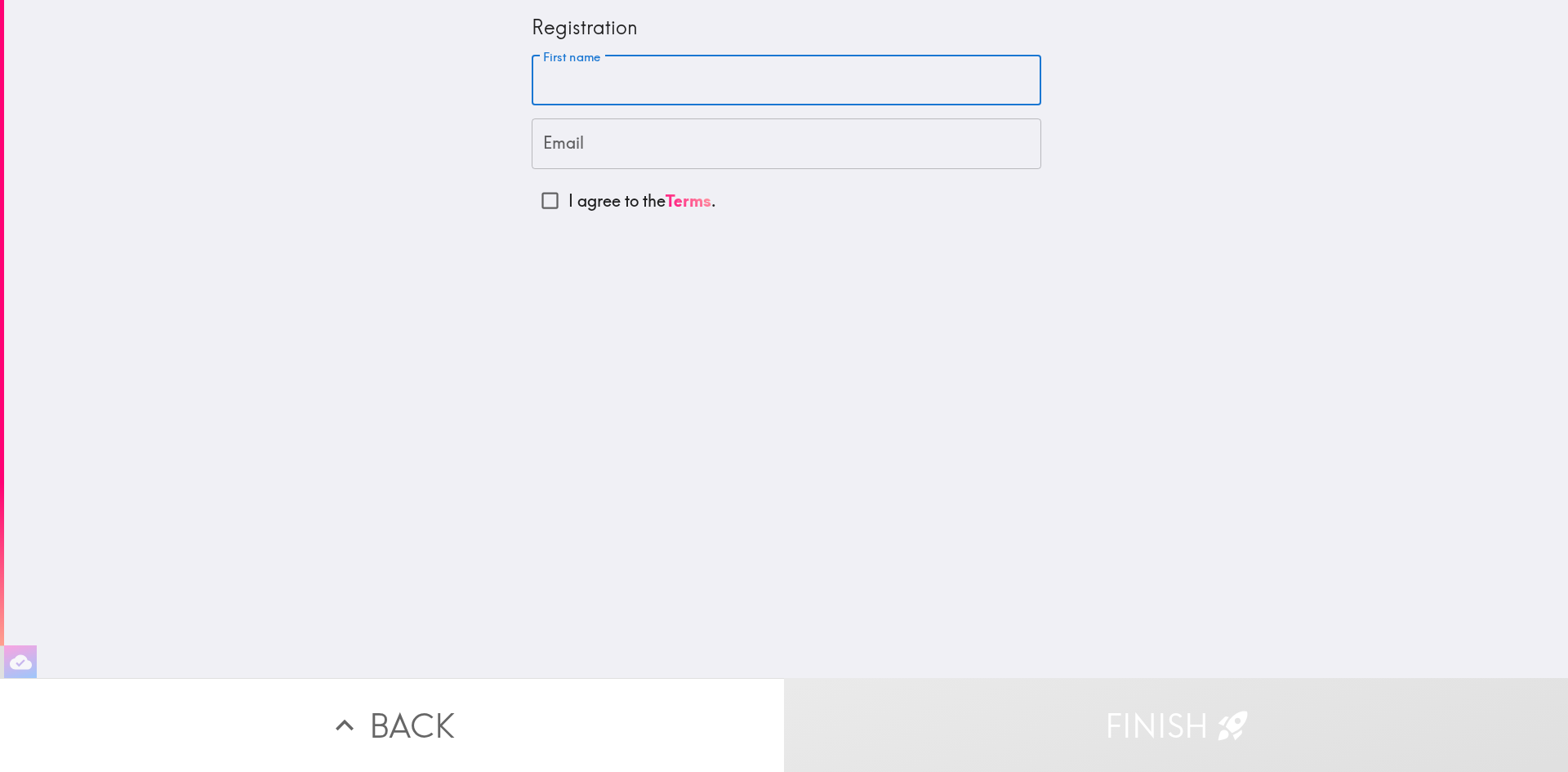
click at [655, 87] on input "First name" at bounding box center [786, 81] width 509 height 51
type input "Johnae"
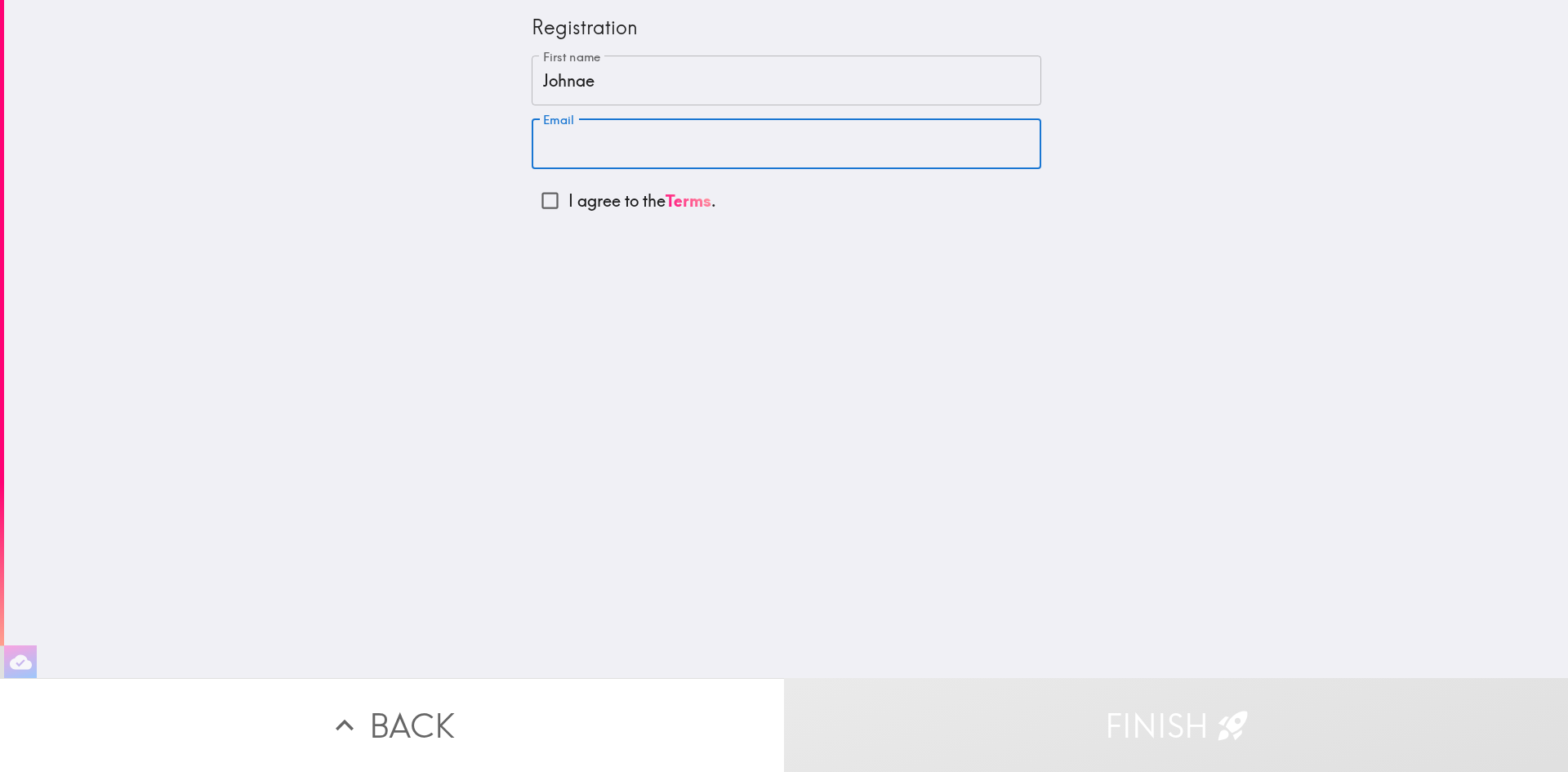
click at [576, 148] on input "Email" at bounding box center [786, 144] width 509 height 51
type input "[EMAIL_ADDRESS][DOMAIN_NAME]"
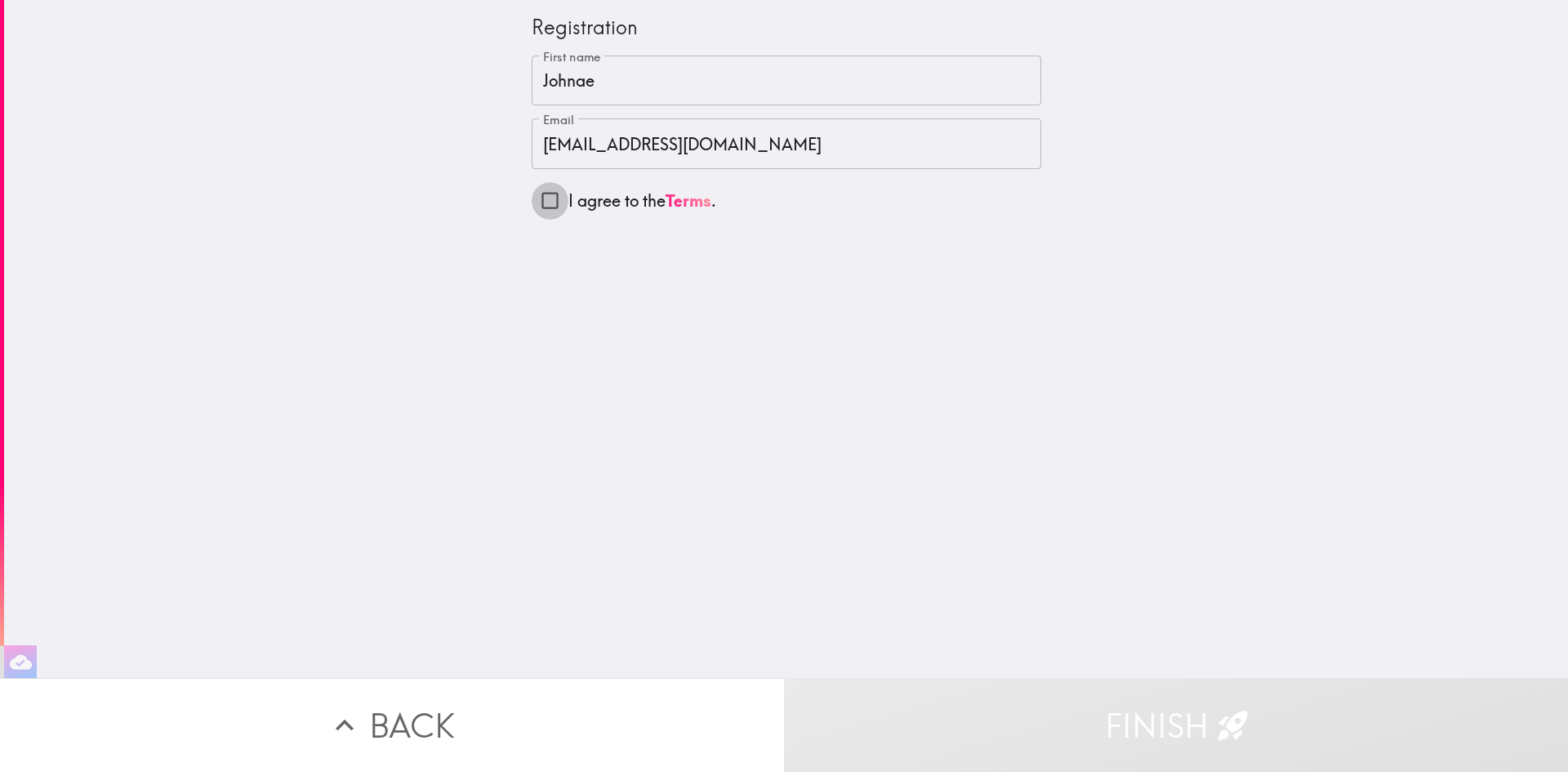
click at [532, 205] on input "I agree to the Terms ." at bounding box center [550, 200] width 37 height 37
checkbox input "true"
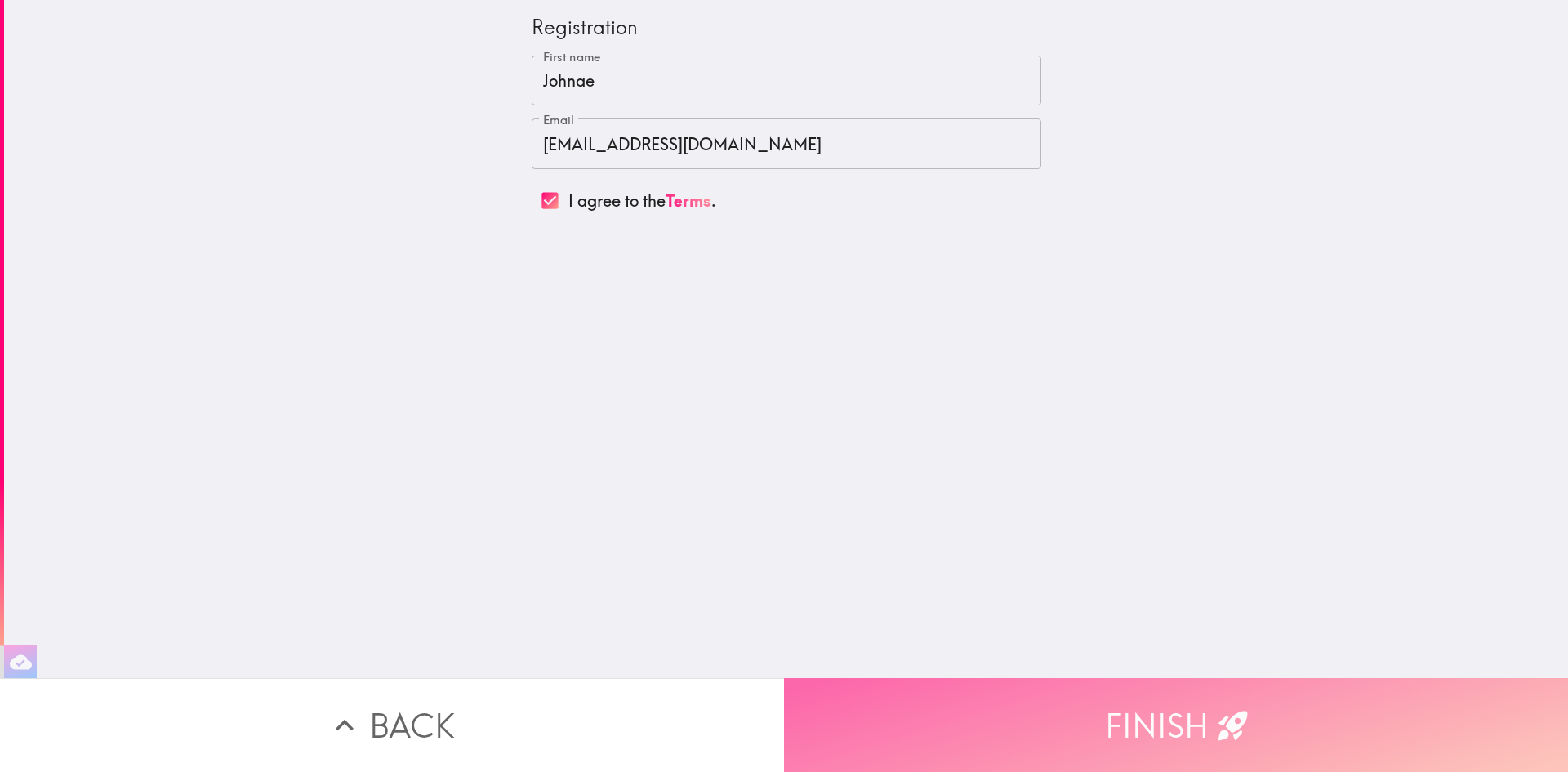
click at [1076, 685] on button "Finish" at bounding box center [1176, 725] width 784 height 94
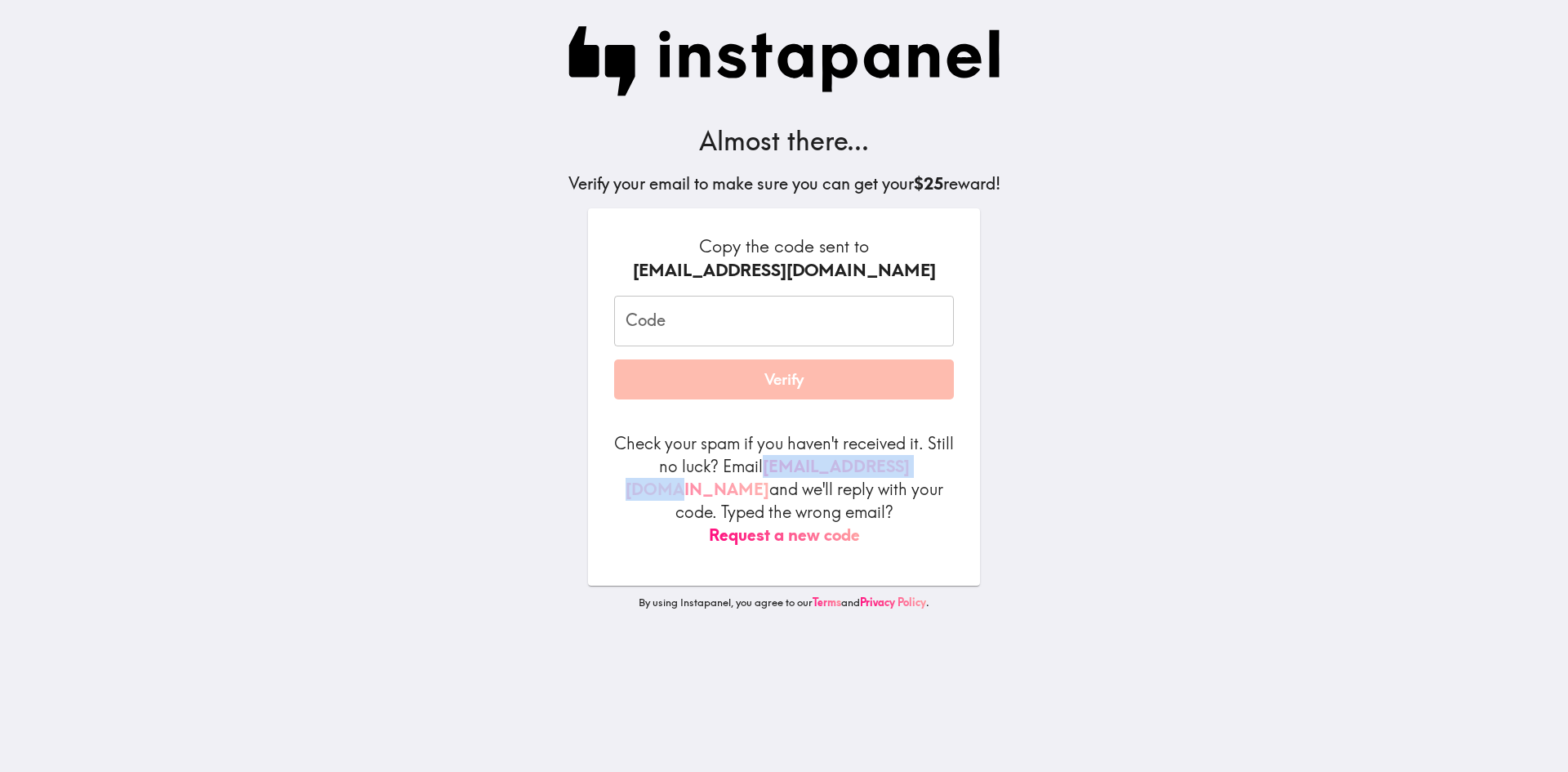
copy p "[EMAIL_ADDRESS][DOMAIN_NAME]"
drag, startPoint x: 756, startPoint y: 472, endPoint x: 933, endPoint y: 466, distance: 177.1
click at [933, 466] on p "Check your spam if you haven't received it. Still no luck? Email [EMAIL_ADDRESS…" at bounding box center [784, 489] width 339 height 114
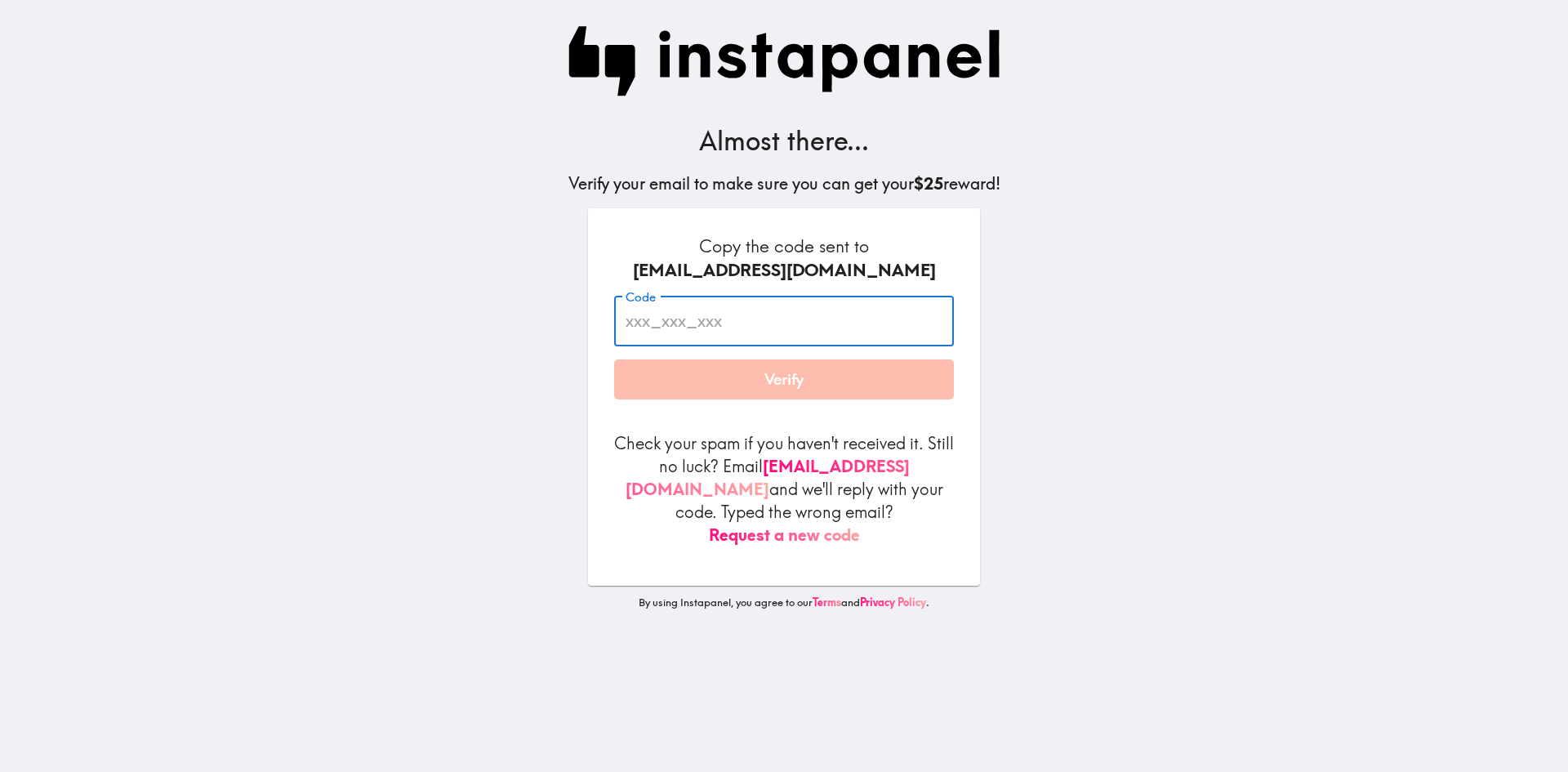
click at [646, 325] on input "Code" at bounding box center [784, 321] width 339 height 51
paste input "5dh_gnP_9HA"
type input "5dh_gnP_9HA"
click at [614, 359] on button "Verify" at bounding box center [784, 380] width 339 height 41
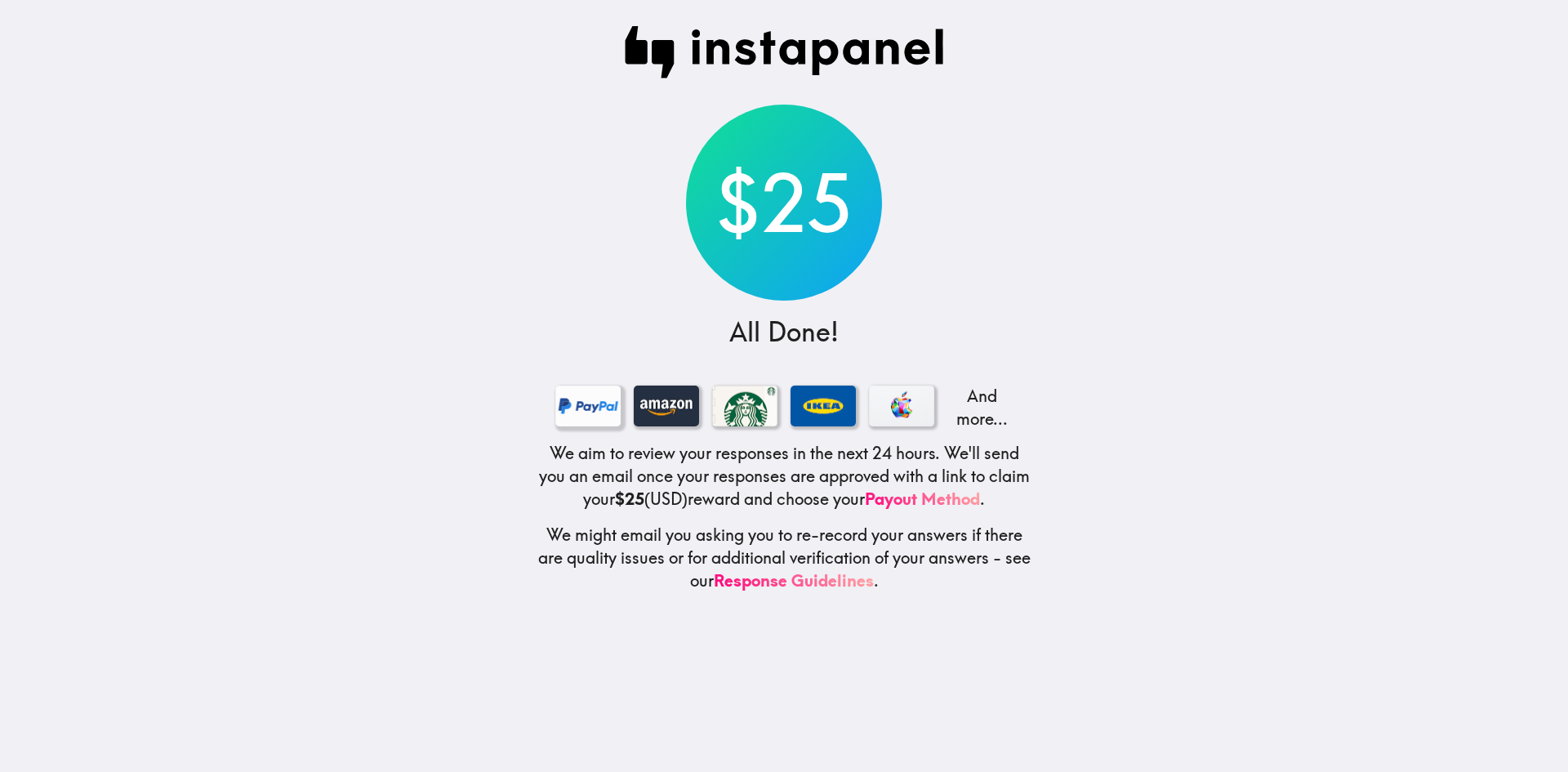
click at [583, 404] on div at bounding box center [588, 407] width 65 height 41
